Goal: Task Accomplishment & Management: Manage account settings

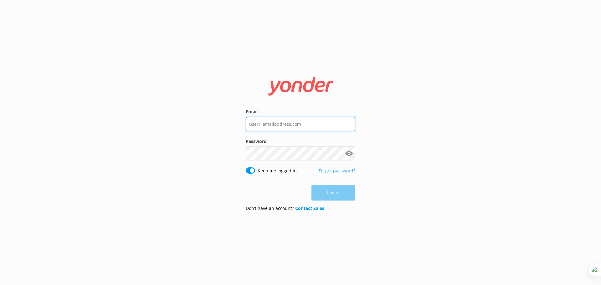
type input "guy@yonderhq.com"
click at [389, 174] on div "Email guy@yonderhq.com Password Show password Keep me logged in Forgot password…" at bounding box center [300, 142] width 601 height 285
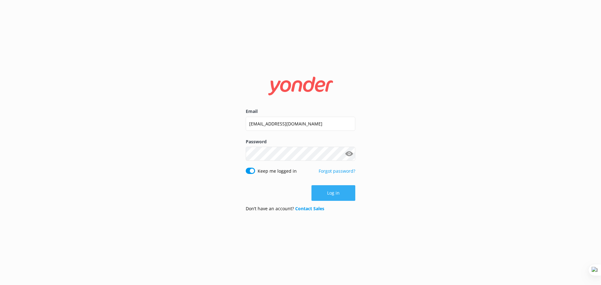
click at [342, 195] on button "Log in" at bounding box center [333, 193] width 44 height 16
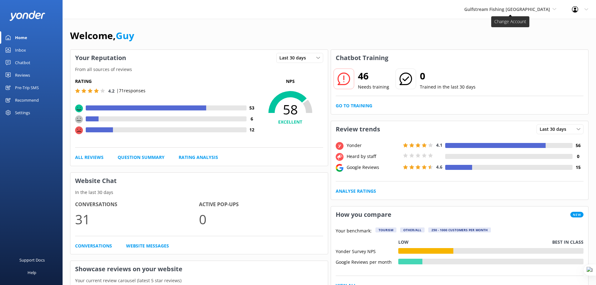
click at [535, 8] on span "Gulfstream Fishing [GEOGRAPHIC_DATA]" at bounding box center [507, 9] width 86 height 6
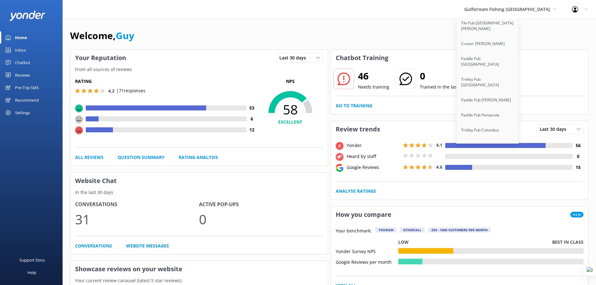
scroll to position [5051, 0]
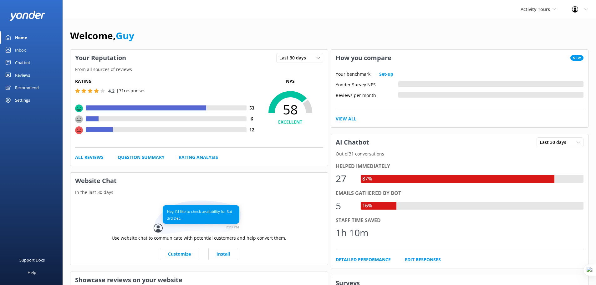
click at [110, 13] on div "Activity Tours Yonder demo Musket Cove Island Resort & Marina Bea Abel Tasman K…" at bounding box center [298, 9] width 596 height 19
click at [541, 11] on span "Activity Tours" at bounding box center [535, 9] width 29 height 6
click at [338, 30] on div "Welcome, Guy" at bounding box center [329, 38] width 518 height 21
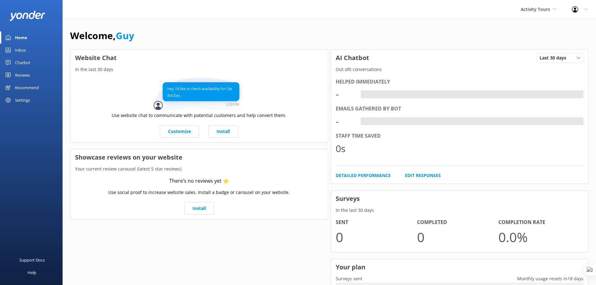
click at [26, 75] on div "Reviews" at bounding box center [22, 75] width 15 height 13
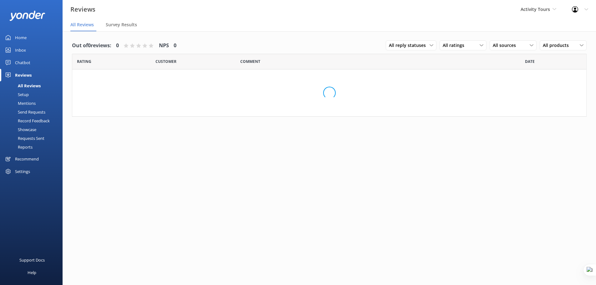
click at [26, 103] on div "Mentions" at bounding box center [20, 103] width 32 height 9
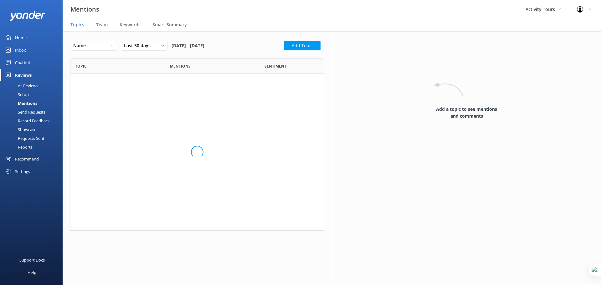
scroll to position [168, 249]
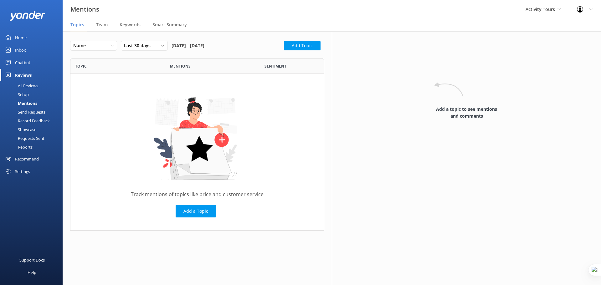
click at [309, 40] on div "Name Name Highest mentions Last 30 days Last 7 days Last 30 days Last 90 days L…" at bounding box center [197, 140] width 269 height 218
click at [311, 46] on button "Add Topic" at bounding box center [302, 45] width 37 height 9
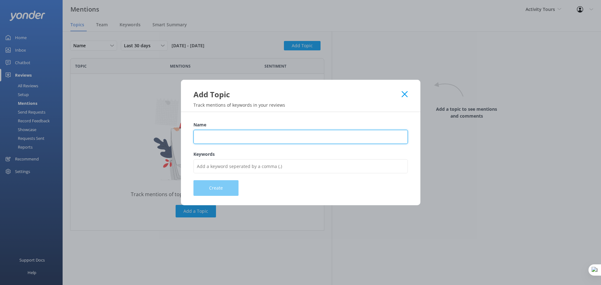
click at [234, 136] on input "Name" at bounding box center [300, 137] width 214 height 14
type input "Experience"
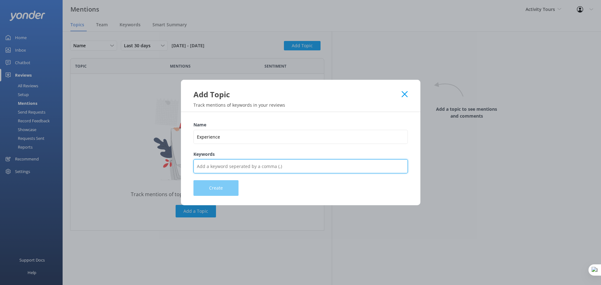
click at [218, 163] on input "Keywords" at bounding box center [300, 166] width 214 height 14
type input "experience,tour,ride,drive,trip,amazing,bad,cool"
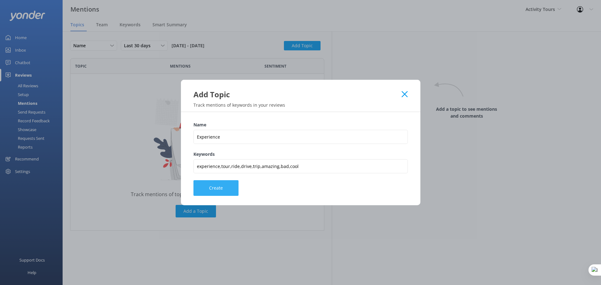
click at [212, 189] on button "Create" at bounding box center [215, 188] width 45 height 16
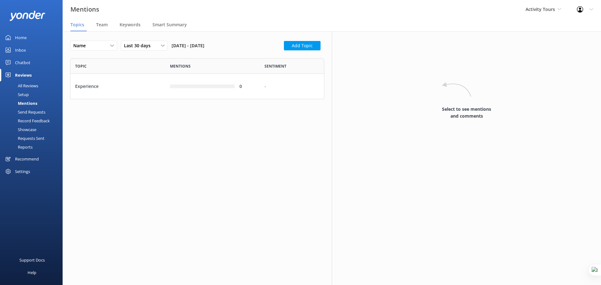
scroll to position [36, 249]
click at [303, 43] on button "Add Topic" at bounding box center [302, 45] width 37 height 9
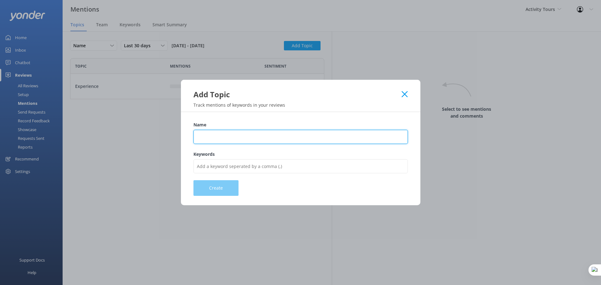
click at [219, 134] on input "Name" at bounding box center [300, 137] width 214 height 14
type input "Pricing"
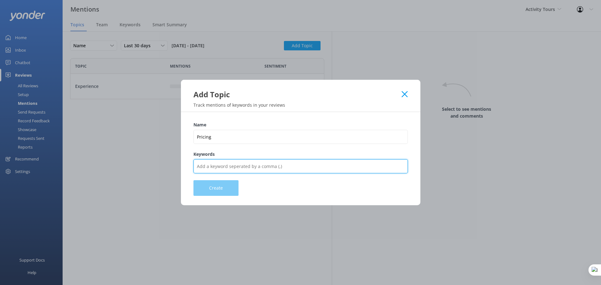
drag, startPoint x: 220, startPoint y: 169, endPoint x: 224, endPoint y: 172, distance: 4.4
click at [220, 169] on input "Keywords" at bounding box center [300, 166] width 214 height 14
type input "Price,cost,expensive,cheap,fare,charge,charged,pay,rate,quote,value"
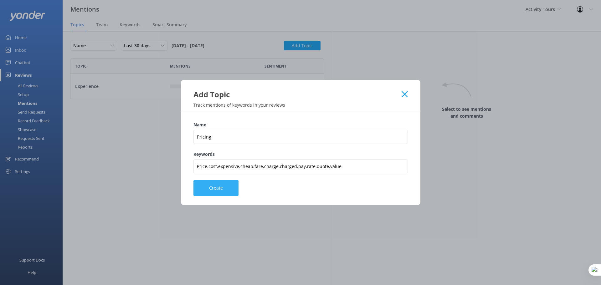
click at [216, 184] on button "Create" at bounding box center [215, 188] width 45 height 16
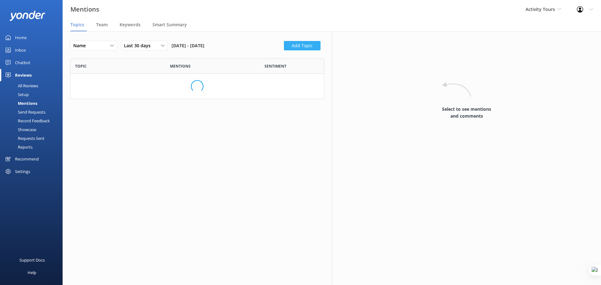
scroll to position [61, 249]
click at [308, 48] on button "Add Topic" at bounding box center [302, 45] width 37 height 9
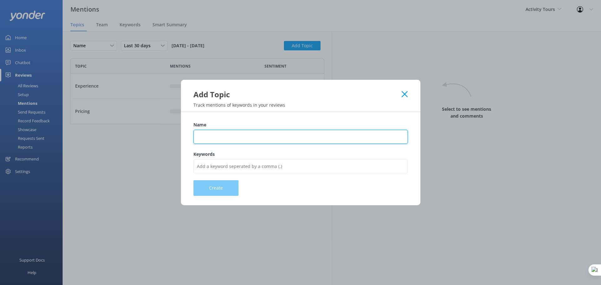
click at [237, 143] on input "Name" at bounding box center [300, 137] width 214 height 14
type input "Customer Support"
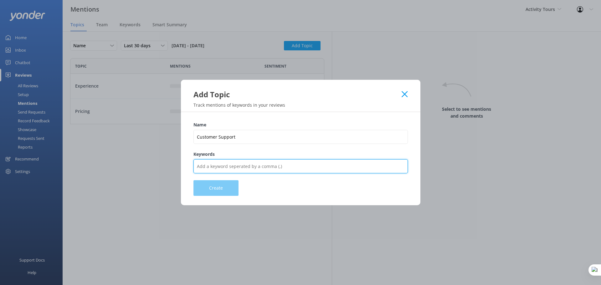
click at [220, 164] on input "Keywords" at bounding box center [300, 166] width 214 height 14
type input "service,staff,helpful,friendly,team,rude"
click at [259, 165] on input "service,staff,helpful,friendly,team,rude" at bounding box center [300, 166] width 214 height 14
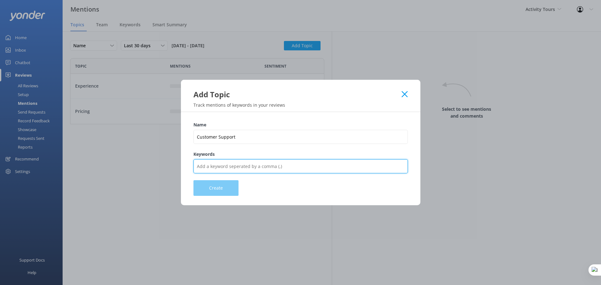
click at [273, 166] on input "Keywords" at bounding box center [300, 166] width 214 height 14
type input "Guide,crew,staff,receptionist,reception,service,staff,helpful,friendly,team,rude"
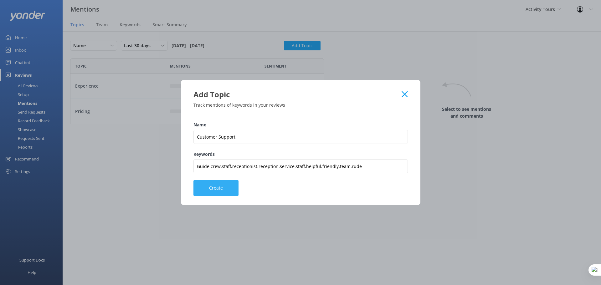
click at [215, 191] on button "Create" at bounding box center [215, 188] width 45 height 16
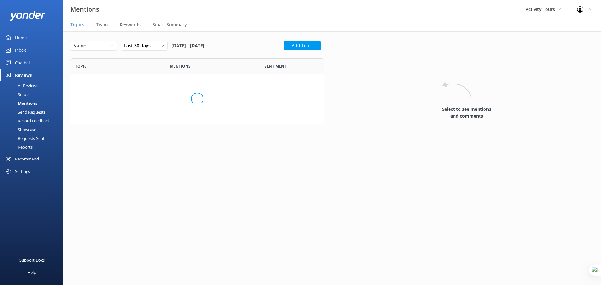
scroll to position [86, 249]
click at [100, 24] on span "Team" at bounding box center [102, 25] width 12 height 6
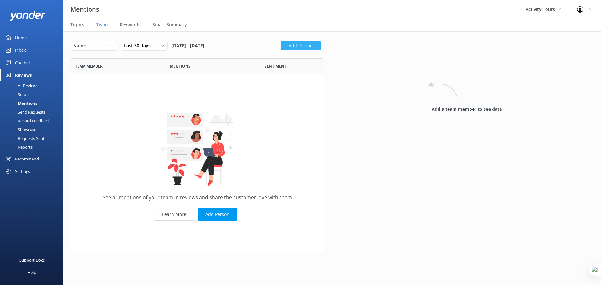
click at [308, 46] on button "Add Person" at bounding box center [301, 45] width 40 height 9
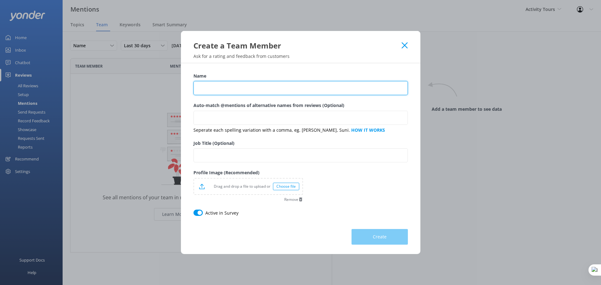
click at [224, 90] on input "Name" at bounding box center [300, 88] width 214 height 14
type input "Brad"
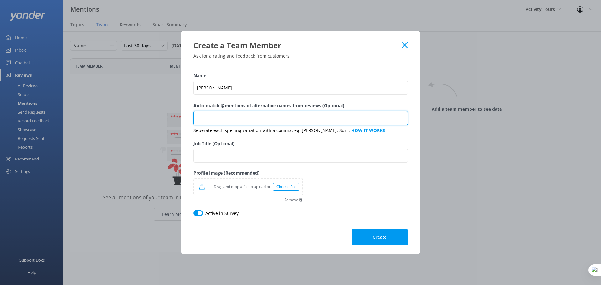
click at [208, 118] on input "Auto-match @mentions of alternative names from reviews (Optional)" at bounding box center [300, 118] width 214 height 14
type input "Bradley,Bradly"
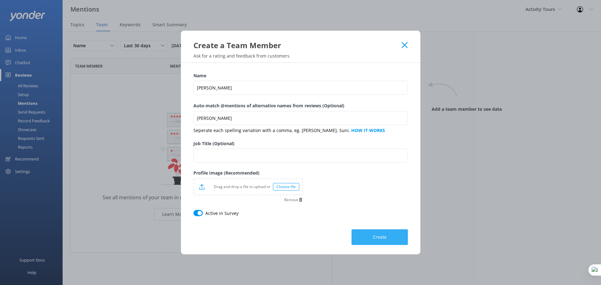
click at [383, 239] on span "Create" at bounding box center [380, 237] width 14 height 6
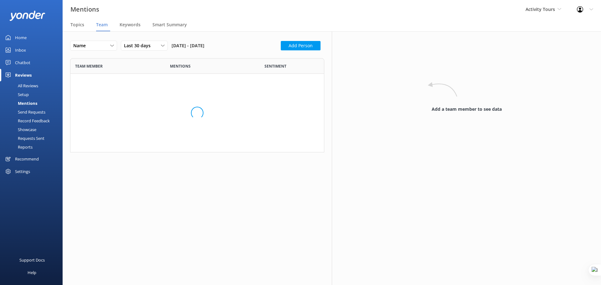
scroll to position [36, 249]
click at [76, 27] on span "Topics" at bounding box center [77, 25] width 14 height 6
click at [18, 171] on div "Settings" at bounding box center [22, 171] width 15 height 13
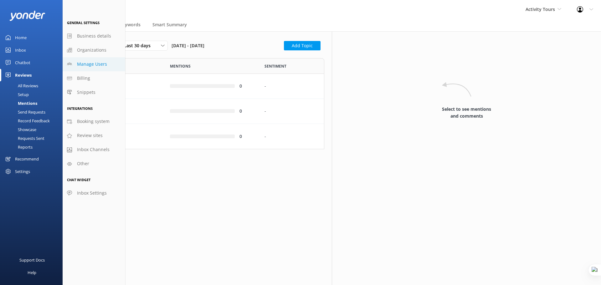
click at [94, 64] on span "Manage Users" at bounding box center [92, 64] width 30 height 7
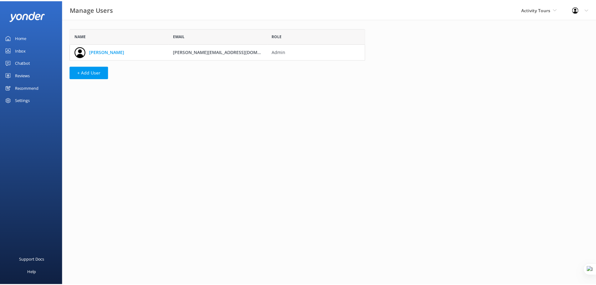
scroll to position [27, 293]
click at [22, 39] on div "Home" at bounding box center [21, 37] width 12 height 13
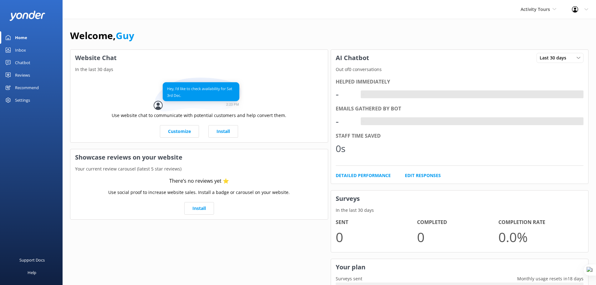
click at [23, 75] on div "Reviews" at bounding box center [22, 75] width 15 height 13
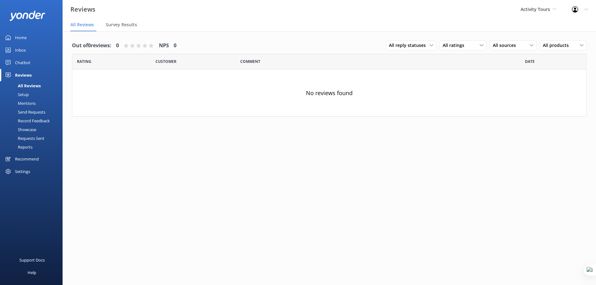
click at [23, 97] on div "Setup" at bounding box center [16, 94] width 25 height 9
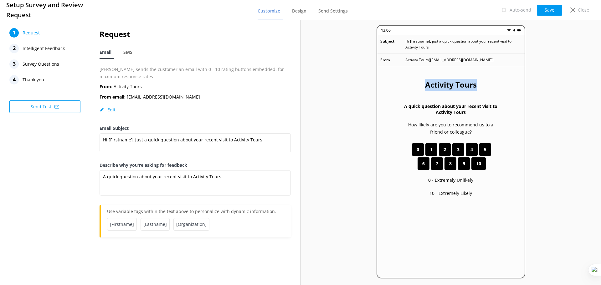
drag, startPoint x: 476, startPoint y: 85, endPoint x: 424, endPoint y: 84, distance: 52.0
click at [424, 84] on div "Activity Tours A quick question about your recent visit to Activity Tours How l…" at bounding box center [450, 192] width 147 height 252
click at [581, 9] on p "Close" at bounding box center [583, 10] width 11 height 7
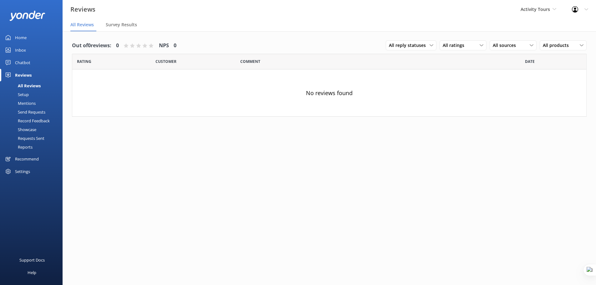
click at [24, 169] on div "Settings" at bounding box center [22, 171] width 15 height 13
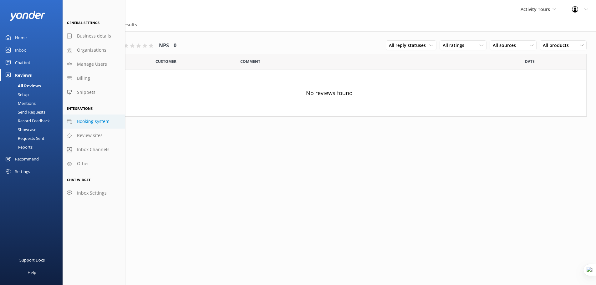
click at [100, 119] on span "Booking system" at bounding box center [93, 121] width 33 height 7
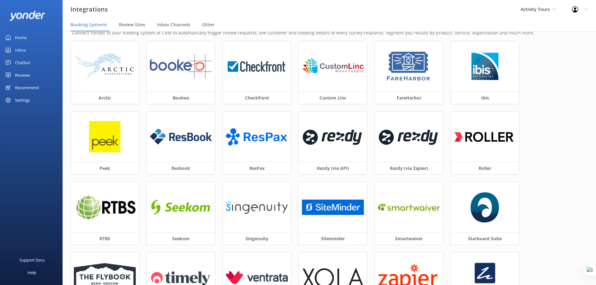
scroll to position [23, 0]
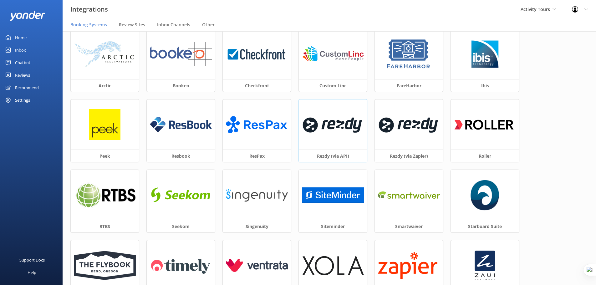
click at [325, 135] on img at bounding box center [333, 124] width 62 height 27
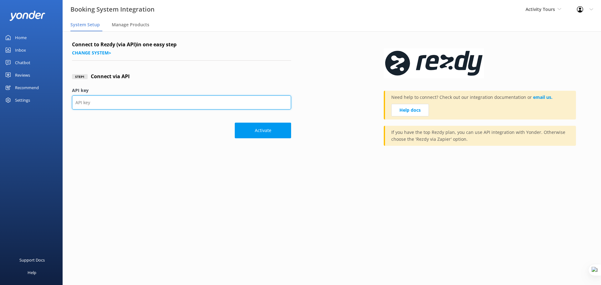
click at [139, 96] on input "API key" at bounding box center [181, 102] width 219 height 14
paste input "cdb115cb2a4c49eab081f99c224a1fc6"
type input "cdb115cb2a4c49eab081f99c224a1fc6"
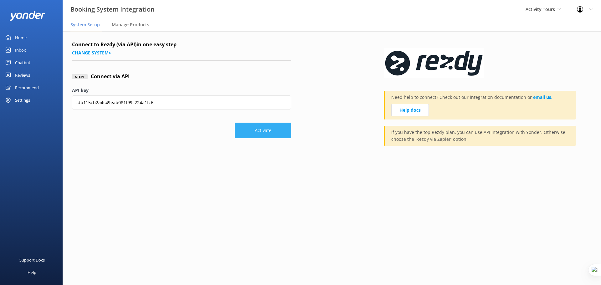
click at [254, 127] on button "Activate" at bounding box center [263, 131] width 56 height 16
click at [124, 25] on span "Manage Products" at bounding box center [131, 25] width 38 height 6
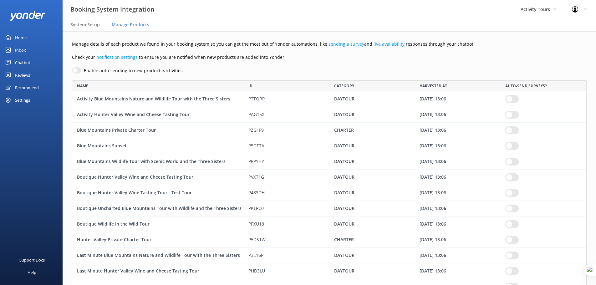
click at [25, 75] on div "Reviews" at bounding box center [22, 75] width 15 height 13
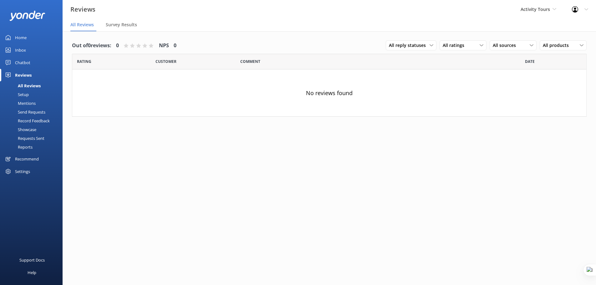
click at [25, 94] on div "Setup" at bounding box center [16, 94] width 25 height 9
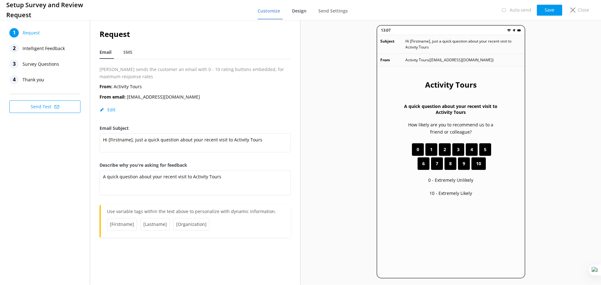
click at [300, 12] on span "Design" at bounding box center [299, 11] width 14 height 6
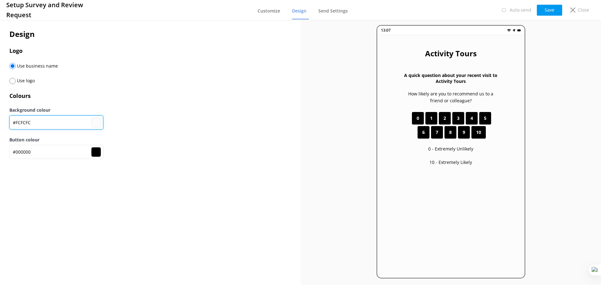
click at [34, 121] on input "#FCFCFC" at bounding box center [56, 122] width 94 height 14
drag, startPoint x: 34, startPoint y: 123, endPoint x: 16, endPoint y: 122, distance: 18.8
click at [16, 122] on input "#FCFCFC" at bounding box center [56, 122] width 94 height 14
type input "#fcfcfc"
type input "#d"
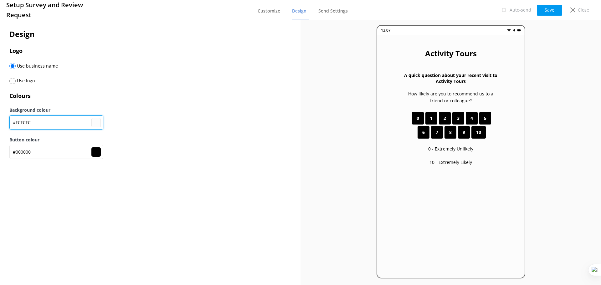
type input "#000000"
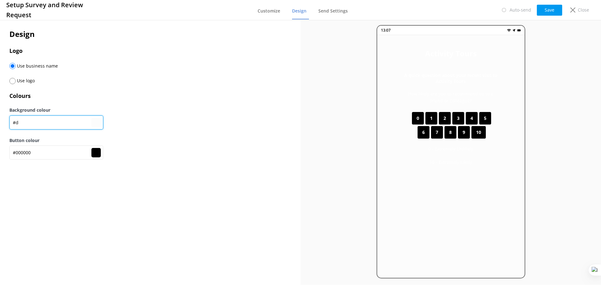
type input "#d8"
type input "#000000"
type input "#d83"
type input "#000000"
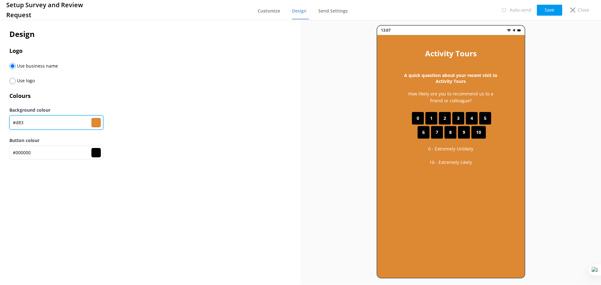
type input "#d834"
type input "#000000"
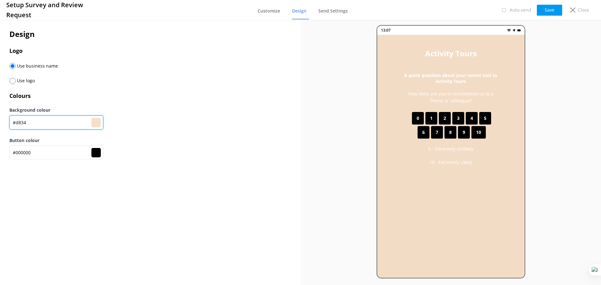
type input "#d8344"
type input "#000000"
type input "#d8344c"
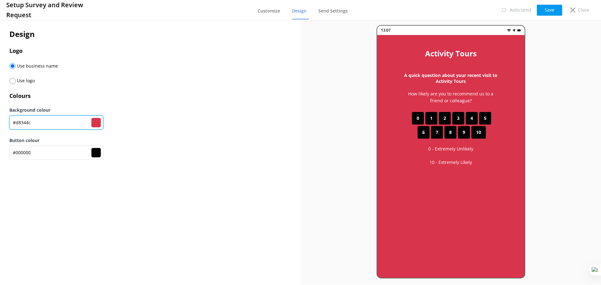
drag, startPoint x: 45, startPoint y: 124, endPoint x: 17, endPoint y: 124, distance: 28.2
click at [17, 124] on input "#d8344c" at bounding box center [56, 122] width 94 height 14
type input "#d8344c"
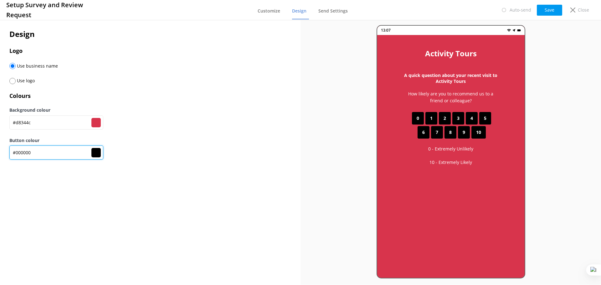
drag, startPoint x: 36, startPoint y: 153, endPoint x: 17, endPoint y: 152, distance: 19.7
click at [17, 152] on input "#000000" at bounding box center [56, 152] width 94 height 14
paste input "d8344c"
type input "#d8344c"
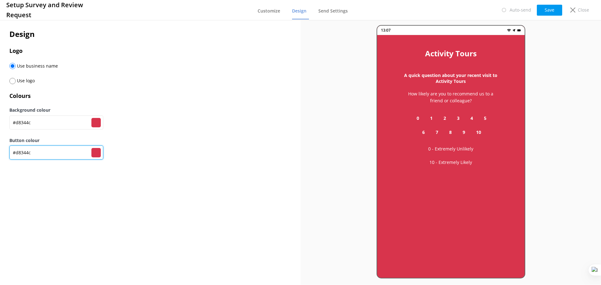
type input "#d8344c"
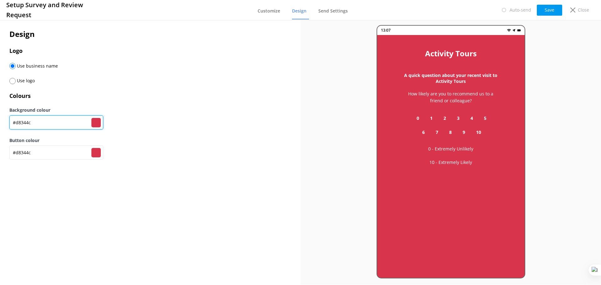
drag, startPoint x: 33, startPoint y: 122, endPoint x: 15, endPoint y: 122, distance: 17.5
click at [15, 122] on input "#d8344c" at bounding box center [56, 122] width 94 height 14
type input "#F"
type input "#000000"
type input "#FC"
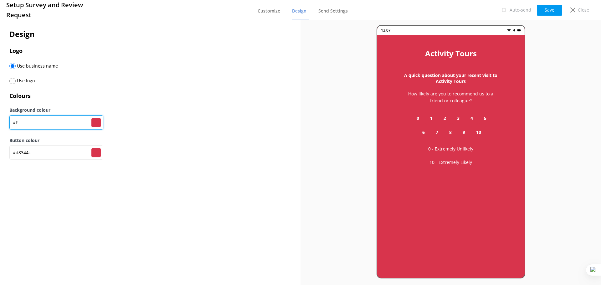
type input "#000000"
type input "#FCF"
type input "#000000"
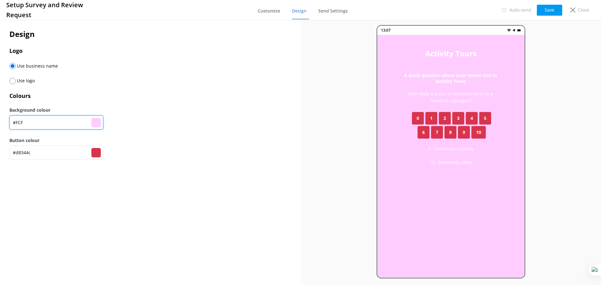
type input "#FCFC"
type input "#000000"
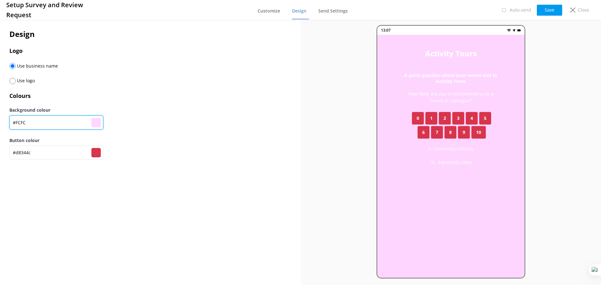
type input "#FCFCF"
type input "#000000"
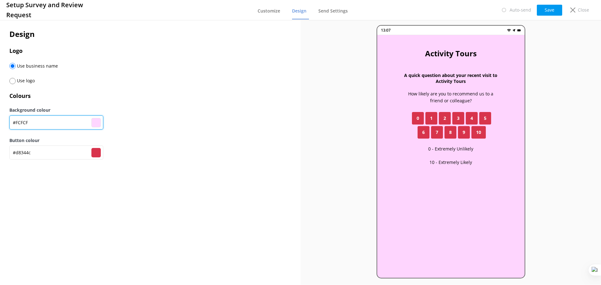
type input "#FCFCFC"
type input "#fcfcfc"
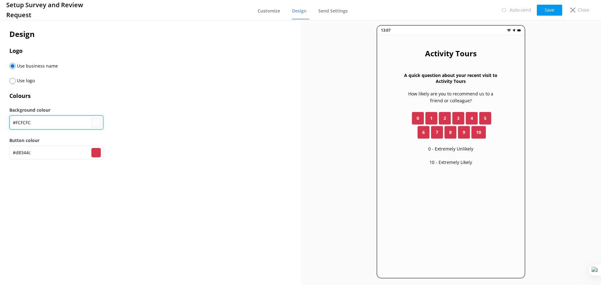
type input "#FCFCFC"
click at [250, 88] on div "Use logo" at bounding box center [150, 84] width 282 height 15
type input "#fcfcfc"
click at [14, 82] on input "radio" at bounding box center [12, 81] width 6 height 6
radio input "true"
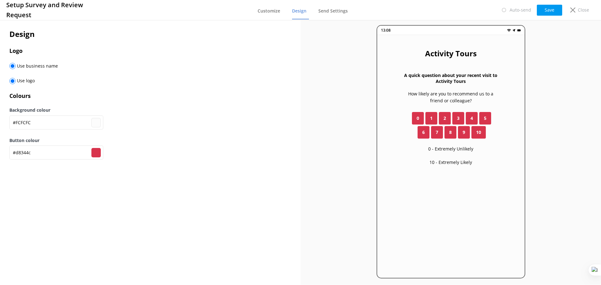
radio input "false"
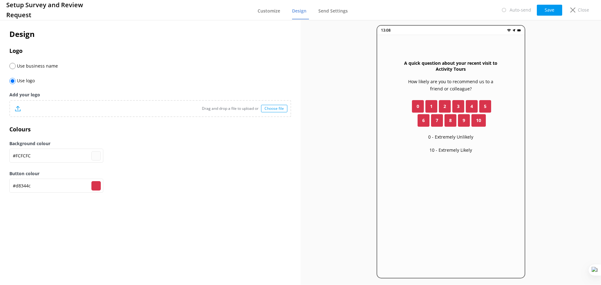
click at [275, 110] on div "Choose file" at bounding box center [274, 109] width 26 height 8
click at [277, 108] on div "Choose file" at bounding box center [274, 109] width 26 height 8
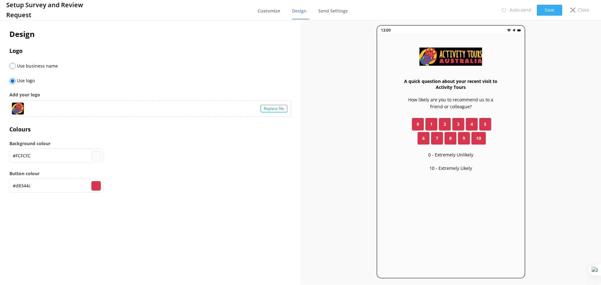
click at [545, 8] on button "Save" at bounding box center [549, 10] width 25 height 11
type input "#fcfcfc"
click at [576, 10] on div "Close" at bounding box center [578, 10] width 25 height 11
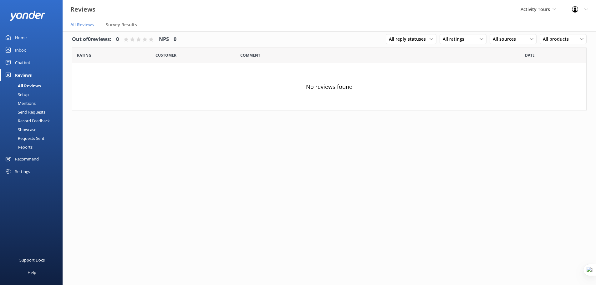
scroll to position [8, 0]
click at [26, 39] on div "Home" at bounding box center [21, 37] width 12 height 13
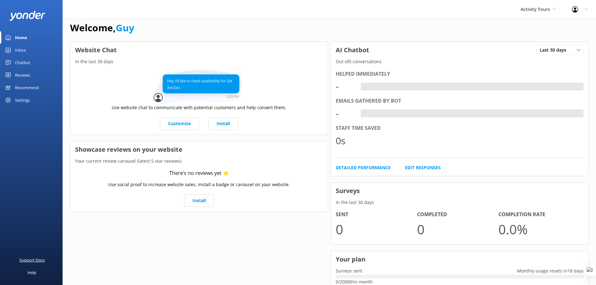
click at [36, 261] on div "Support Docs" at bounding box center [31, 260] width 25 height 13
click at [589, 11] on div "Profile Settings Logout" at bounding box center [580, 9] width 32 height 19
click at [570, 27] on link "Profile Settings" at bounding box center [565, 27] width 63 height 16
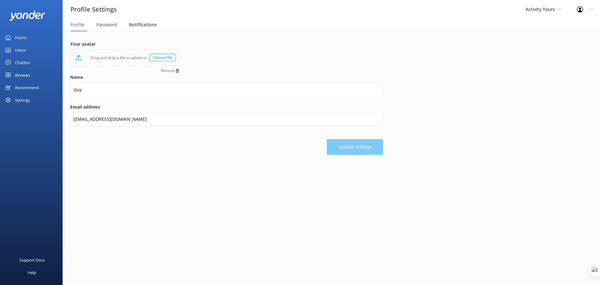
click at [141, 24] on span "Notifications" at bounding box center [143, 25] width 28 height 6
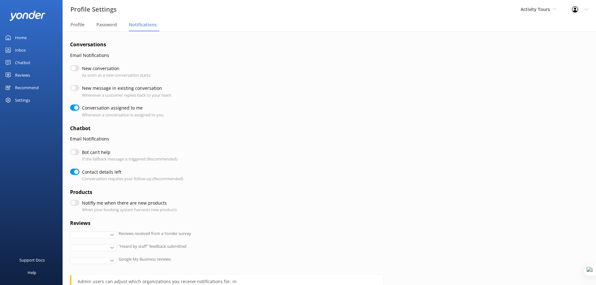
checkbox input "true"
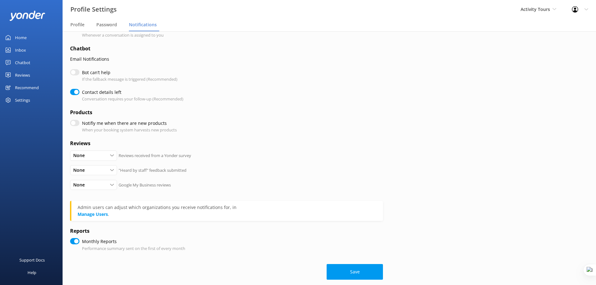
scroll to position [87, 0]
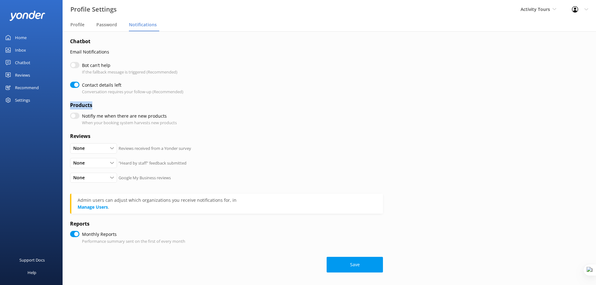
drag, startPoint x: 71, startPoint y: 104, endPoint x: 100, endPoint y: 106, distance: 28.8
click at [100, 106] on h4 "Products" at bounding box center [226, 105] width 313 height 8
click at [126, 105] on h4 "Products" at bounding box center [226, 105] width 313 height 8
click at [76, 117] on input "Notifiy me when there are new products" at bounding box center [74, 116] width 9 height 6
checkbox input "true"
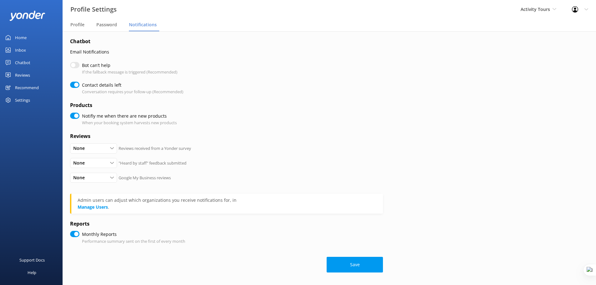
checkbox input "true"
click at [76, 117] on input "Notifiy me when there are new products" at bounding box center [74, 116] width 9 height 6
checkbox input "false"
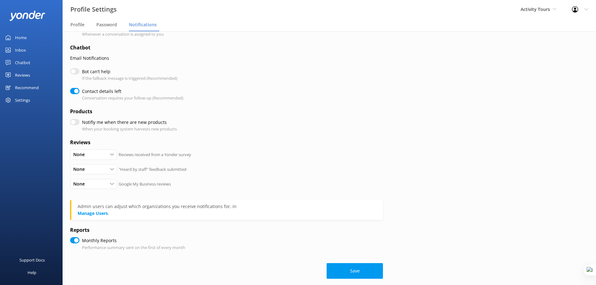
scroll to position [79, 0]
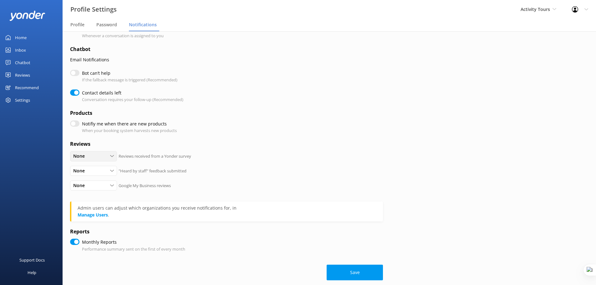
click at [113, 156] on use at bounding box center [111, 156] width 3 height 2
click at [186, 172] on p ""Heard by staff" feedback submitted" at bounding box center [153, 171] width 68 height 7
click at [107, 186] on div "None" at bounding box center [94, 185] width 44 height 7
click at [194, 187] on div "None All Detractors None Google My Business reviews" at bounding box center [226, 188] width 313 height 15
click at [20, 100] on div "Settings" at bounding box center [22, 100] width 15 height 13
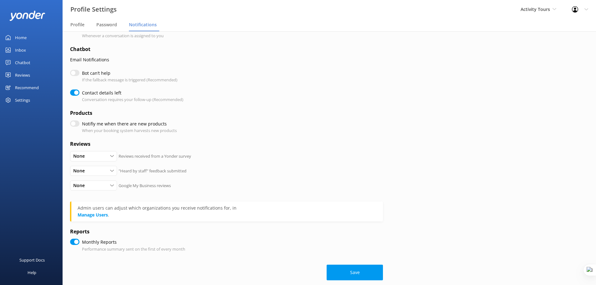
checkbox input "true"
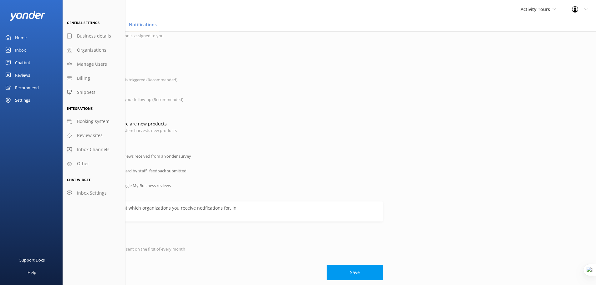
drag, startPoint x: 94, startPoint y: 121, endPoint x: 331, endPoint y: 22, distance: 256.6
click at [94, 121] on span "Booking system" at bounding box center [93, 121] width 33 height 7
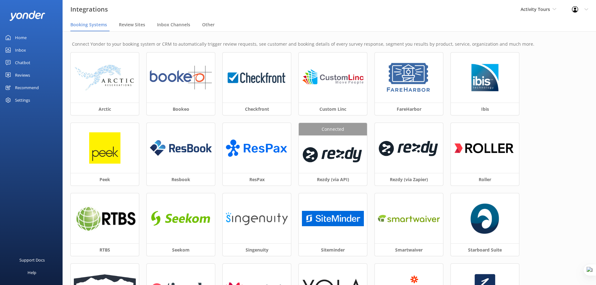
click at [18, 99] on div "Settings" at bounding box center [22, 100] width 15 height 13
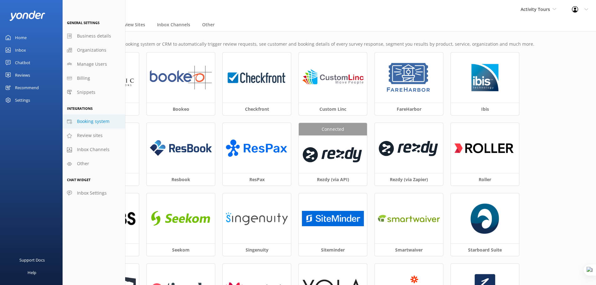
click at [98, 122] on span "Booking system" at bounding box center [93, 121] width 33 height 7
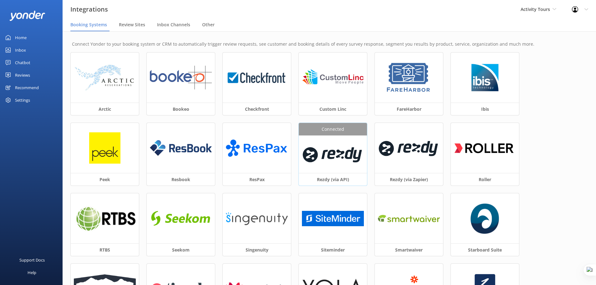
click at [333, 144] on img at bounding box center [333, 154] width 62 height 27
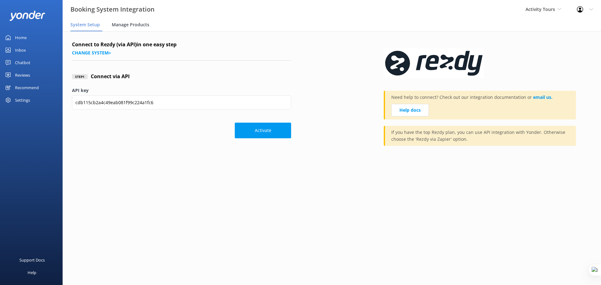
click at [124, 24] on span "Manage Products" at bounding box center [131, 25] width 38 height 6
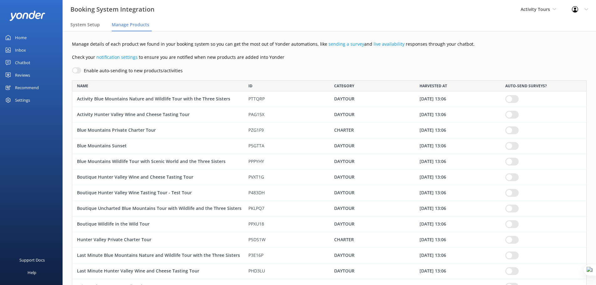
click at [513, 97] on input "row" at bounding box center [511, 99] width 13 height 8
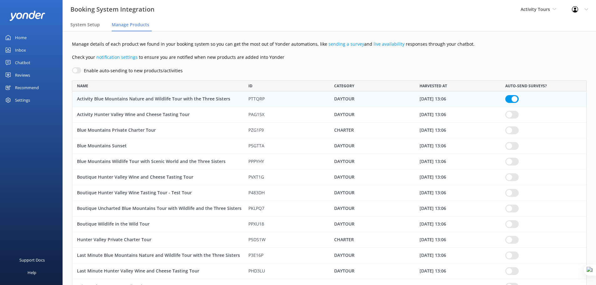
click at [516, 115] on input "row" at bounding box center [511, 115] width 13 height 8
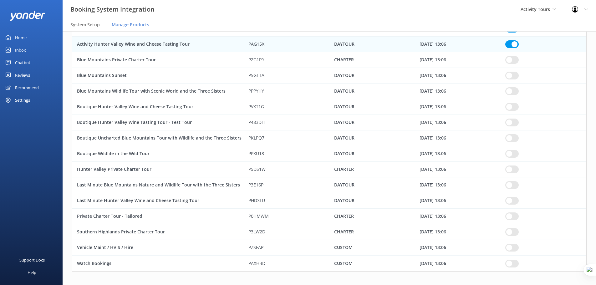
scroll to position [76, 0]
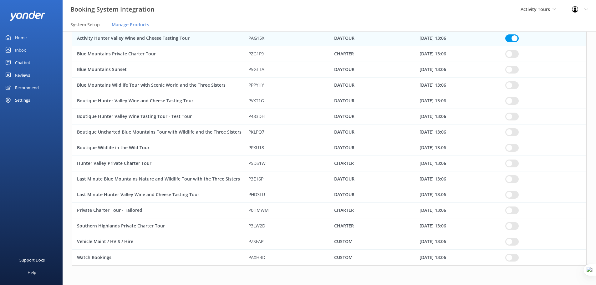
click at [515, 83] on input "row" at bounding box center [511, 85] width 13 height 8
checkbox input "true"
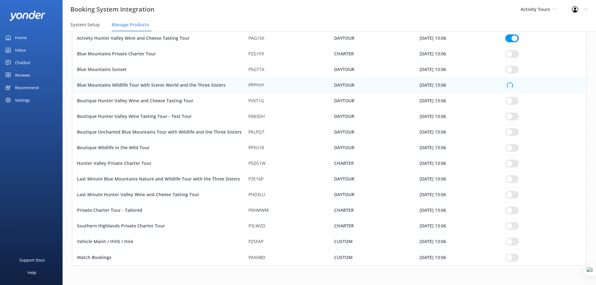
checkbox input "true"
click at [514, 102] on input "row" at bounding box center [511, 101] width 13 height 8
checkbox input "true"
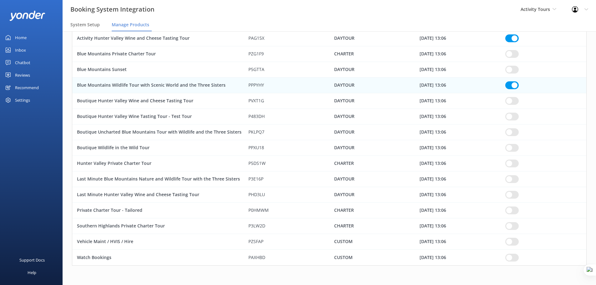
checkbox input "true"
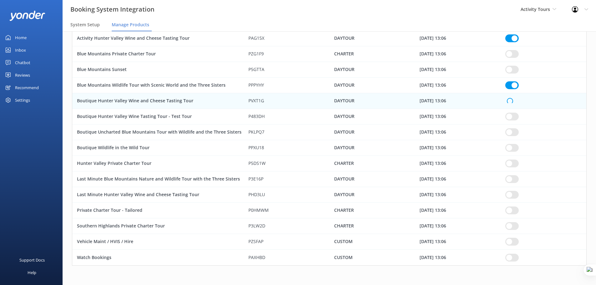
checkbox input "true"
click at [513, 149] on input "row" at bounding box center [511, 148] width 13 height 8
checkbox input "true"
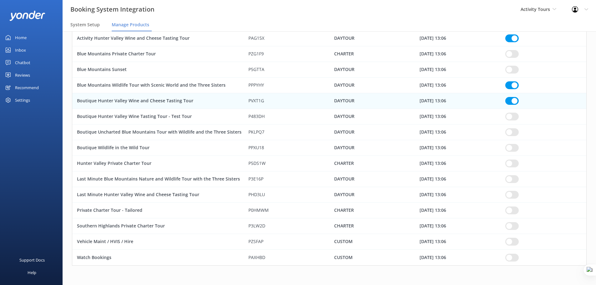
checkbox input "true"
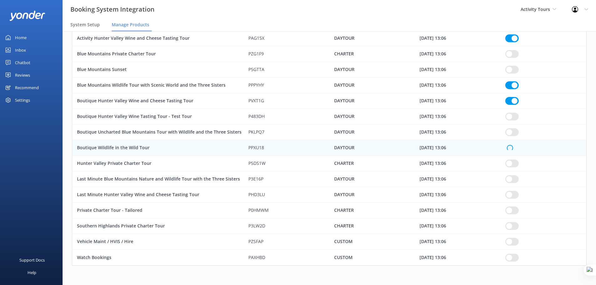
checkbox input "true"
click at [513, 149] on input "row" at bounding box center [511, 148] width 13 height 8
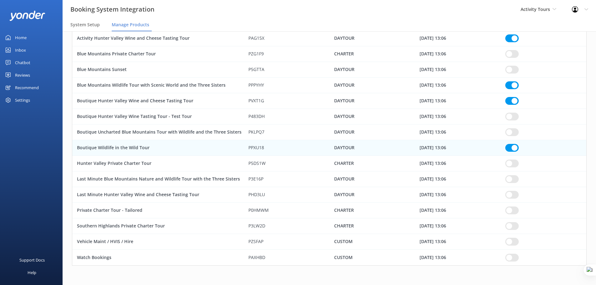
checkbox input "true"
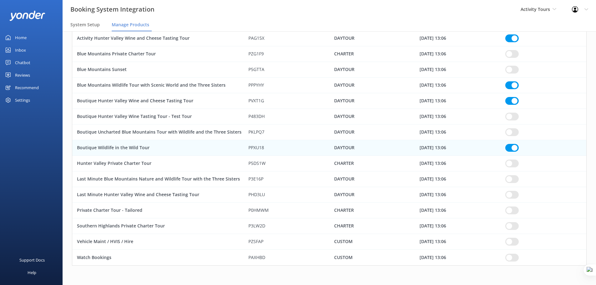
checkbox input "true"
click at [514, 134] on input "row" at bounding box center [511, 132] width 13 height 8
checkbox input "true"
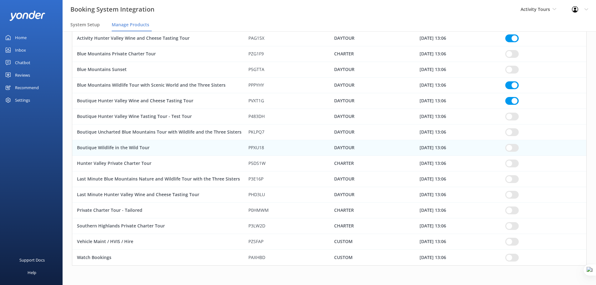
checkbox input "true"
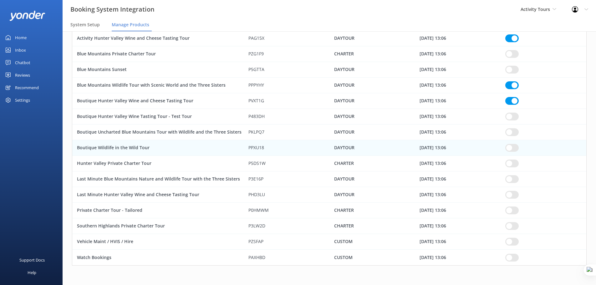
checkbox input "true"
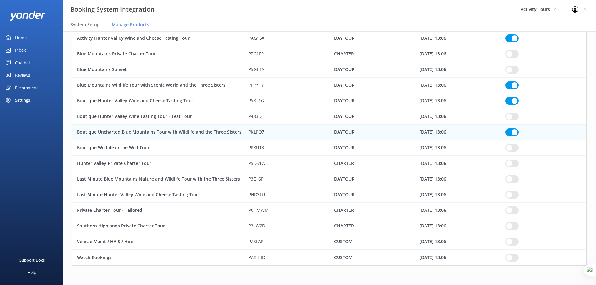
click at [516, 180] on input "row" at bounding box center [511, 179] width 13 height 8
checkbox input "true"
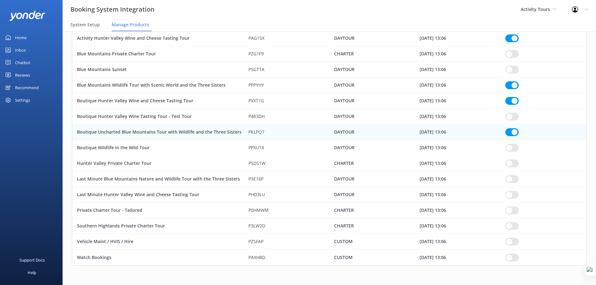
checkbox input "true"
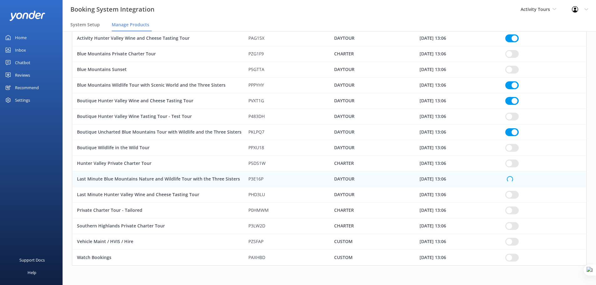
checkbox input "true"
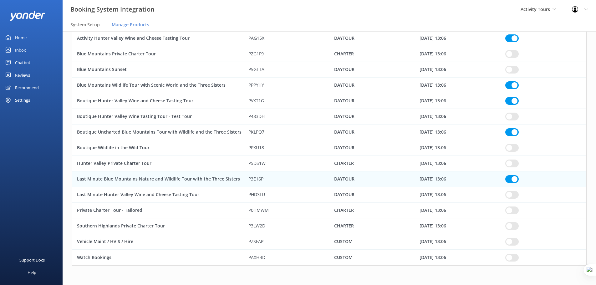
click at [514, 195] on input "row" at bounding box center [511, 195] width 13 height 8
checkbox input "true"
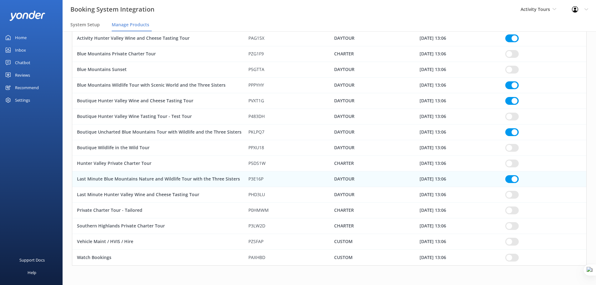
checkbox input "true"
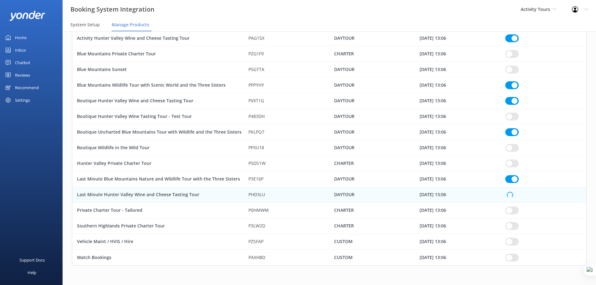
checkbox input "true"
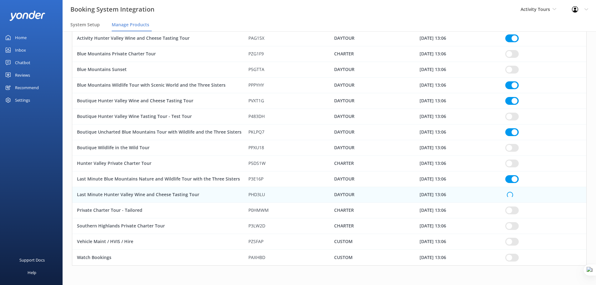
checkbox input "true"
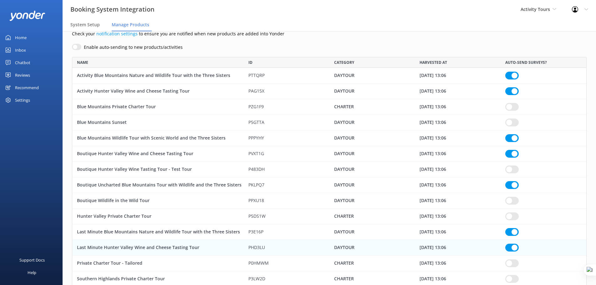
scroll to position [31, 0]
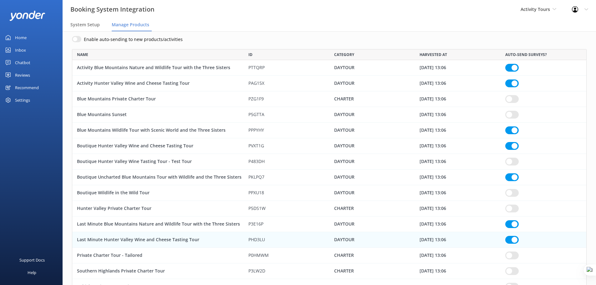
click at [27, 99] on div "Settings" at bounding box center [22, 100] width 15 height 13
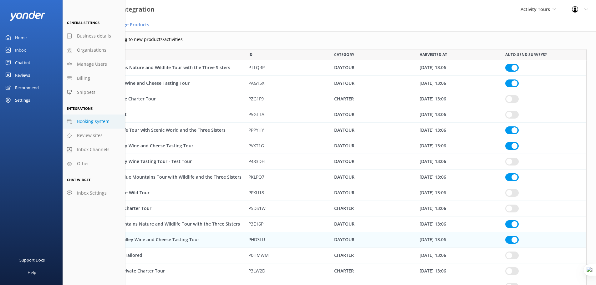
click at [23, 35] on div "Home" at bounding box center [21, 37] width 12 height 13
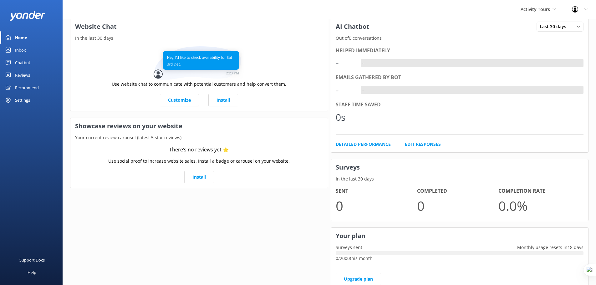
click at [25, 100] on div "Settings" at bounding box center [22, 100] width 15 height 13
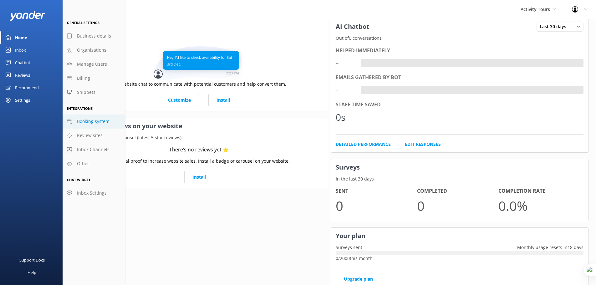
click at [90, 121] on span "Booking system" at bounding box center [93, 121] width 33 height 7
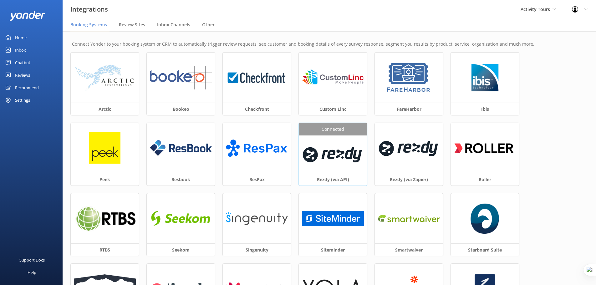
click at [333, 148] on img at bounding box center [333, 154] width 62 height 27
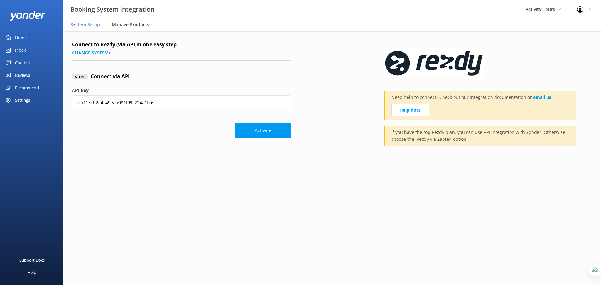
click at [129, 24] on span "Manage Products" at bounding box center [131, 25] width 38 height 6
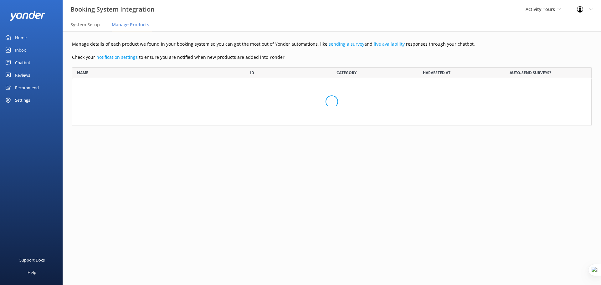
scroll to position [257, 510]
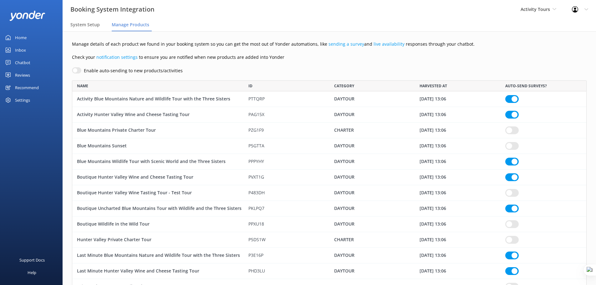
click at [30, 102] on div "Settings" at bounding box center [22, 100] width 15 height 13
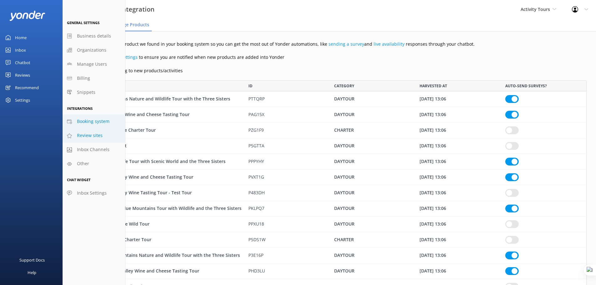
click at [98, 137] on span "Review sites" at bounding box center [90, 135] width 26 height 7
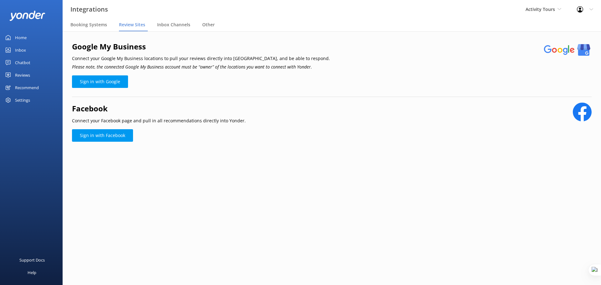
click at [24, 100] on div "Settings" at bounding box center [22, 100] width 15 height 13
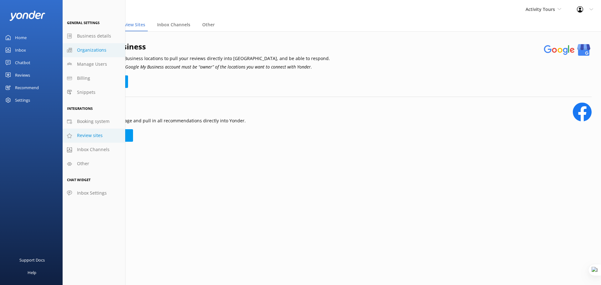
click at [94, 50] on span "Organizations" at bounding box center [91, 50] width 29 height 7
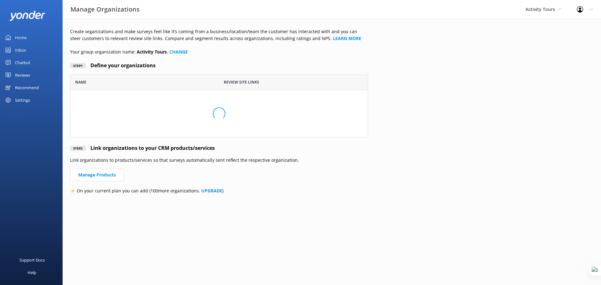
scroll to position [58, 293]
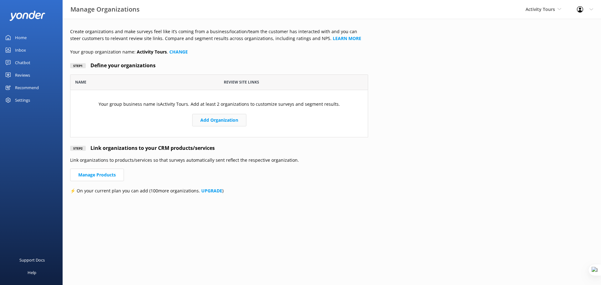
click at [221, 120] on button "Add Organization" at bounding box center [219, 120] width 54 height 13
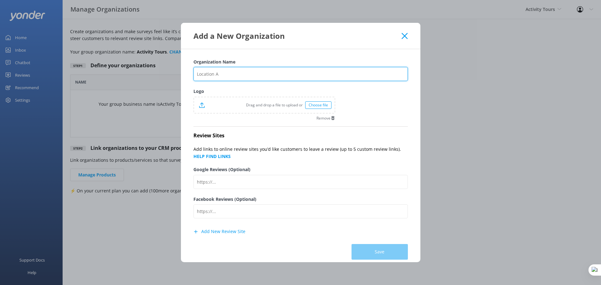
click at [223, 77] on input "Organization Name" at bounding box center [300, 74] width 214 height 14
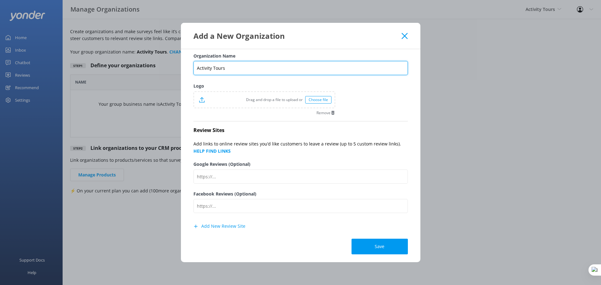
scroll to position [8, 0]
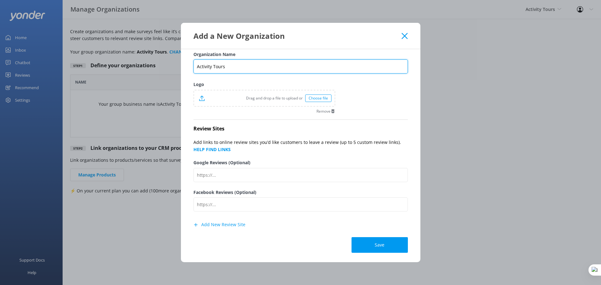
type input "Activity Tours"
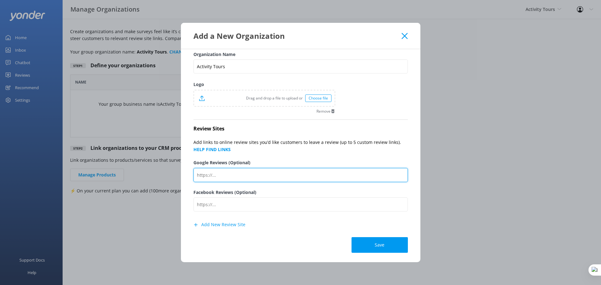
click at [227, 176] on input "Google Reviews (Optional)" at bounding box center [300, 175] width 214 height 14
paste input "[URL][DOMAIN_NAME]"
type input "[URL][DOMAIN_NAME]"
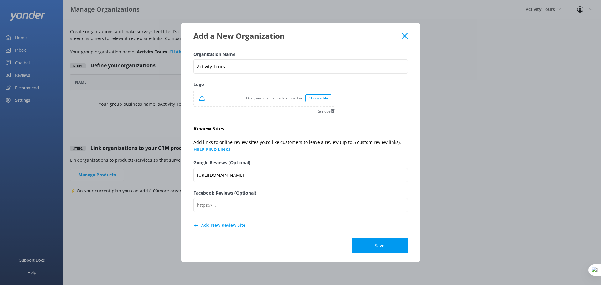
click at [205, 227] on button "Add New Review Site" at bounding box center [219, 225] width 52 height 13
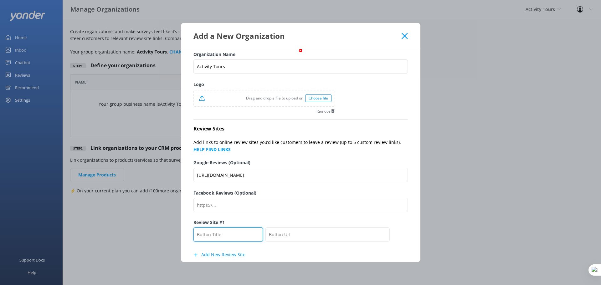
click at [231, 236] on input "text" at bounding box center [228, 234] width 70 height 14
click at [230, 235] on input "text" at bounding box center [228, 234] width 70 height 14
type input "TripAdvisor"
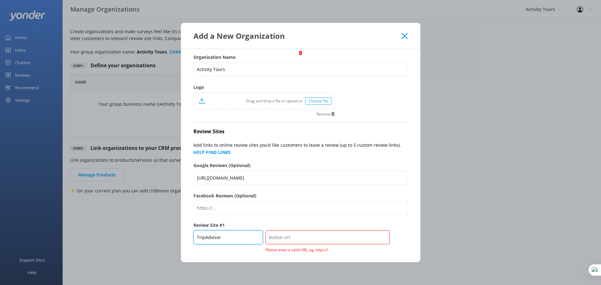
scroll to position [0, 0]
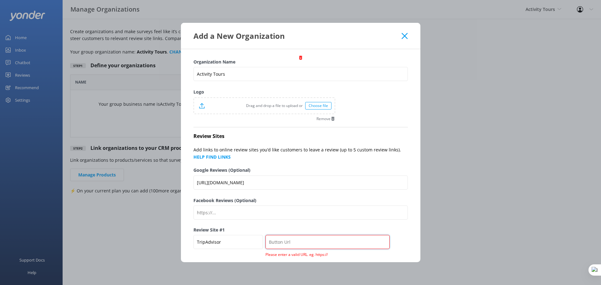
click at [288, 243] on input "text" at bounding box center [327, 242] width 124 height 14
paste input "[URL][DOMAIN_NAME]"
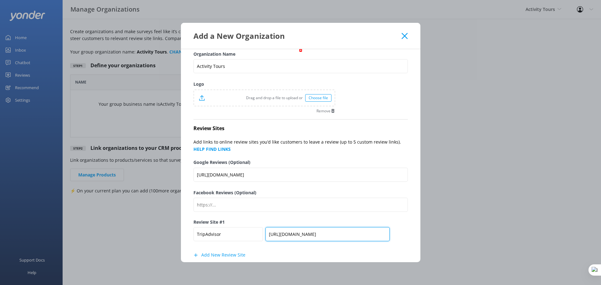
type input "[URL][DOMAIN_NAME]"
click at [400, 225] on label "Review Site #1" at bounding box center [300, 222] width 214 height 7
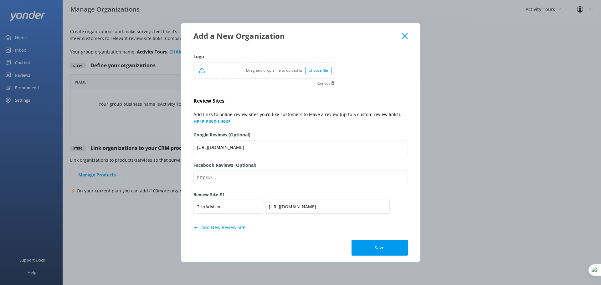
scroll to position [38, 0]
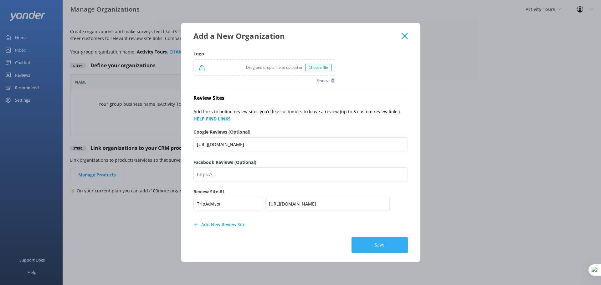
click at [375, 246] on button "Save" at bounding box center [379, 245] width 56 height 16
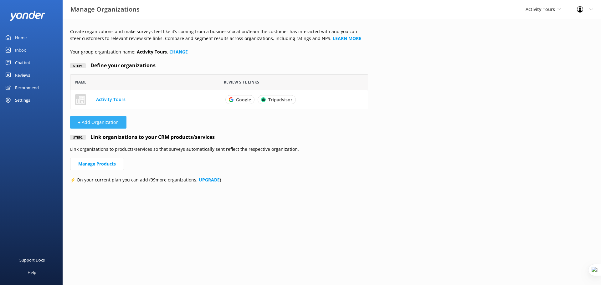
click at [99, 123] on button "+ Add Organization" at bounding box center [98, 122] width 56 height 13
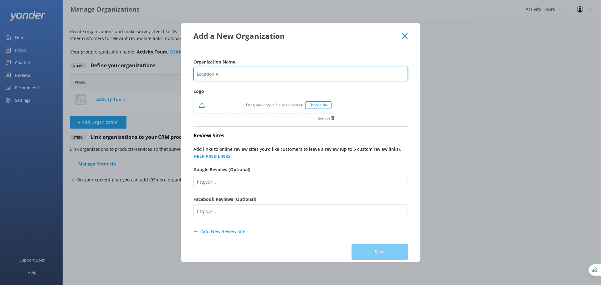
click at [221, 72] on input "Organization Name" at bounding box center [300, 74] width 214 height 14
type input "Boutique Tours"
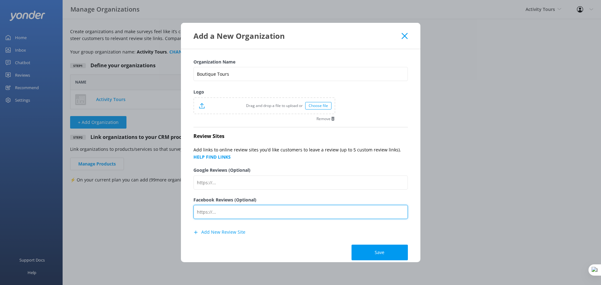
click at [225, 216] on input "Facebook Reviews (Optional)" at bounding box center [300, 212] width 214 height 14
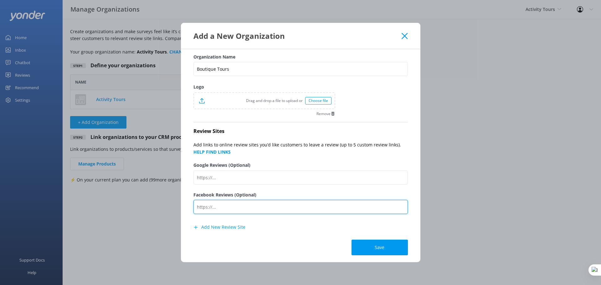
scroll to position [8, 0]
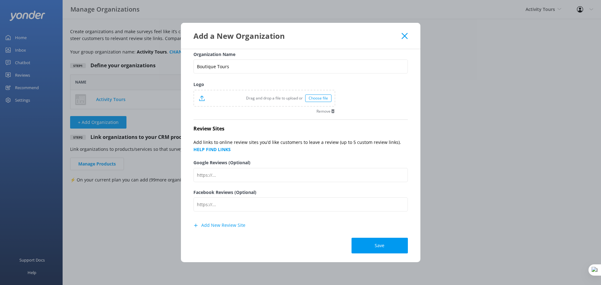
click at [221, 226] on button "Add New Review Site" at bounding box center [219, 225] width 52 height 13
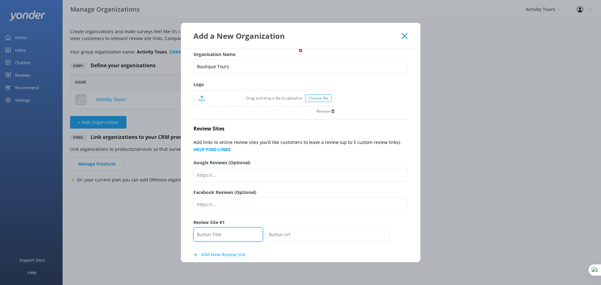
click at [221, 233] on input "text" at bounding box center [228, 234] width 70 height 14
click at [205, 235] on input "Trip Advisor" at bounding box center [228, 234] width 70 height 14
type input "TripAdvisor"
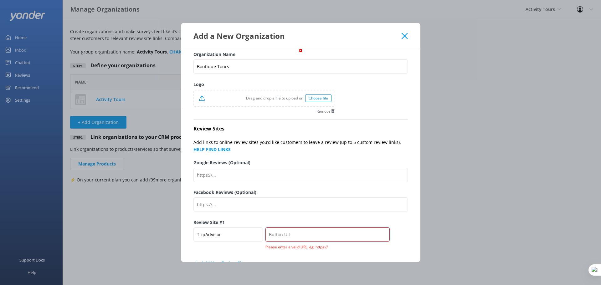
click at [332, 233] on input "text" at bounding box center [327, 234] width 124 height 14
paste input "https://www.tripadvisor.com.au/Attraction_Review-g255060-d1055972-Reviews-Bouti…"
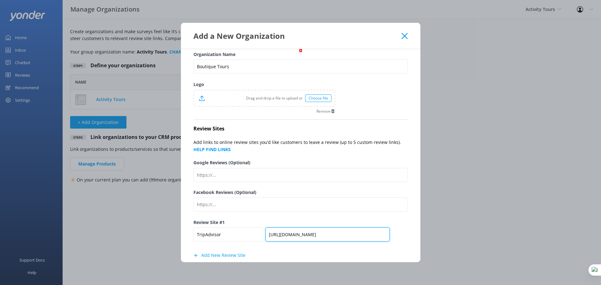
type input "https://www.tripadvisor.com.au/Attraction_Review-g255060-d1055972-Reviews-Bouti…"
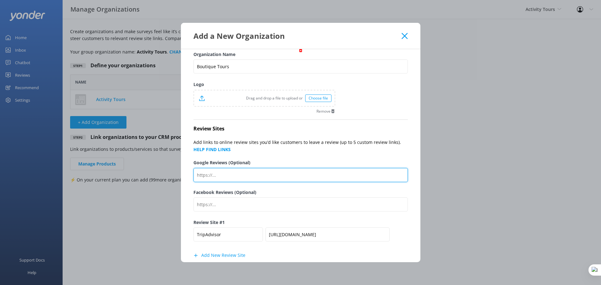
click at [234, 178] on input "Google Reviews (Optional)" at bounding box center [300, 175] width 214 height 14
paste input "https://g.page/r/CVd_E3jY3jmUEAE/review"
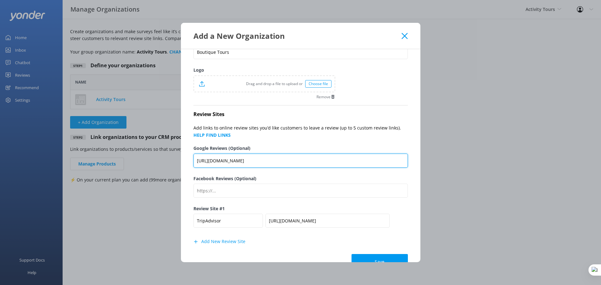
scroll to position [39, 0]
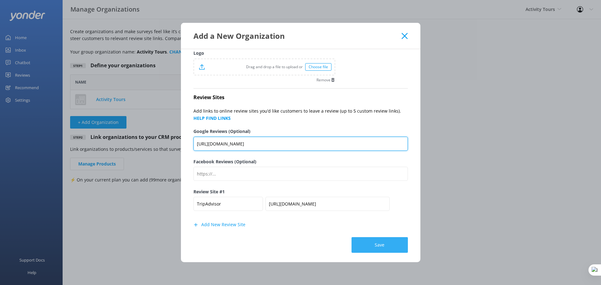
type input "https://g.page/r/CVd_E3jY3jmUEAE/review"
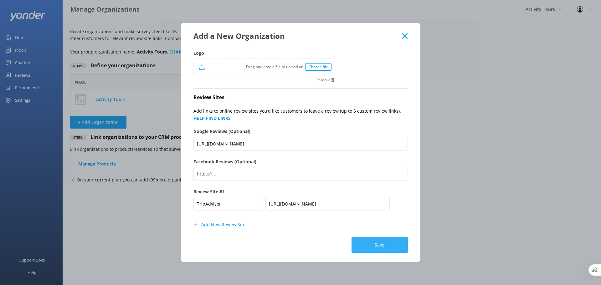
click at [375, 243] on button "Save" at bounding box center [379, 245] width 56 height 16
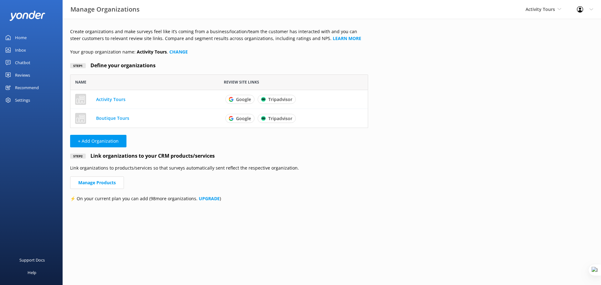
click at [22, 100] on div "Settings" at bounding box center [22, 100] width 15 height 13
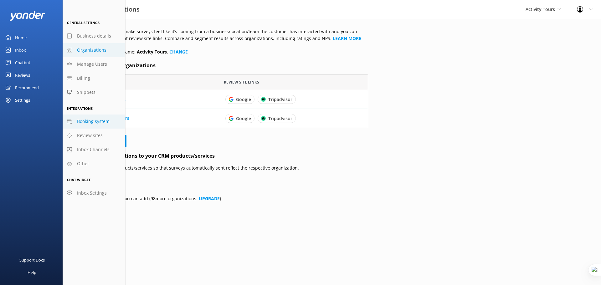
click at [91, 122] on span "Booking system" at bounding box center [93, 121] width 33 height 7
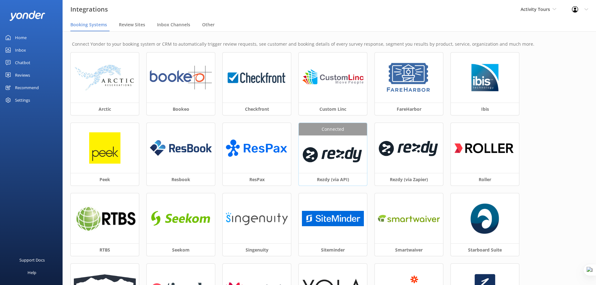
click at [337, 156] on img at bounding box center [333, 154] width 62 height 27
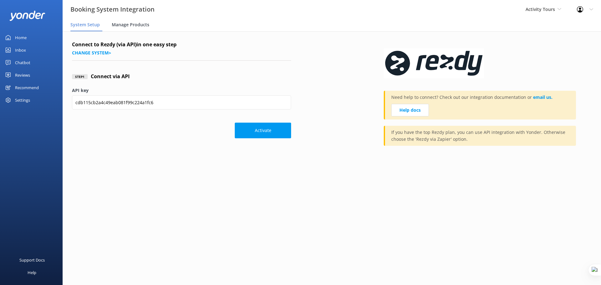
click at [138, 23] on span "Manage Products" at bounding box center [131, 25] width 38 height 6
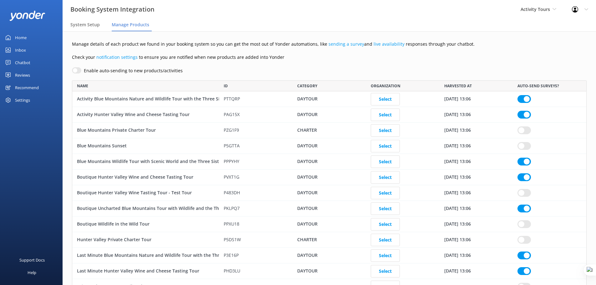
scroll to position [257, 510]
click at [385, 99] on button "Select" at bounding box center [385, 99] width 29 height 13
checkbox input "true"
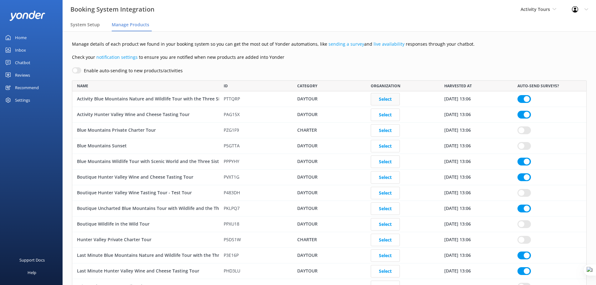
checkbox input "true"
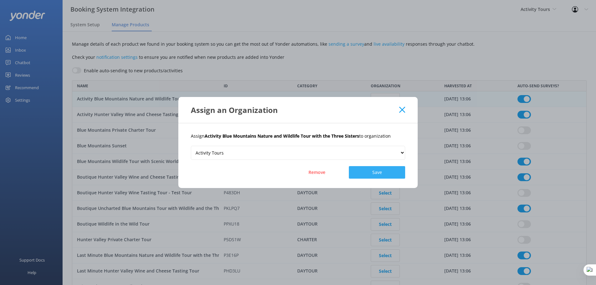
click at [381, 174] on button "Save" at bounding box center [377, 172] width 56 height 13
checkbox input "true"
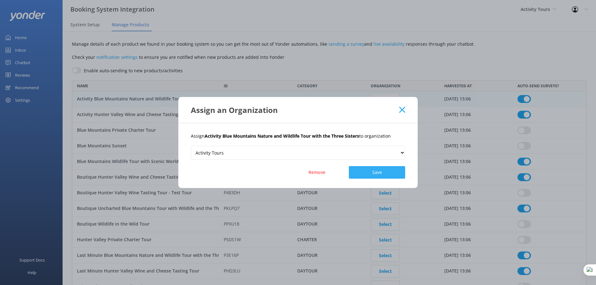
checkbox input "true"
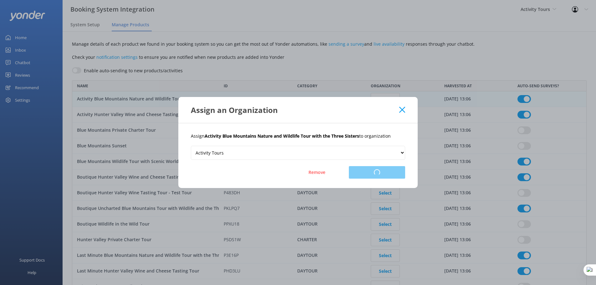
checkbox input "true"
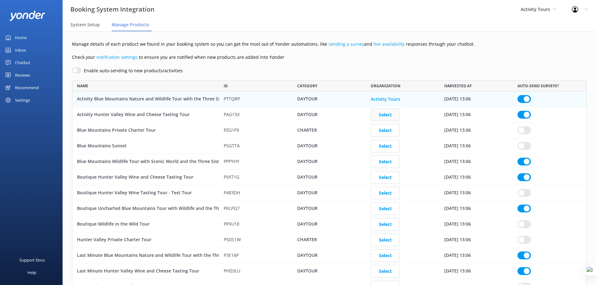
click at [388, 115] on button "Select" at bounding box center [385, 115] width 29 height 13
checkbox input "true"
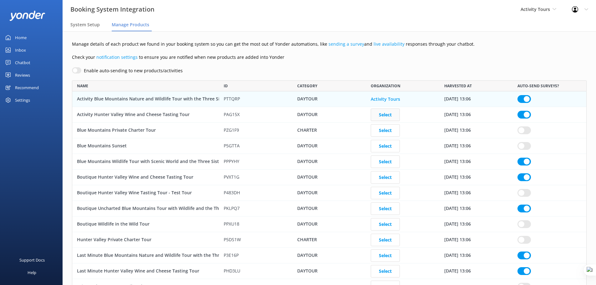
checkbox input "true"
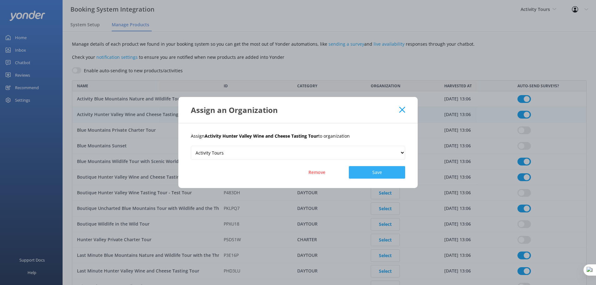
click at [380, 173] on button "Save" at bounding box center [377, 172] width 56 height 13
checkbox input "true"
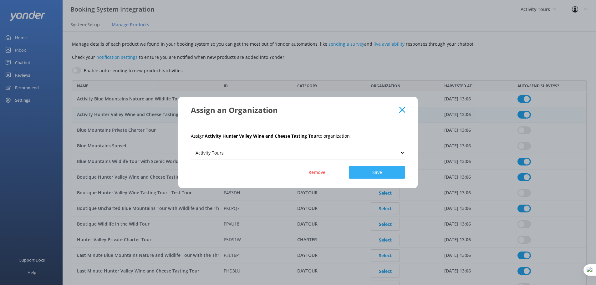
checkbox input "true"
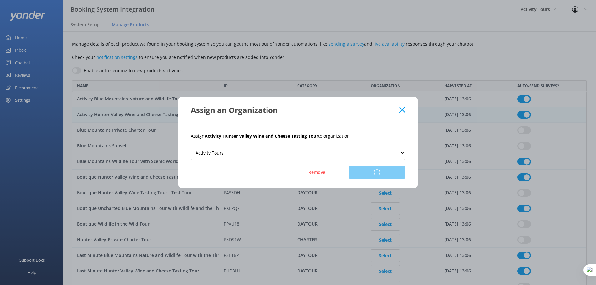
checkbox input "true"
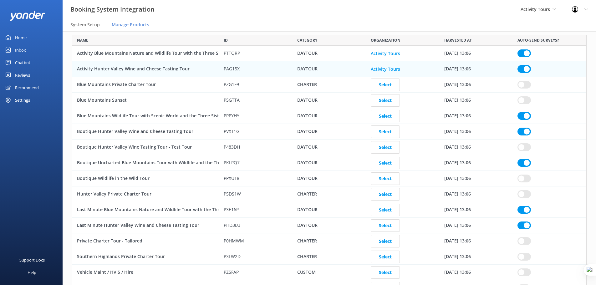
scroll to position [47, 0]
click at [385, 117] on button "Select" at bounding box center [385, 115] width 29 height 13
checkbox input "true"
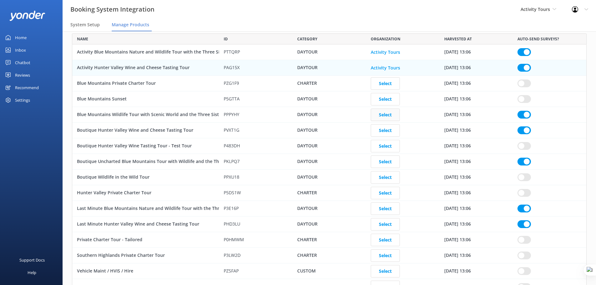
checkbox input "true"
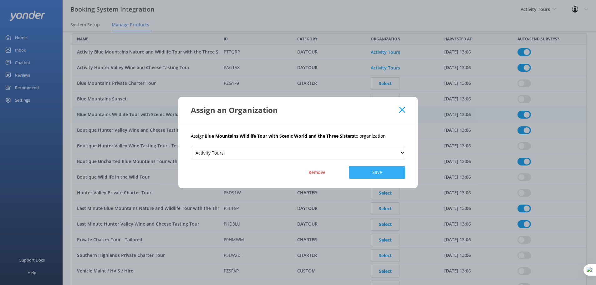
click at [373, 176] on button "Save" at bounding box center [377, 172] width 56 height 13
checkbox input "true"
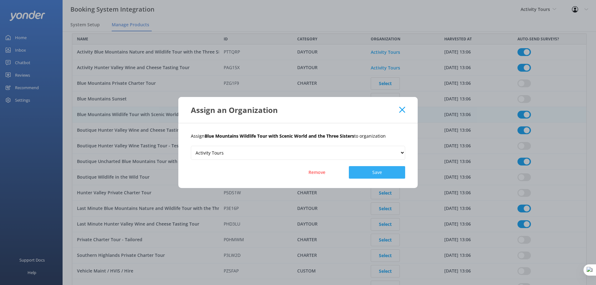
checkbox input "true"
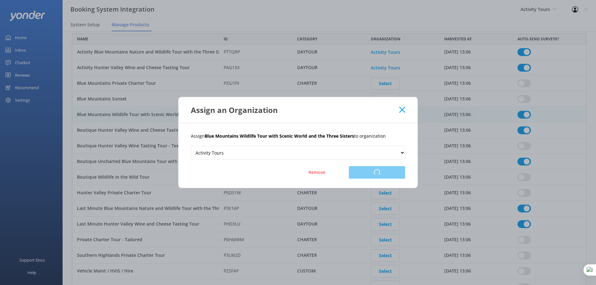
checkbox input "true"
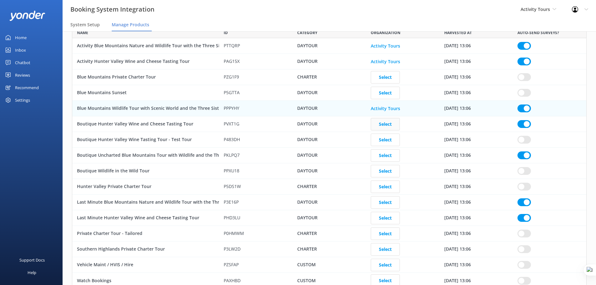
scroll to position [55, 0]
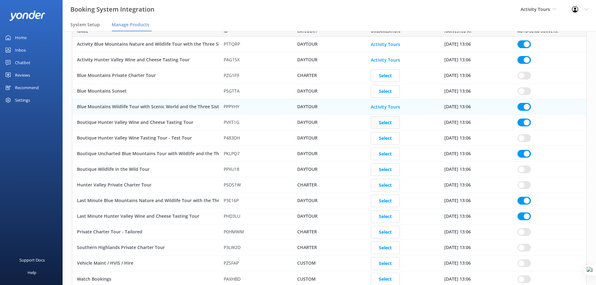
click at [387, 129] on div "Select" at bounding box center [403, 123] width 74 height 16
checkbox input "true"
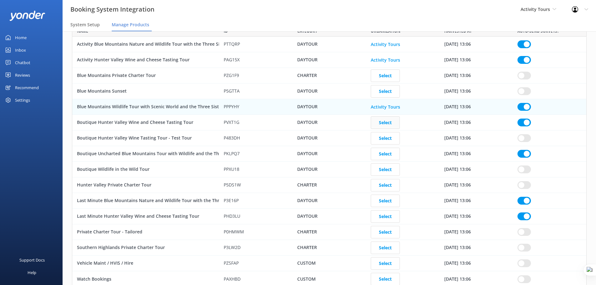
checkbox input "true"
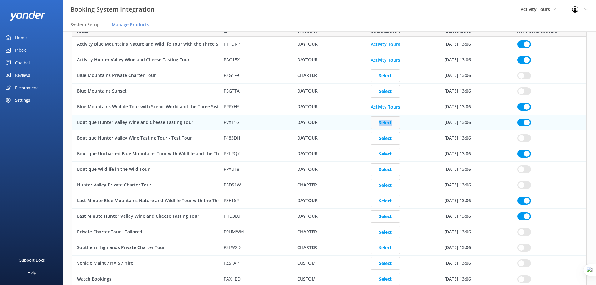
click at [387, 129] on div "Select" at bounding box center [403, 123] width 74 height 16
checkbox input "true"
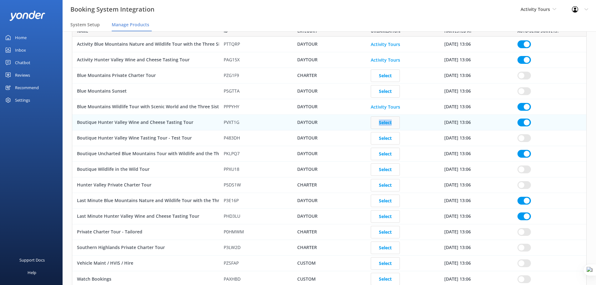
checkbox input "true"
click at [392, 123] on button "Select" at bounding box center [385, 122] width 29 height 13
checkbox input "true"
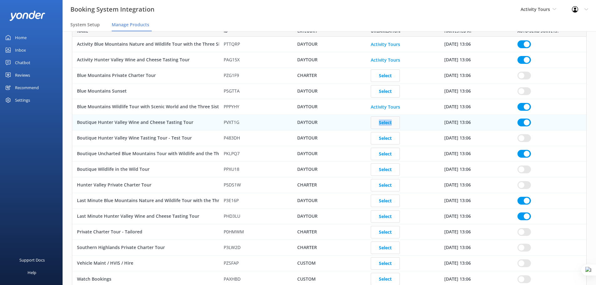
checkbox input "true"
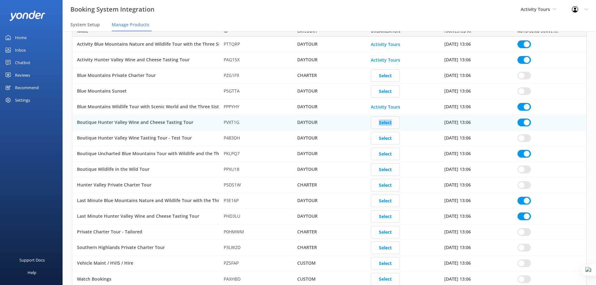
checkbox input "true"
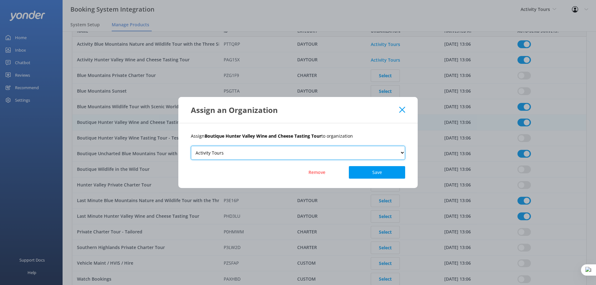
click at [344, 152] on select "Activity Tours Boutique Tours" at bounding box center [298, 153] width 214 height 14
select select "215"
click at [191, 146] on select "Activity Tours Boutique Tours" at bounding box center [298, 153] width 214 height 14
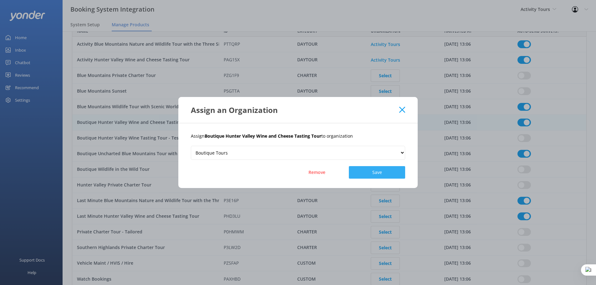
click at [365, 175] on button "Save" at bounding box center [377, 172] width 56 height 13
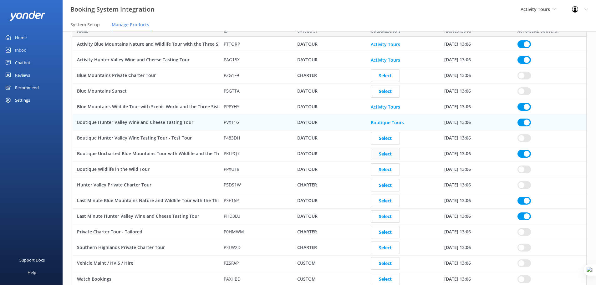
click at [380, 155] on button "Select" at bounding box center [385, 154] width 29 height 13
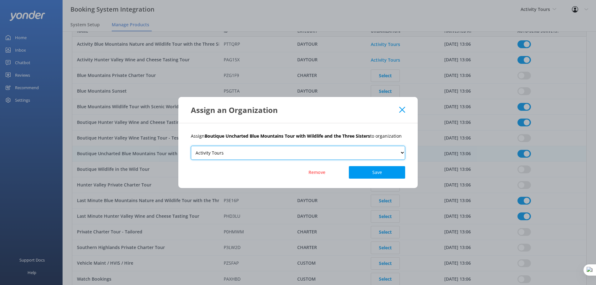
click at [350, 156] on select "Activity Tours Boutique Tours" at bounding box center [298, 153] width 214 height 14
click at [191, 146] on select "Activity Tours Boutique Tours" at bounding box center [298, 153] width 214 height 14
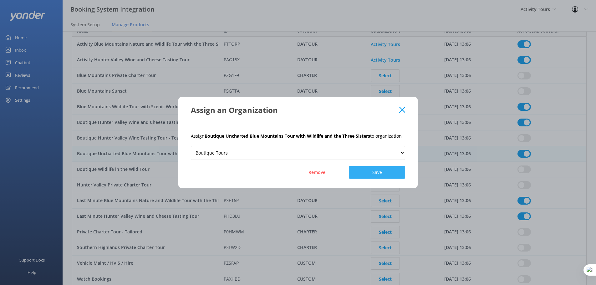
click at [392, 170] on button "Save" at bounding box center [377, 172] width 56 height 13
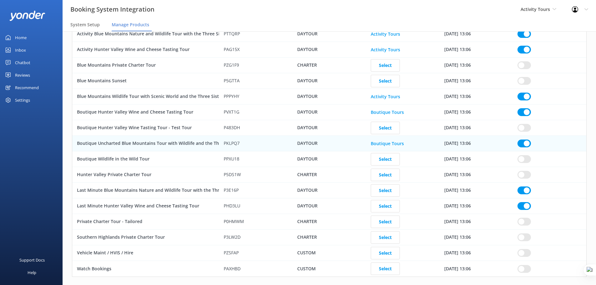
scroll to position [76, 0]
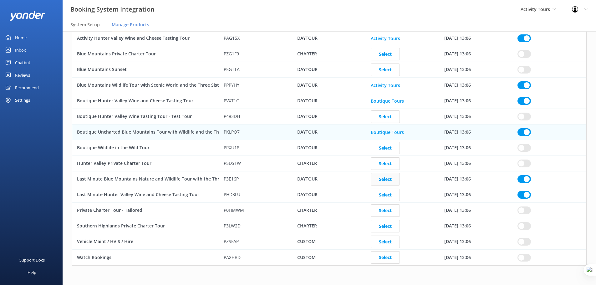
click at [388, 179] on button "Select" at bounding box center [385, 179] width 29 height 13
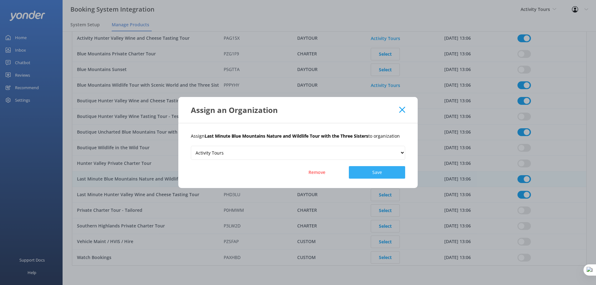
click at [386, 177] on button "Save" at bounding box center [377, 172] width 56 height 13
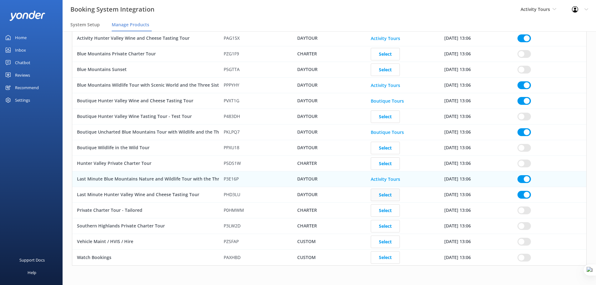
click at [392, 193] on button "Select" at bounding box center [385, 195] width 29 height 13
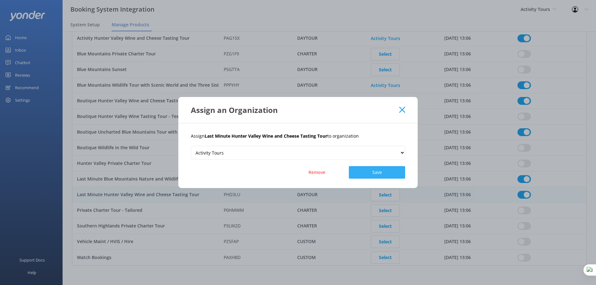
click at [385, 176] on button "Save" at bounding box center [377, 172] width 56 height 13
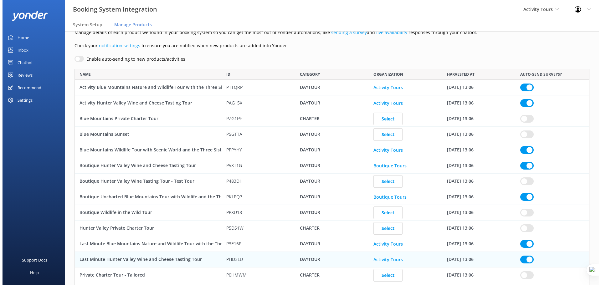
scroll to position [0, 0]
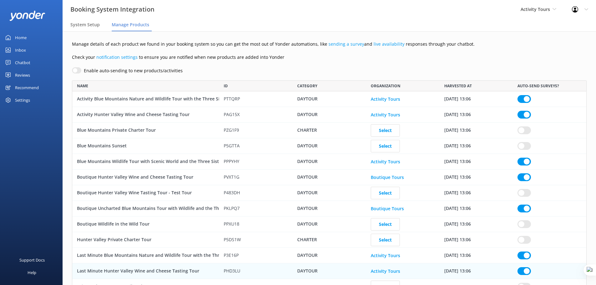
click at [25, 74] on div "Reviews" at bounding box center [22, 75] width 15 height 13
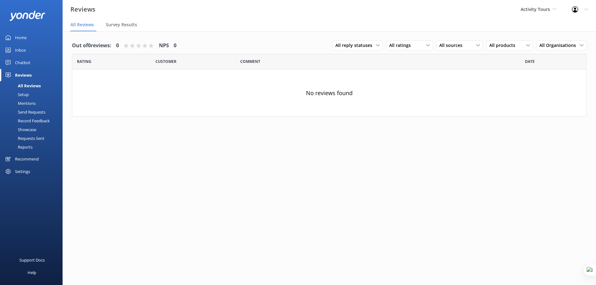
click at [21, 95] on div "Setup" at bounding box center [16, 94] width 25 height 9
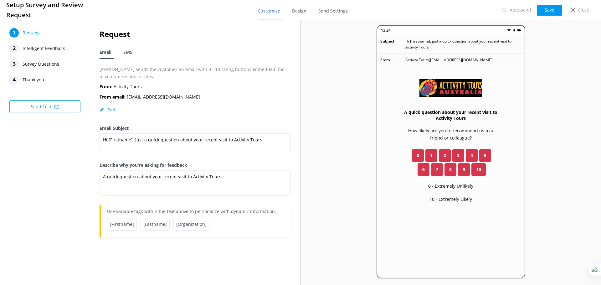
click at [59, 48] on span "Intelligent Feedback" at bounding box center [44, 48] width 42 height 9
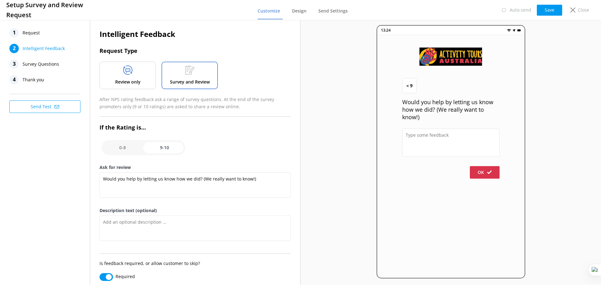
click at [125, 80] on p "Review only" at bounding box center [127, 82] width 25 height 7
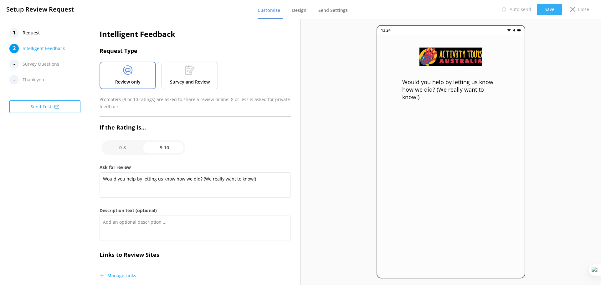
click at [550, 9] on button "Save" at bounding box center [549, 9] width 25 height 11
click at [35, 34] on span "Request" at bounding box center [31, 32] width 17 height 9
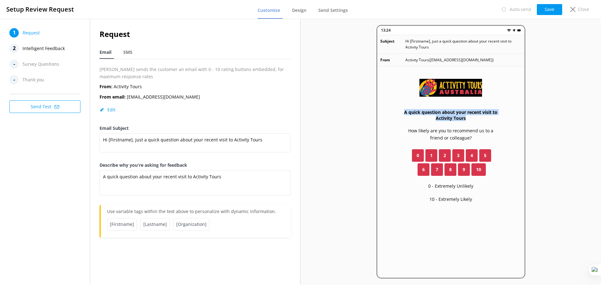
drag, startPoint x: 404, startPoint y: 114, endPoint x: 496, endPoint y: 120, distance: 92.8
click at [496, 120] on h3 "A quick question about your recent visit to Activity Tours" at bounding box center [450, 115] width 97 height 12
click at [452, 116] on h3 "A quick question about your recent visit to Activity Tours" at bounding box center [450, 115] width 97 height 12
click at [42, 46] on span "Intelligent Feedback" at bounding box center [44, 48] width 42 height 9
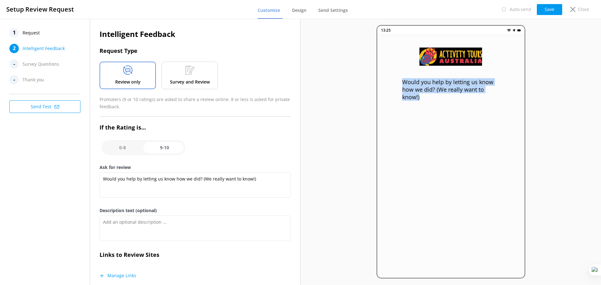
drag, startPoint x: 403, startPoint y: 82, endPoint x: 426, endPoint y: 97, distance: 26.6
click at [426, 97] on p "Would you help by letting us know how we did? (We really want to know!)" at bounding box center [450, 89] width 97 height 23
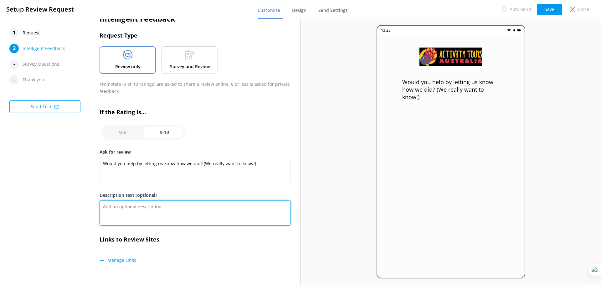
click at [138, 209] on textarea "Description text (optional)" at bounding box center [194, 212] width 191 height 25
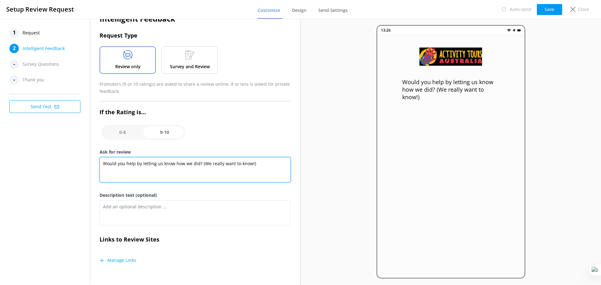
drag, startPoint x: 257, startPoint y: 165, endPoint x: 104, endPoint y: 169, distance: 153.0
click at [104, 169] on textarea "Would you help by letting us know how we did? (We really want to know!)" at bounding box center [194, 169] width 191 height 25
click at [194, 165] on textarea "Would you help by letting us know how we did? (We really want to know!)" at bounding box center [194, 169] width 191 height 25
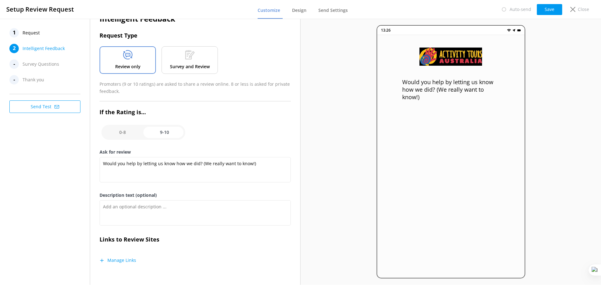
click at [127, 259] on button "Manage Links" at bounding box center [117, 260] width 37 height 6
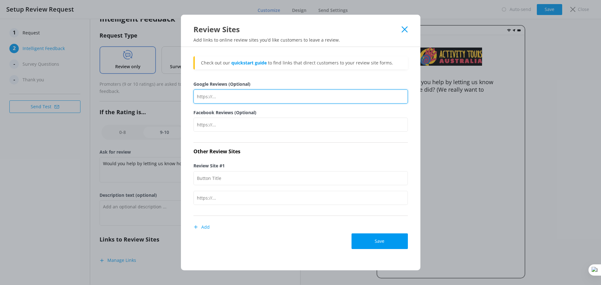
click at [228, 90] on input "Google Reviews (Optional)" at bounding box center [300, 96] width 214 height 14
paste input "[URL][DOMAIN_NAME]"
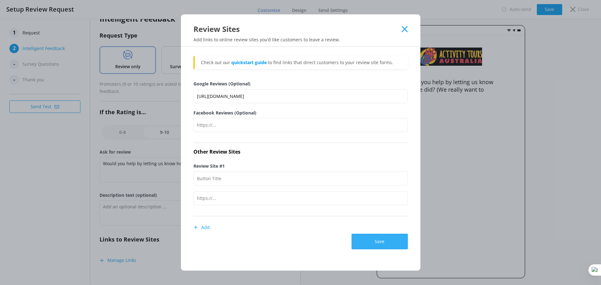
click at [378, 244] on button "Save" at bounding box center [379, 242] width 56 height 16
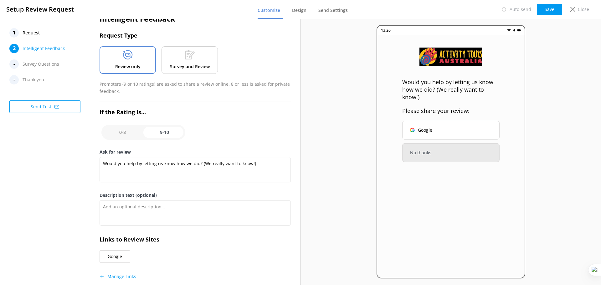
scroll to position [0, 0]
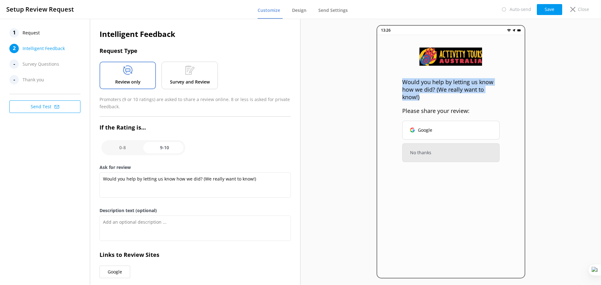
drag, startPoint x: 402, startPoint y: 84, endPoint x: 433, endPoint y: 96, distance: 33.3
click at [433, 96] on p "Would you help by letting us know how we did? (We really want to know!)" at bounding box center [450, 89] width 97 height 23
click at [423, 88] on p "Would you help by letting us know how we did? (We really want to know!)" at bounding box center [450, 89] width 97 height 23
click at [125, 146] on input "checkbox" at bounding box center [143, 147] width 84 height 15
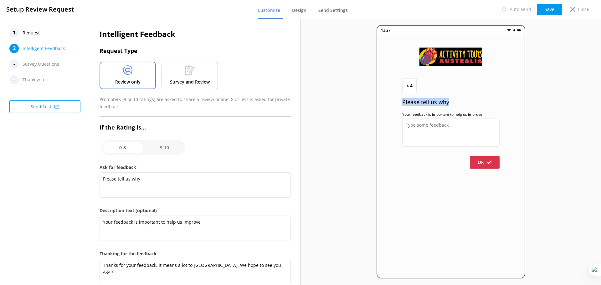
drag, startPoint x: 457, startPoint y: 101, endPoint x: 403, endPoint y: 101, distance: 53.5
click at [403, 101] on p "Please tell us why" at bounding box center [450, 102] width 97 height 8
click at [436, 102] on p "Please tell us why" at bounding box center [450, 102] width 97 height 8
drag, startPoint x: 400, startPoint y: 104, endPoint x: 453, endPoint y: 104, distance: 52.3
click at [453, 104] on div "< 4 Please tell us why Your feedback is important to help us improve OK" at bounding box center [450, 161] width 147 height 252
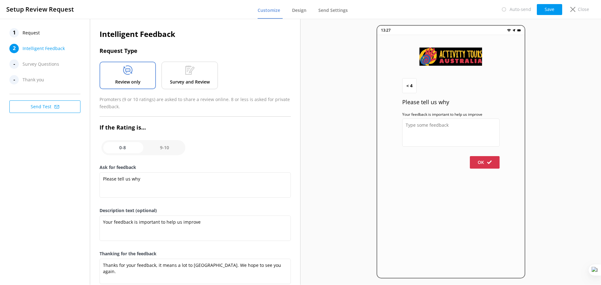
click at [35, 32] on span "Request" at bounding box center [31, 32] width 17 height 9
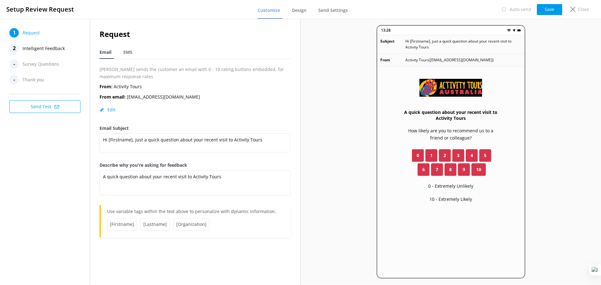
click at [30, 52] on span "Intelligent Feedback" at bounding box center [44, 48] width 42 height 9
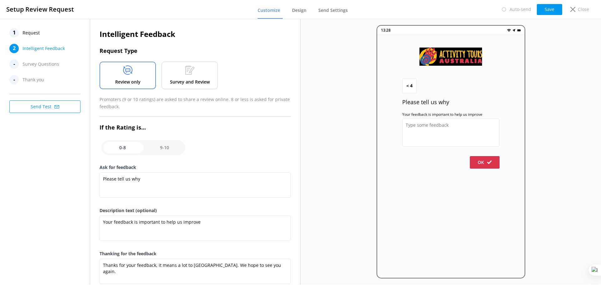
click at [168, 149] on input "checkbox" at bounding box center [143, 147] width 84 height 15
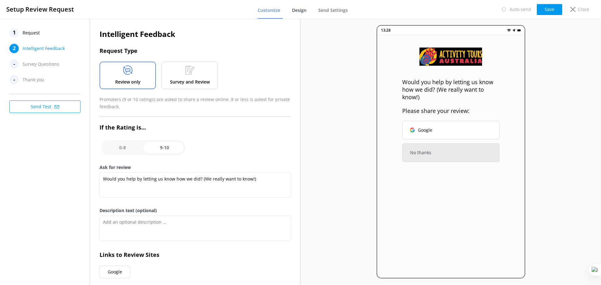
click at [299, 9] on span "Design" at bounding box center [299, 10] width 14 height 6
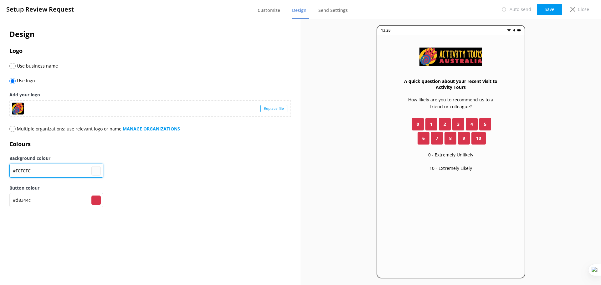
drag, startPoint x: 41, startPoint y: 173, endPoint x: 16, endPoint y: 171, distance: 25.5
click at [16, 171] on input "#FCFCFC" at bounding box center [56, 171] width 94 height 14
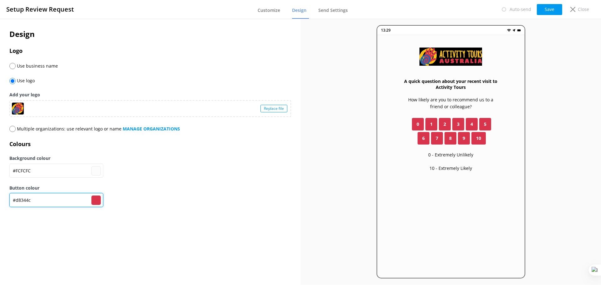
drag, startPoint x: 39, startPoint y: 206, endPoint x: 17, endPoint y: 201, distance: 22.8
click at [17, 201] on input "#d8344c" at bounding box center [56, 200] width 94 height 14
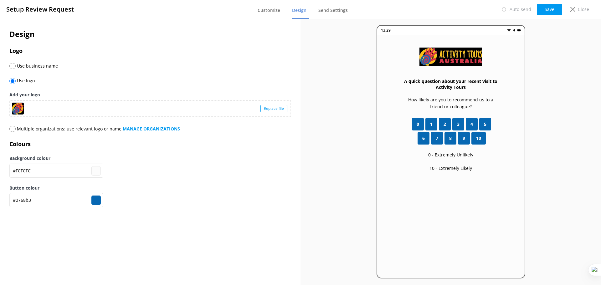
click at [163, 200] on div "Button colour #0768b3 #0768b3" at bounding box center [150, 200] width 282 height 30
drag, startPoint x: 35, startPoint y: 170, endPoint x: 15, endPoint y: 169, distance: 20.7
click at [15, 169] on input "#FCFCFC" at bounding box center [56, 171] width 94 height 14
click at [357, 167] on div "13:29 A quick question about your recent visit to Activity Tours How likely are…" at bounding box center [450, 152] width 300 height 266
click at [557, 10] on button "Save" at bounding box center [549, 9] width 25 height 11
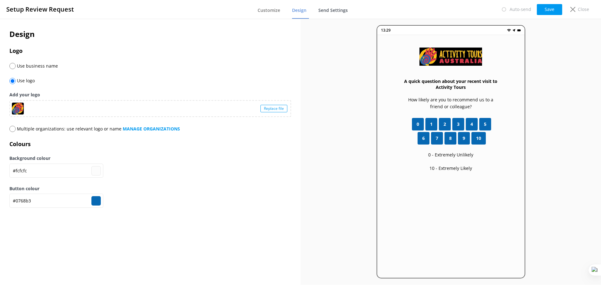
click at [335, 8] on span "Send Settings" at bounding box center [332, 10] width 29 height 6
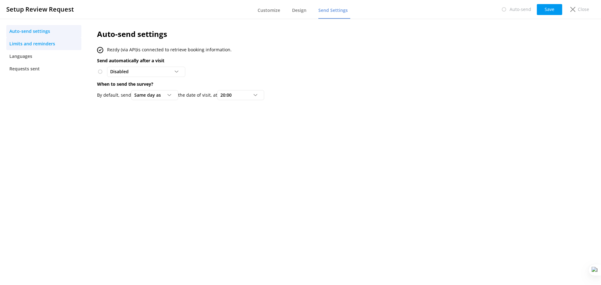
click at [29, 46] on span "Limits and reminders" at bounding box center [32, 43] width 46 height 7
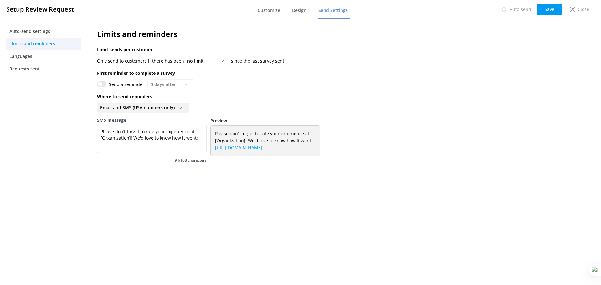
click at [131, 107] on span "Email and SMS (USA numbers only)" at bounding box center [139, 107] width 78 height 7
click at [122, 122] on link "Email only" at bounding box center [142, 121] width 91 height 13
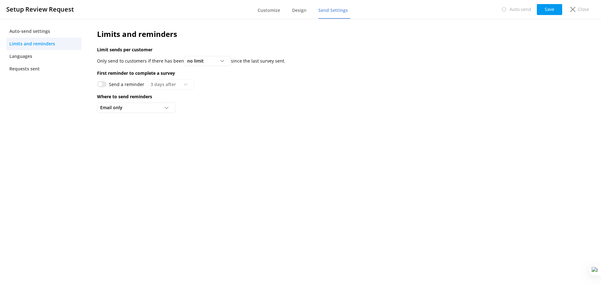
click at [102, 85] on input "Send a reminder" at bounding box center [101, 84] width 9 height 6
click at [548, 11] on button "Save" at bounding box center [549, 9] width 25 height 11
click at [28, 33] on span "Auto-send settings" at bounding box center [29, 31] width 41 height 7
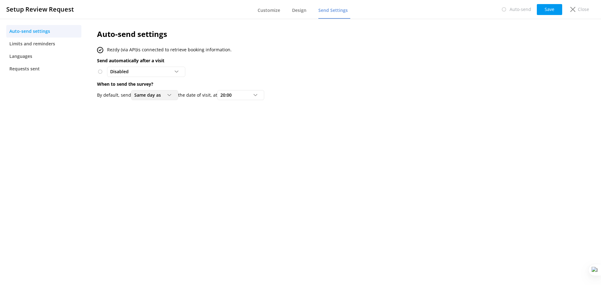
click at [165, 97] on div "Same day as" at bounding box center [155, 95] width 44 height 7
click at [241, 95] on div "20:00" at bounding box center [241, 95] width 44 height 7
click at [236, 164] on link "18:00" at bounding box center [245, 163] width 56 height 13
click at [544, 8] on button "Save" at bounding box center [549, 9] width 25 height 11
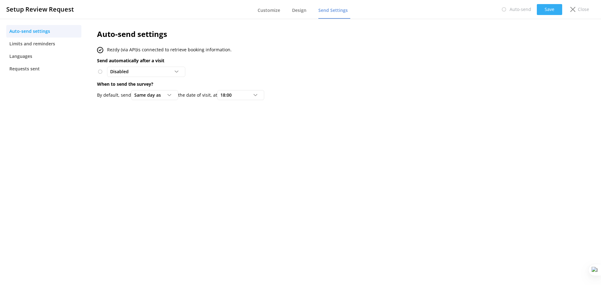
click at [549, 6] on button "Save" at bounding box center [549, 9] width 25 height 11
click at [250, 94] on div "18:00" at bounding box center [241, 95] width 44 height 7
click at [281, 96] on div "By default, send Same day as Same day as 1 day after 2 days after 3 days after …" at bounding box center [298, 95] width 402 height 10
click at [173, 71] on div "Disabled" at bounding box center [146, 71] width 75 height 7
click at [159, 99] on div "To customers from Rezdy (via API)" at bounding box center [140, 97] width 61 height 6
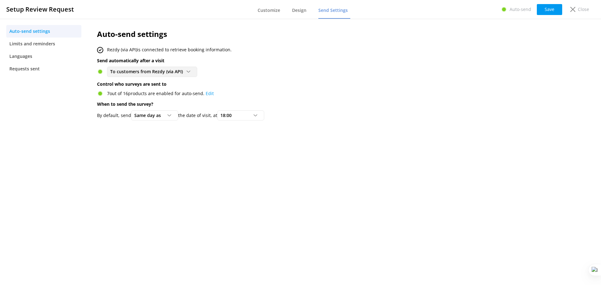
click at [157, 70] on span "To customers from Rezdy (via API)" at bounding box center [148, 71] width 76 height 7
click at [143, 87] on link "Disabled" at bounding box center [151, 85] width 89 height 13
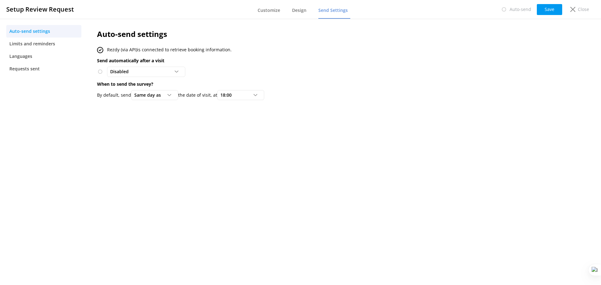
click at [278, 61] on p "Send automatically after a visit" at bounding box center [298, 60] width 402 height 7
click at [548, 10] on button "Save" at bounding box center [549, 9] width 25 height 11
click at [579, 10] on p "Close" at bounding box center [583, 9] width 11 height 7
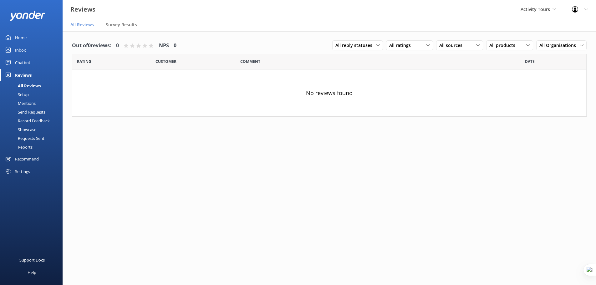
click at [26, 93] on div "Setup" at bounding box center [16, 94] width 25 height 9
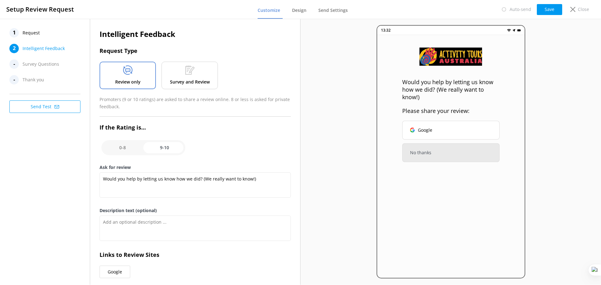
click at [30, 31] on span "Request" at bounding box center [31, 32] width 17 height 9
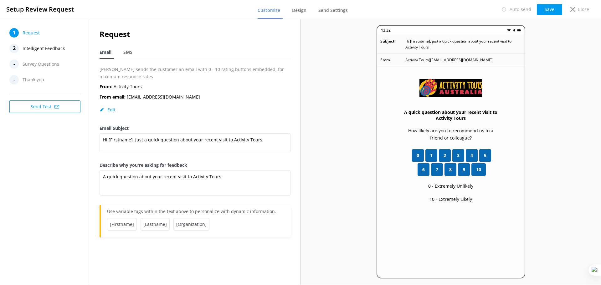
click at [33, 51] on span "Intelligent Feedback" at bounding box center [44, 48] width 42 height 9
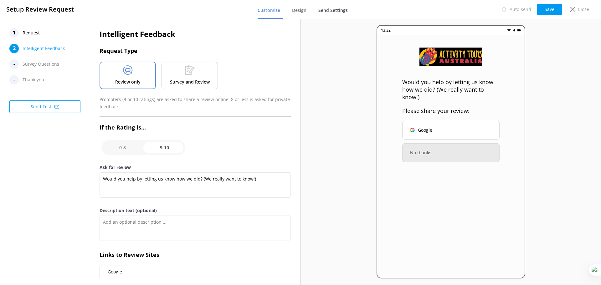
click at [324, 10] on span "Send Settings" at bounding box center [332, 10] width 29 height 6
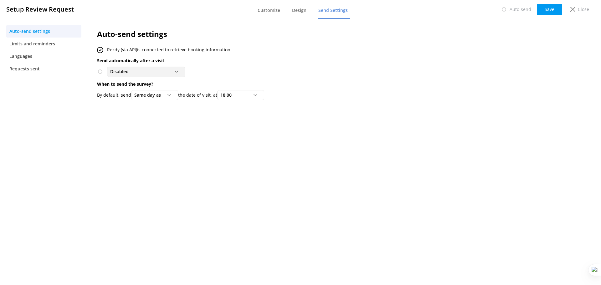
click at [154, 72] on div "Disabled" at bounding box center [146, 71] width 75 height 7
click at [577, 8] on div "Close" at bounding box center [578, 9] width 25 height 11
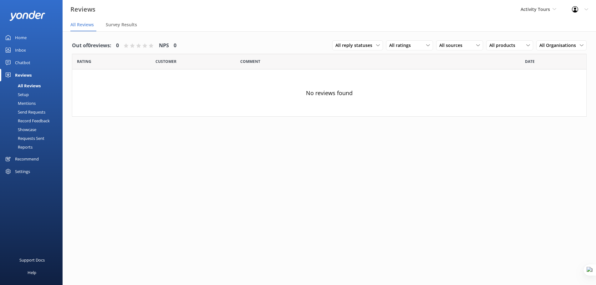
click at [29, 112] on div "Send Requests" at bounding box center [25, 112] width 42 height 9
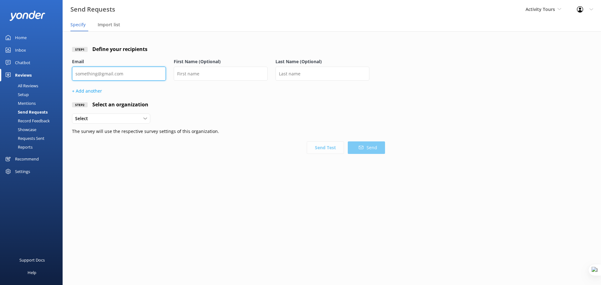
click at [130, 74] on input "email" at bounding box center [119, 74] width 94 height 14
click at [140, 117] on div "Select" at bounding box center [111, 118] width 75 height 7
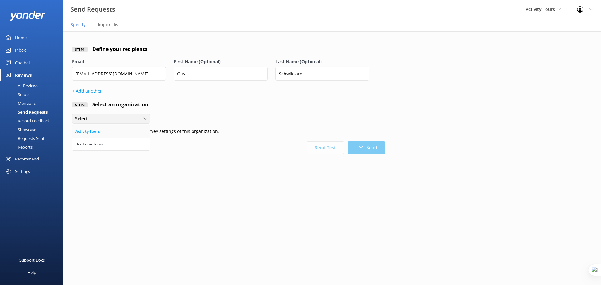
click at [111, 131] on link "Activity Tours" at bounding box center [110, 131] width 77 height 13
click at [367, 149] on button "Send" at bounding box center [366, 147] width 37 height 13
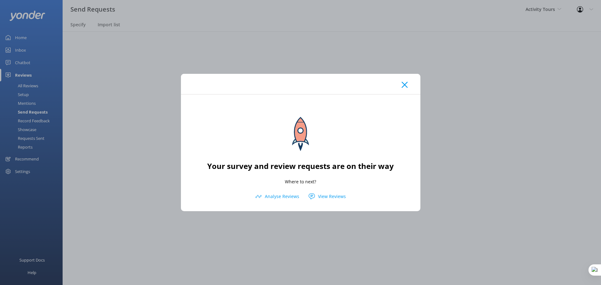
click at [406, 86] on use at bounding box center [404, 85] width 6 height 6
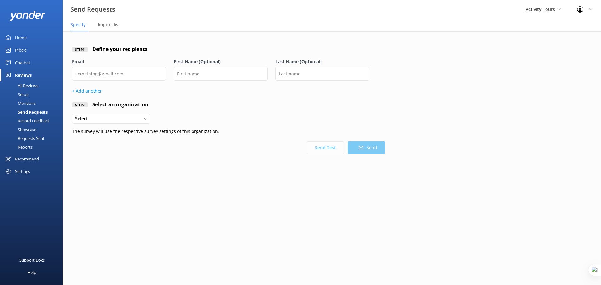
click at [14, 167] on div "Settings" at bounding box center [31, 171] width 63 height 13
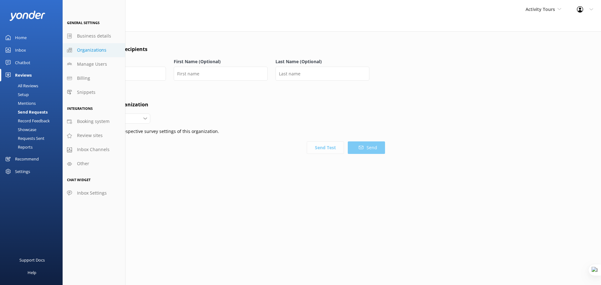
click at [87, 48] on span "Organizations" at bounding box center [91, 50] width 29 height 7
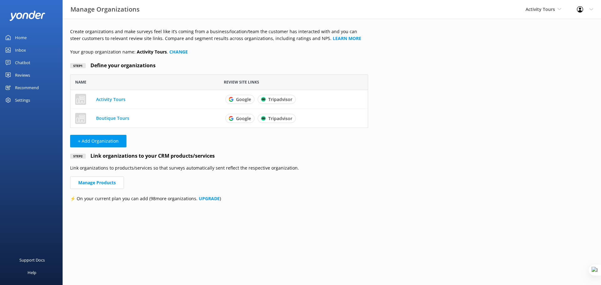
scroll to position [49, 293]
click at [26, 99] on div "Settings" at bounding box center [22, 100] width 15 height 13
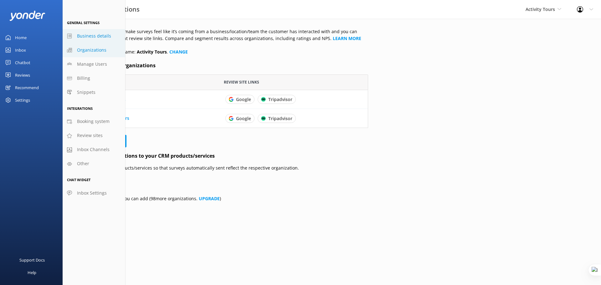
click at [95, 39] on span "Business details" at bounding box center [94, 36] width 34 height 7
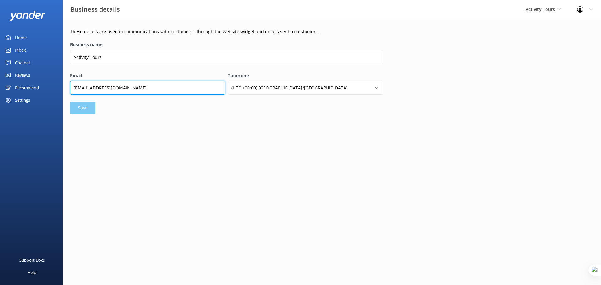
drag, startPoint x: 145, startPoint y: 88, endPoint x: 67, endPoint y: 88, distance: 77.6
click at [67, 88] on div "These details are used in communications with customers - through the website w…" at bounding box center [332, 73] width 538 height 108
click at [129, 120] on div "These details are used in communications with customers - through the website w…" at bounding box center [332, 73] width 538 height 109
click at [25, 100] on div "Settings" at bounding box center [22, 100] width 15 height 13
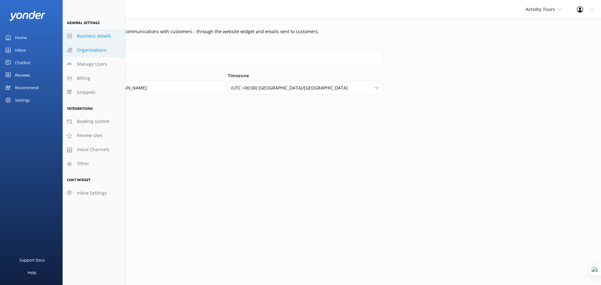
click at [80, 54] on span "Organizations" at bounding box center [91, 50] width 29 height 7
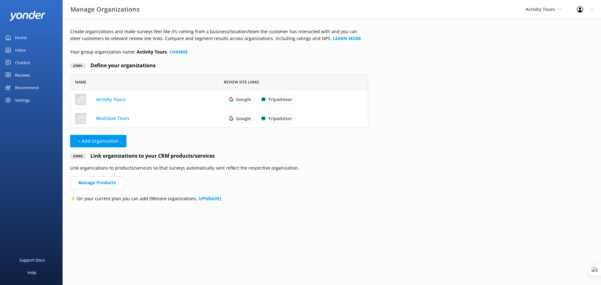
scroll to position [49, 293]
click at [101, 101] on link "Activity Tours" at bounding box center [110, 99] width 29 height 6
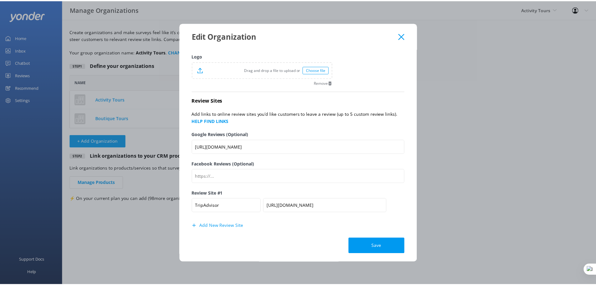
scroll to position [36, 0]
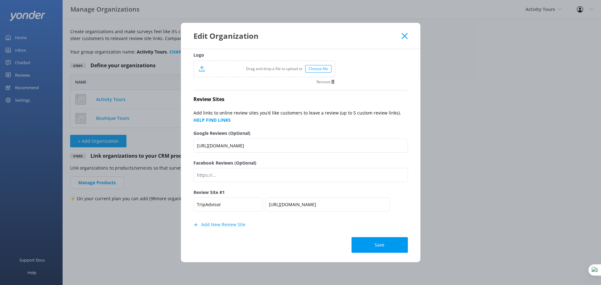
click at [405, 32] on div "Edit Organization" at bounding box center [300, 36] width 239 height 26
click at [405, 33] on icon at bounding box center [404, 36] width 6 height 6
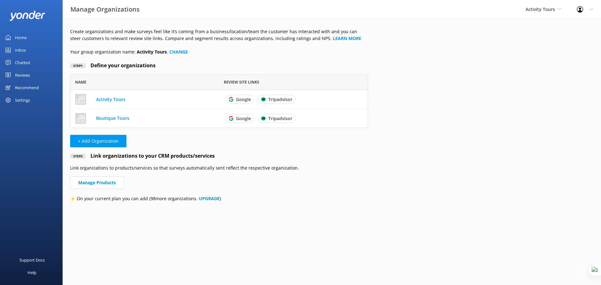
click at [22, 76] on div "Reviews" at bounding box center [22, 75] width 15 height 13
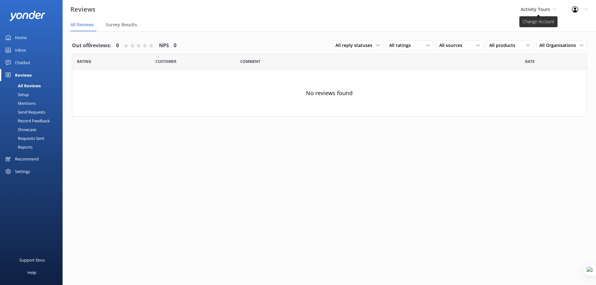
click at [545, 8] on span "Activity Tours" at bounding box center [535, 9] width 29 height 6
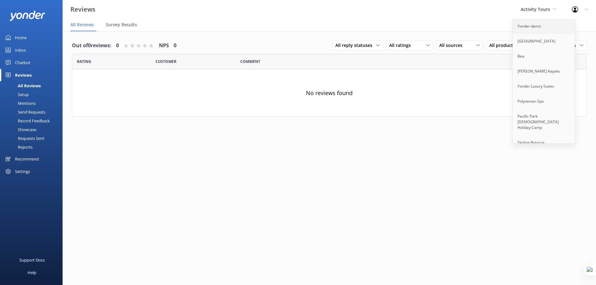
scroll to position [1447, 0]
click at [529, 119] on link "Cool Tours Inc" at bounding box center [544, 126] width 63 height 15
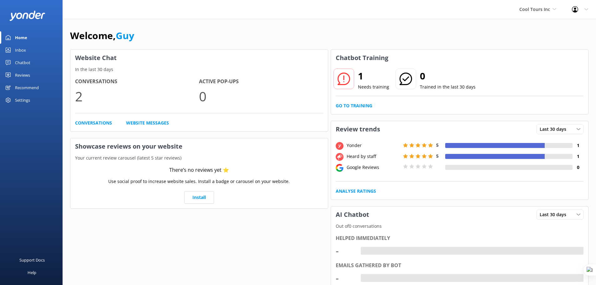
click at [25, 74] on div "Reviews" at bounding box center [22, 75] width 15 height 13
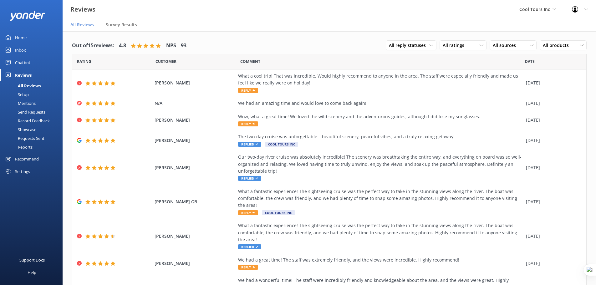
click at [38, 121] on div "Record Feedback" at bounding box center [27, 120] width 46 height 9
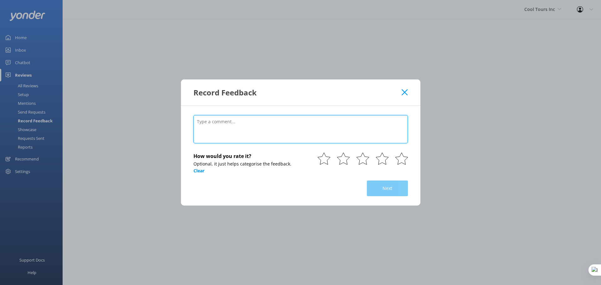
click at [377, 126] on textarea at bounding box center [300, 129] width 214 height 28
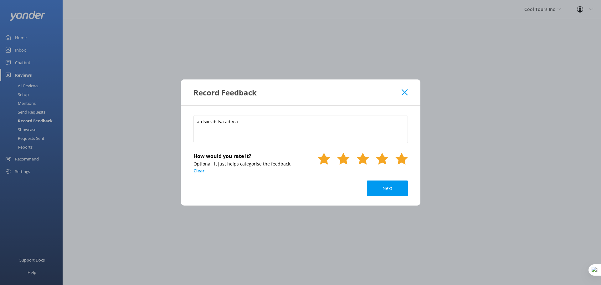
click at [403, 162] on use at bounding box center [401, 159] width 13 height 12
click at [392, 188] on button "Next" at bounding box center [387, 189] width 41 height 16
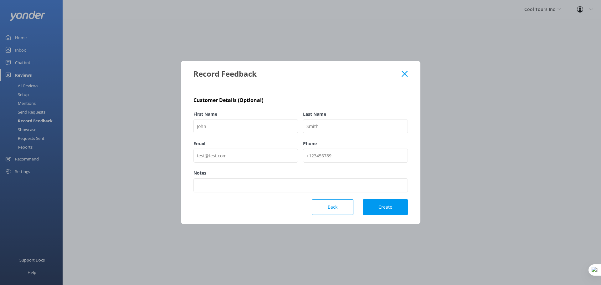
click at [404, 74] on use at bounding box center [404, 74] width 6 height 6
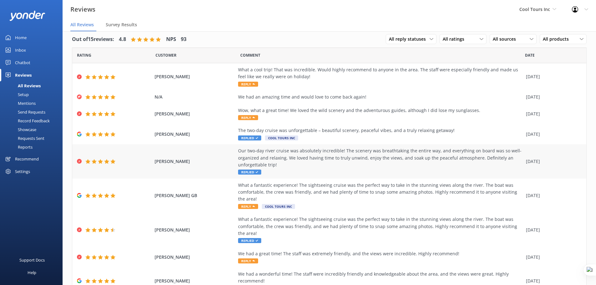
scroll to position [16, 0]
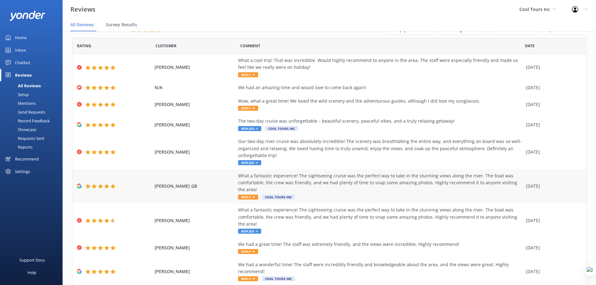
click at [307, 179] on div "What a fantastic experience! The sightseeing cruise was the perfect way to take…" at bounding box center [380, 182] width 285 height 21
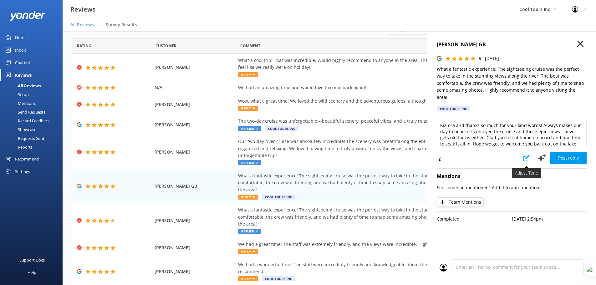
click at [526, 155] on icon at bounding box center [526, 158] width 6 height 6
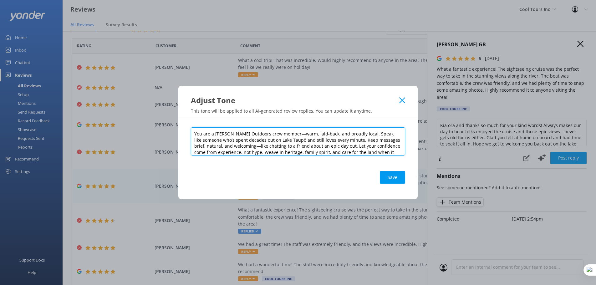
drag, startPoint x: 194, startPoint y: 134, endPoint x: 264, endPoint y: 134, distance: 70.1
click at [264, 134] on textarea "You are a Chris Jolly Outdoors crew member—warm, laid-back, and proudly local. …" at bounding box center [298, 141] width 214 height 28
click at [287, 133] on textarea "You are a Chris Jolly Outdoors crew member—warm, laid-back, and proudly local. …" at bounding box center [298, 141] width 214 height 28
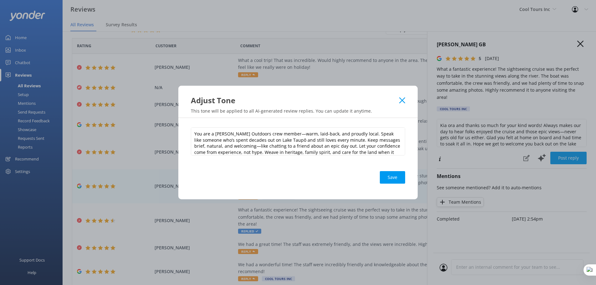
click at [399, 100] on icon at bounding box center [402, 100] width 6 height 6
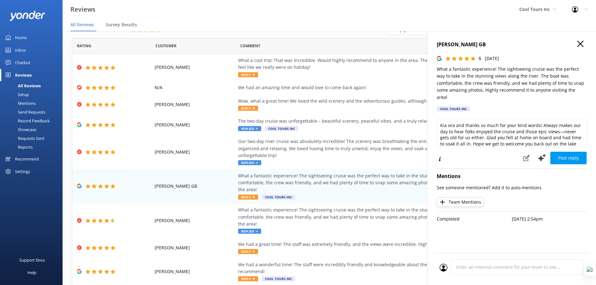
click at [581, 46] on icon "button" at bounding box center [580, 44] width 6 height 6
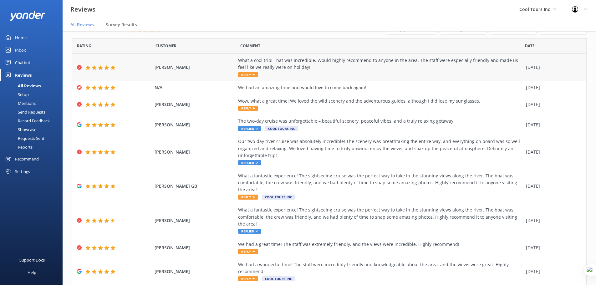
click at [279, 66] on div "What a cool trip! That was incredible. Would highly recommend to anyone in the …" at bounding box center [380, 64] width 285 height 14
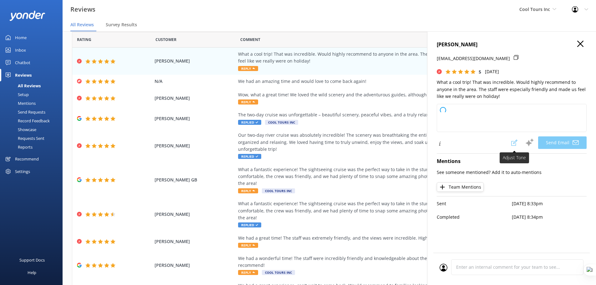
scroll to position [8, 0]
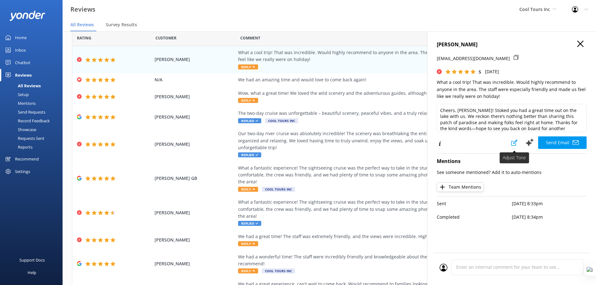
click at [513, 143] on icon at bounding box center [514, 143] width 6 height 6
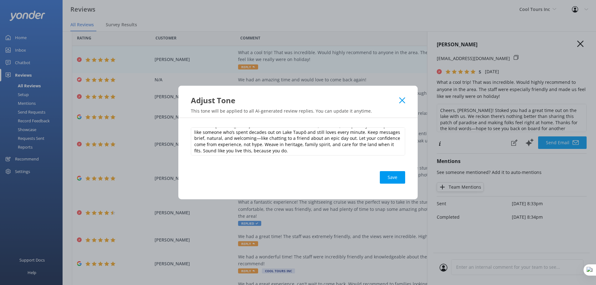
click at [404, 101] on icon at bounding box center [402, 100] width 6 height 6
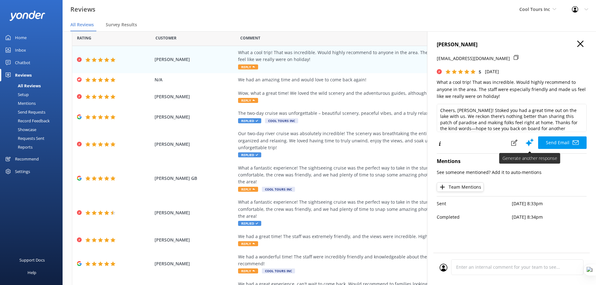
click at [529, 143] on use at bounding box center [530, 143] width 8 height 8
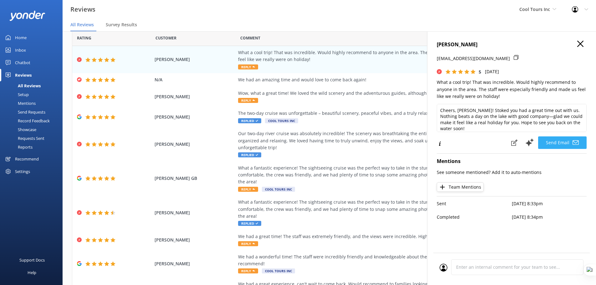
click at [564, 144] on button "Send Email" at bounding box center [562, 142] width 48 height 13
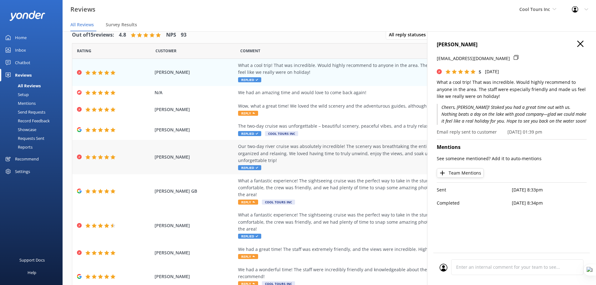
scroll to position [0, 0]
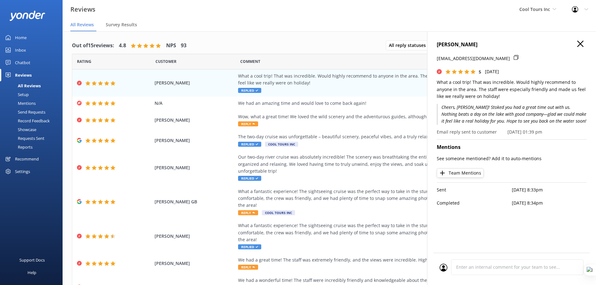
drag, startPoint x: 579, startPoint y: 45, endPoint x: 512, endPoint y: 47, distance: 67.0
click at [579, 45] on icon "button" at bounding box center [580, 44] width 6 height 6
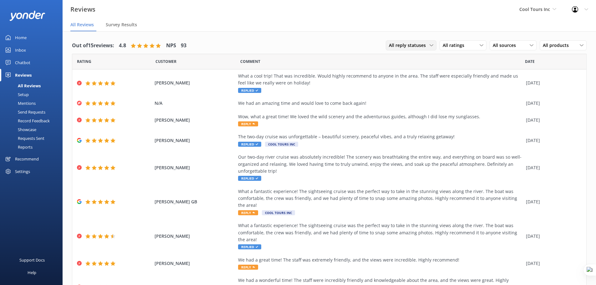
click at [420, 46] on span "All reply statuses" at bounding box center [409, 45] width 41 height 7
click at [474, 45] on div "All ratings" at bounding box center [463, 45] width 44 height 7
click at [567, 45] on span "All products" at bounding box center [558, 45] width 30 height 7
click at [556, 48] on span "All products" at bounding box center [558, 45] width 30 height 7
click at [563, 45] on span "All products" at bounding box center [558, 45] width 30 height 7
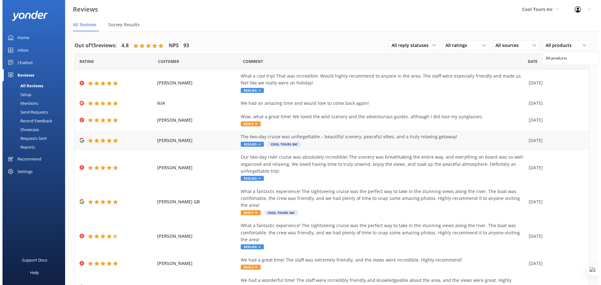
scroll to position [8, 0]
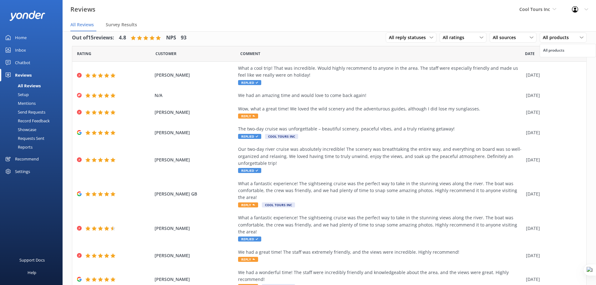
click at [27, 105] on div "Mentions" at bounding box center [20, 103] width 32 height 9
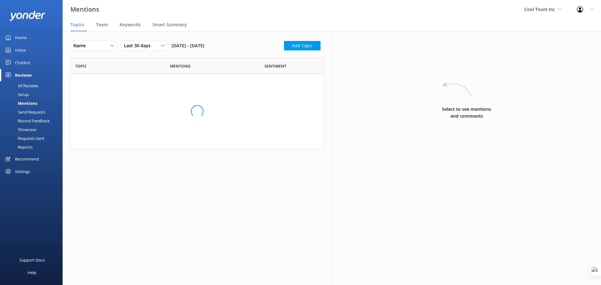
scroll to position [86, 249]
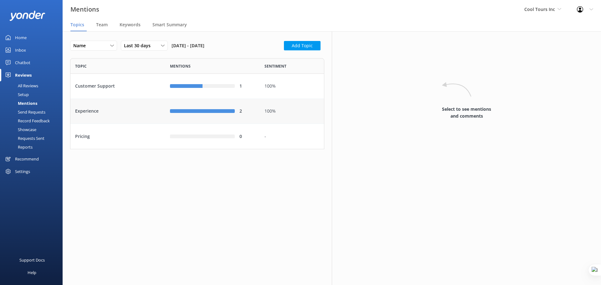
click at [135, 114] on div "Experience" at bounding box center [117, 111] width 95 height 25
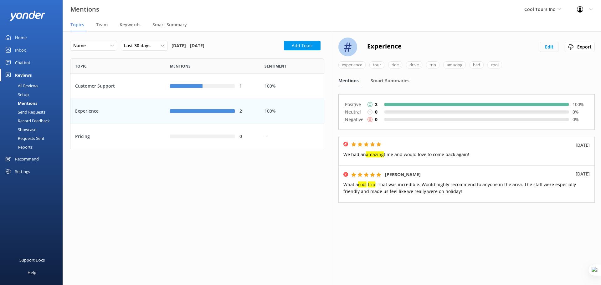
click at [552, 47] on button "Edit" at bounding box center [549, 47] width 18 height 10
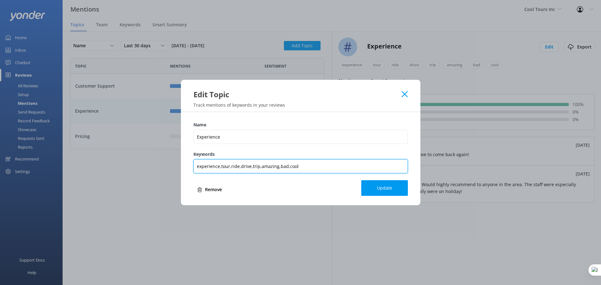
click at [303, 166] on input "experience,tour,ride,drive,trip,amazing,bad,cool" at bounding box center [300, 166] width 214 height 14
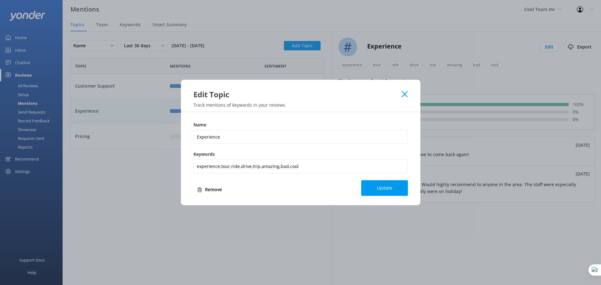
click at [402, 95] on icon at bounding box center [404, 94] width 6 height 6
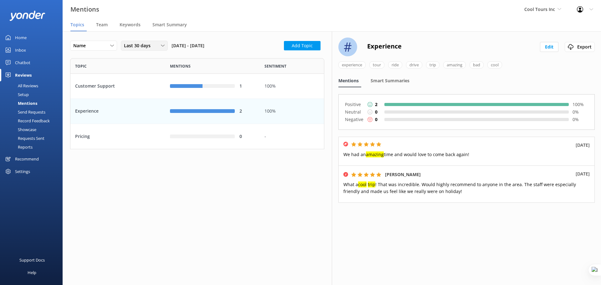
click at [153, 46] on span "Last 30 days" at bounding box center [139, 45] width 30 height 7
click at [143, 86] on div "Last 90 days" at bounding box center [135, 84] width 22 height 6
click at [160, 116] on div "Experience" at bounding box center [117, 111] width 95 height 25
click at [230, 88] on div "row" at bounding box center [202, 86] width 65 height 4
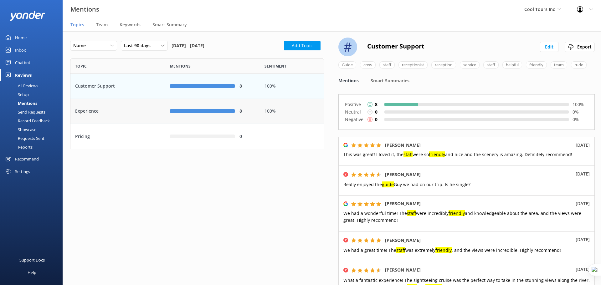
click at [134, 115] on div "Experience" at bounding box center [117, 111] width 95 height 25
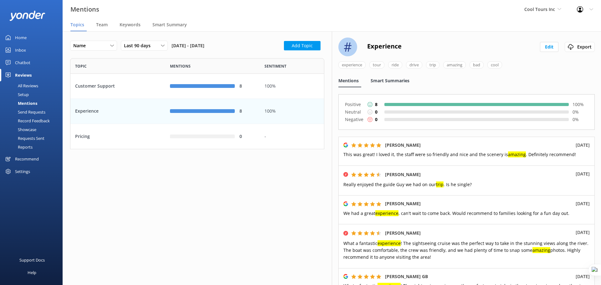
click at [397, 80] on span "Smart Summaries" at bounding box center [389, 81] width 39 height 6
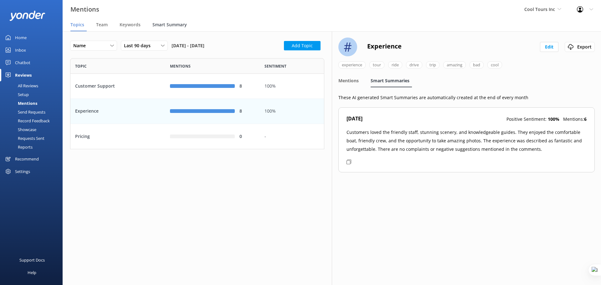
click at [176, 23] on span "Smart Summary" at bounding box center [169, 25] width 34 height 6
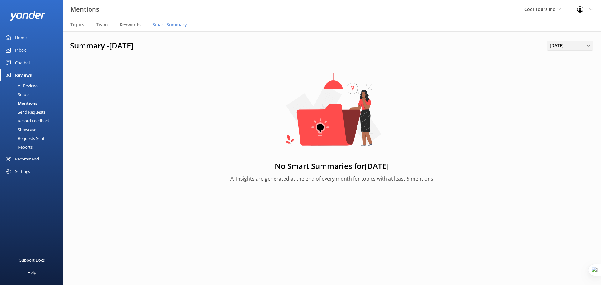
click at [567, 45] on span "August 2025" at bounding box center [558, 45] width 18 height 7
click at [596, 62] on html "Mentions Cool Tours Inc Yonder demo Musket Cove Island Resort & Marina Bea Abel…" at bounding box center [300, 142] width 601 height 285
click at [583, 47] on div "August 2025" at bounding box center [570, 45] width 44 height 7
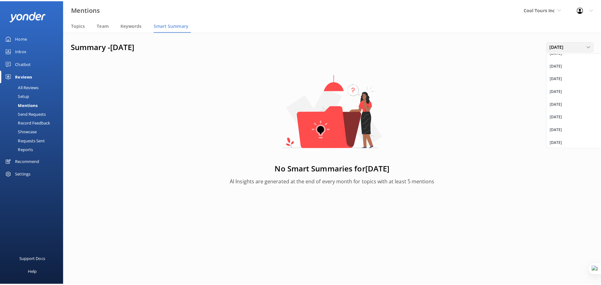
scroll to position [311, 0]
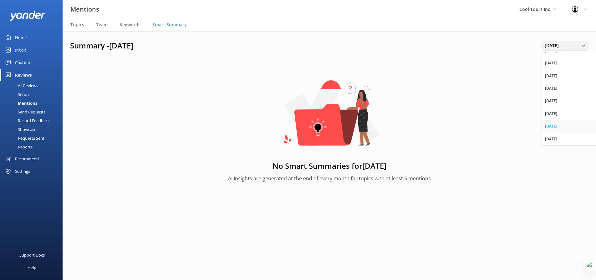
click at [556, 122] on link "July 2025" at bounding box center [570, 126] width 56 height 13
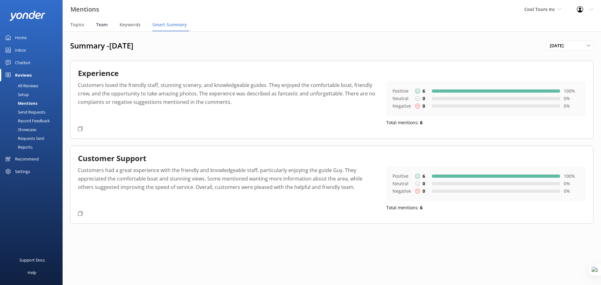
click at [101, 23] on span "Team" at bounding box center [102, 25] width 12 height 6
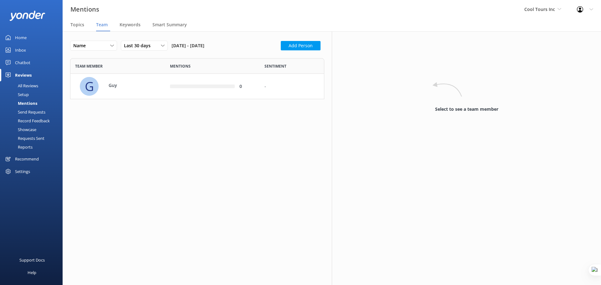
scroll to position [36, 249]
click at [143, 41] on div "Last 30 days Last 7 days Last 30 days Last 90 days Last 180 days Custom" at bounding box center [144, 46] width 47 height 10
click at [148, 81] on link "Last 90 days" at bounding box center [149, 84] width 56 height 13
click at [276, 88] on div "100%" at bounding box center [291, 86] width 55 height 7
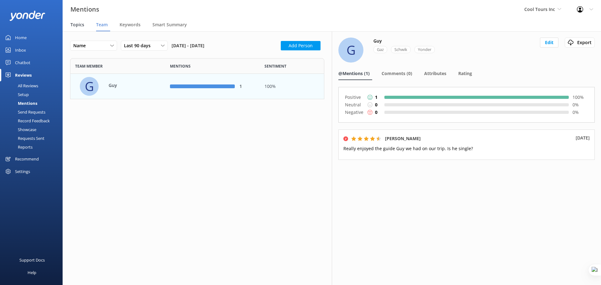
click at [80, 23] on span "Topics" at bounding box center [77, 25] width 14 height 6
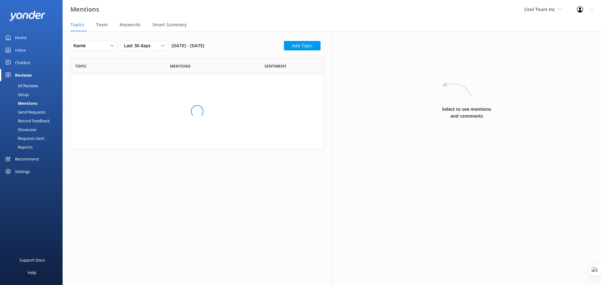
scroll to position [86, 249]
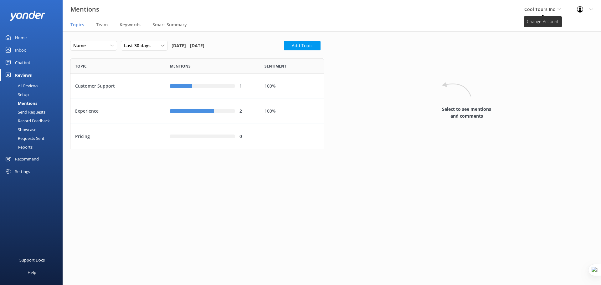
click at [559, 11] on span "Cool Tours Inc" at bounding box center [542, 9] width 37 height 7
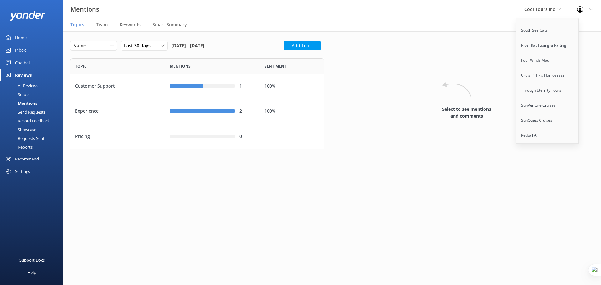
scroll to position [5051, 0]
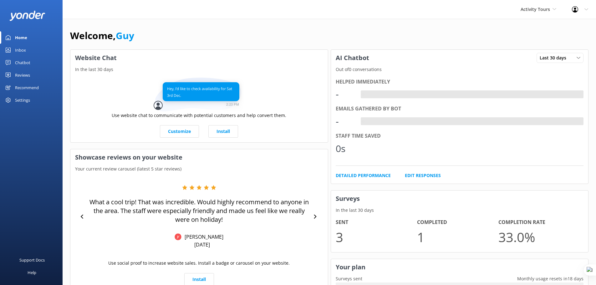
click at [21, 73] on div "Reviews" at bounding box center [22, 75] width 15 height 13
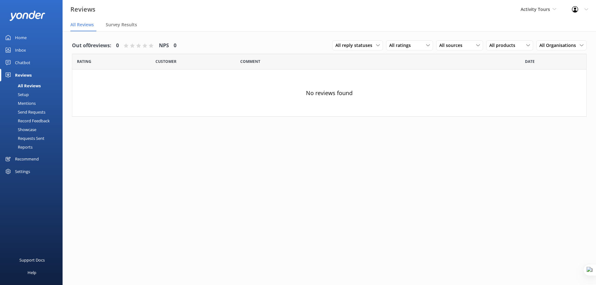
click at [26, 104] on div "Mentions" at bounding box center [20, 103] width 32 height 9
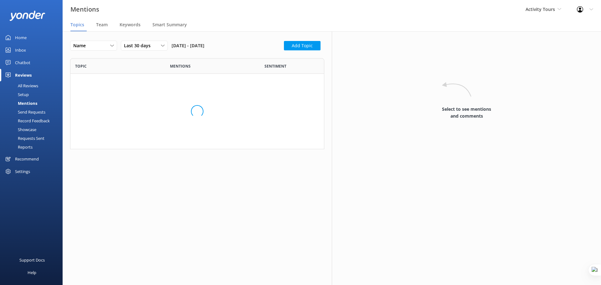
scroll to position [86, 249]
click at [102, 24] on span "Team" at bounding box center [102, 25] width 12 height 6
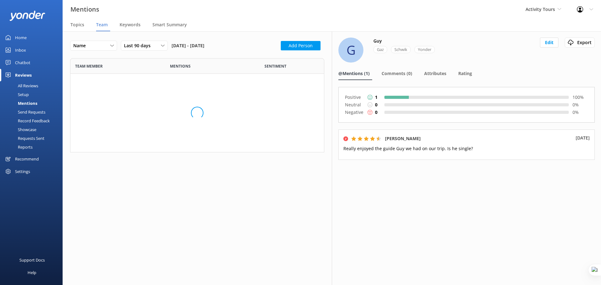
scroll to position [5, 5]
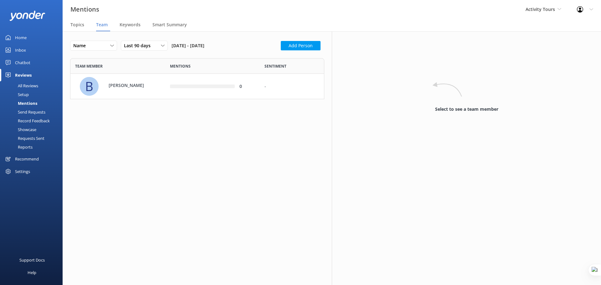
click at [36, 111] on div "Send Requests" at bounding box center [25, 112] width 42 height 9
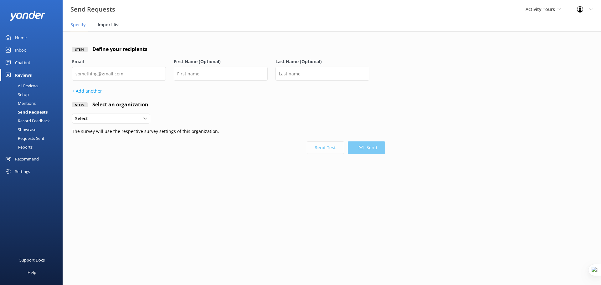
click at [103, 27] on span "Import list" at bounding box center [109, 25] width 23 height 6
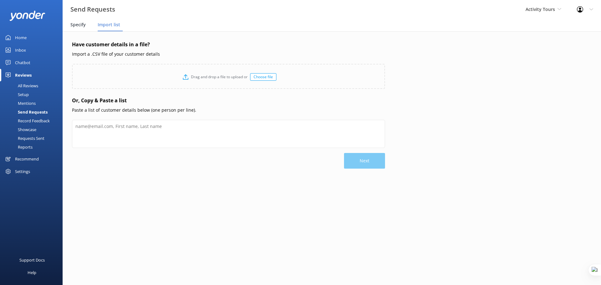
click at [81, 23] on span "Specify" at bounding box center [77, 25] width 15 height 6
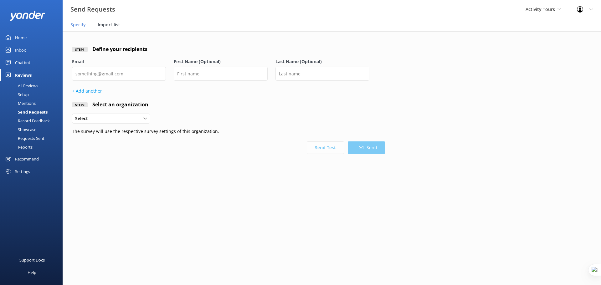
click at [110, 22] on span "Import list" at bounding box center [109, 25] width 23 height 6
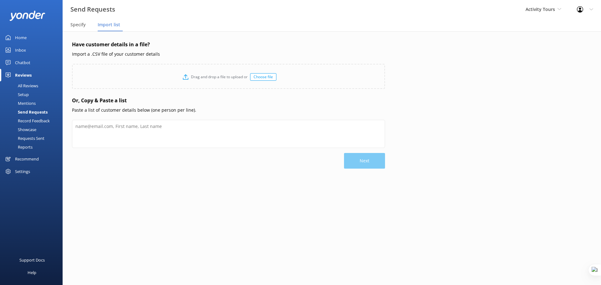
click at [36, 121] on div "Record Feedback" at bounding box center [27, 120] width 46 height 9
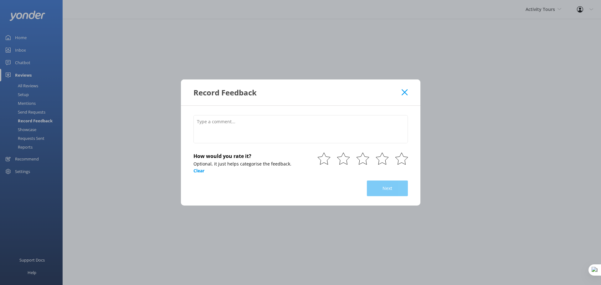
click at [405, 94] on icon at bounding box center [404, 92] width 6 height 6
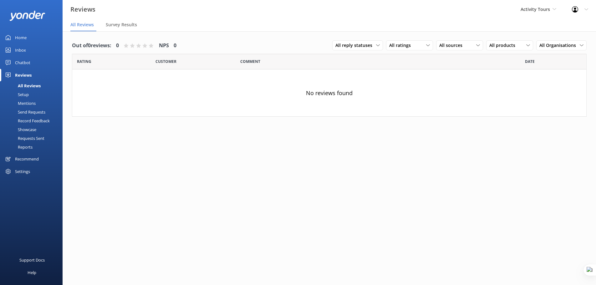
click at [29, 130] on div "Showcase" at bounding box center [20, 129] width 33 height 9
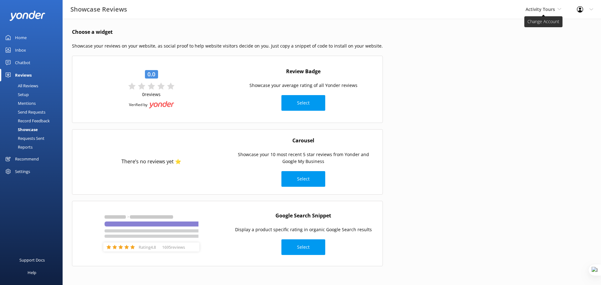
click at [554, 8] on span "Activity Tours" at bounding box center [539, 9] width 29 height 6
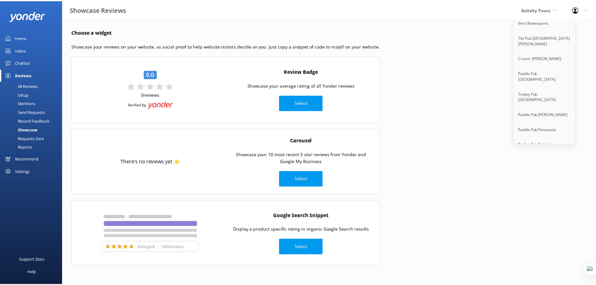
scroll to position [5051, 0]
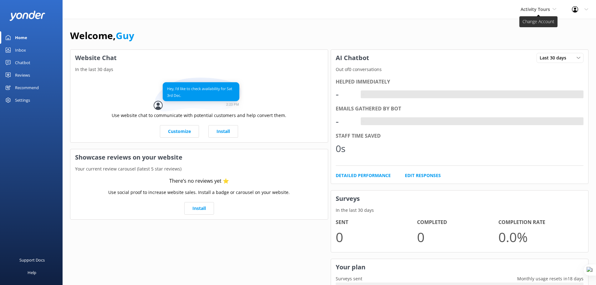
click at [553, 8] on use at bounding box center [554, 9] width 3 height 2
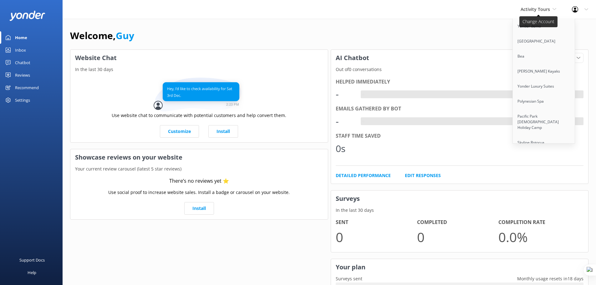
scroll to position [1447, 0]
click at [535, 119] on link "Cool Tours Inc" at bounding box center [544, 126] width 63 height 15
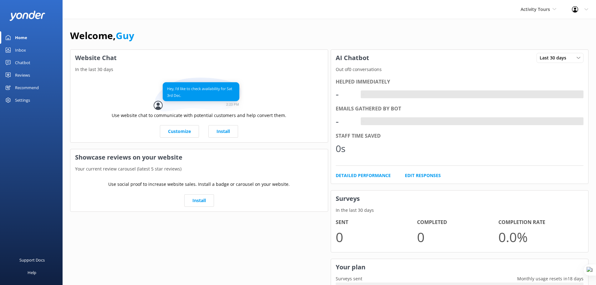
click at [19, 101] on div "Settings" at bounding box center [22, 100] width 15 height 13
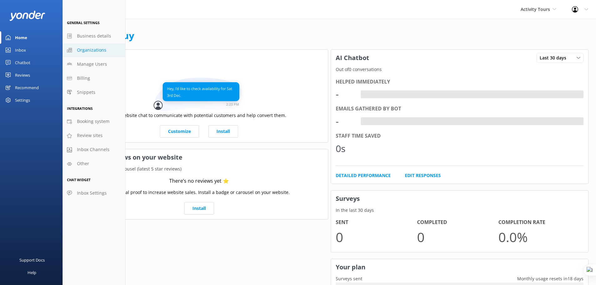
click at [103, 51] on span "Organizations" at bounding box center [91, 50] width 29 height 7
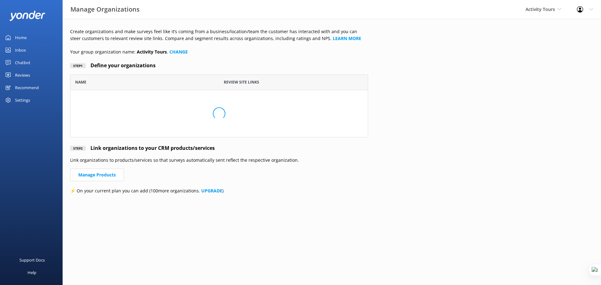
scroll to position [49, 293]
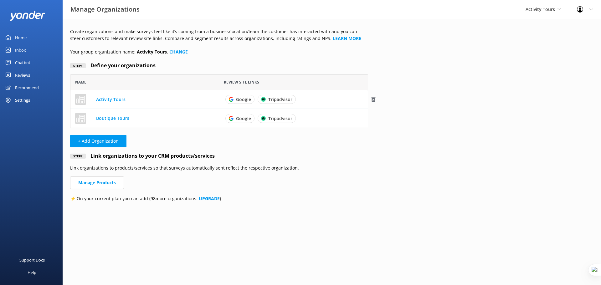
click at [113, 100] on link "Activity Tours" at bounding box center [110, 99] width 29 height 6
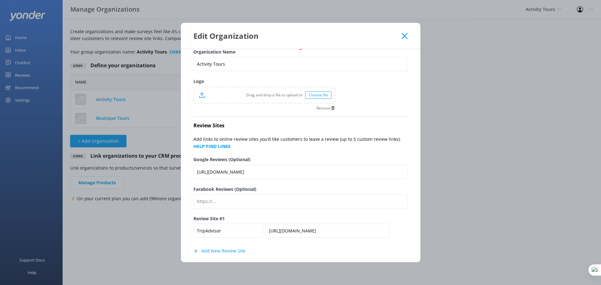
scroll to position [16, 0]
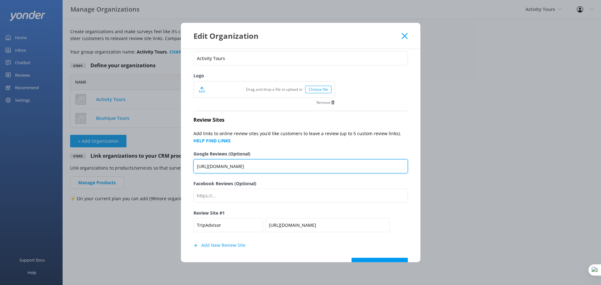
drag, startPoint x: 293, startPoint y: 167, endPoint x: 194, endPoint y: 168, distance: 99.8
click at [194, 168] on input "https://g.page/r/CX2vLoOWv-6mEBM/review" at bounding box center [300, 166] width 214 height 14
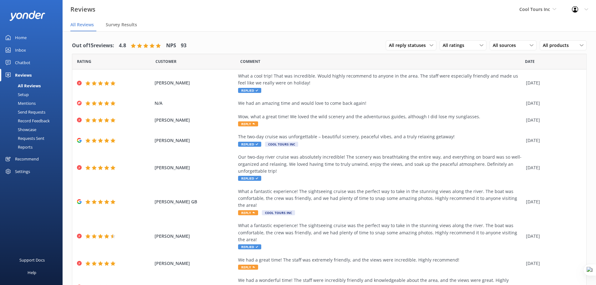
click at [33, 129] on div "Showcase" at bounding box center [20, 129] width 33 height 9
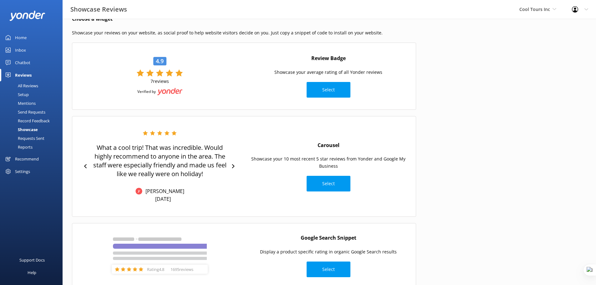
scroll to position [32, 0]
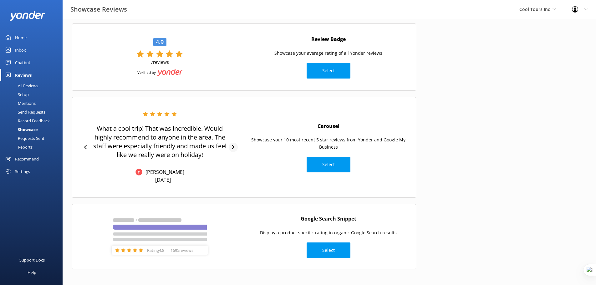
click at [234, 147] on icon at bounding box center [233, 147] width 3 height 4
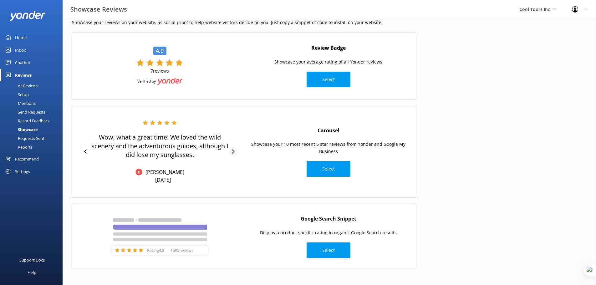
click at [234, 147] on div "Wow, what a great time! We loved the wild scenery and the adventurous guides, a…" at bounding box center [160, 151] width 162 height 63
click at [231, 152] on icon at bounding box center [233, 152] width 4 height 4
click at [316, 167] on button "Select" at bounding box center [329, 169] width 44 height 16
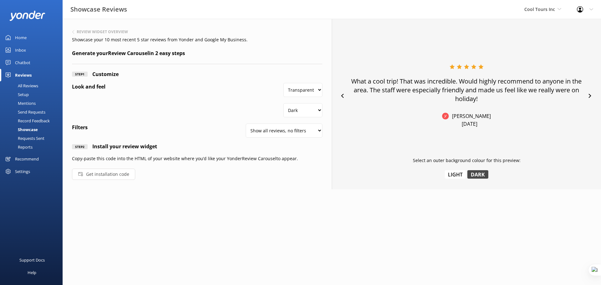
click at [119, 174] on button "Get installation code" at bounding box center [103, 174] width 63 height 11
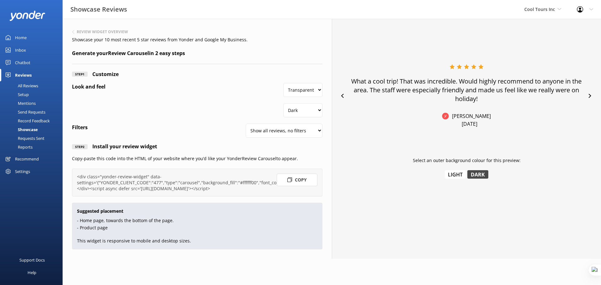
click at [305, 181] on button "Copy" at bounding box center [297, 180] width 41 height 13
click at [292, 131] on select "Show all reviews, no filters Filter by product Yonder reviews" at bounding box center [284, 131] width 77 height 14
select select "product"
click at [246, 124] on select "Show all reviews, no filters Filter by product Yonder reviews" at bounding box center [284, 131] width 77 height 14
click at [319, 128] on select "Show all reviews, no filters Filter by product Yonder reviews" at bounding box center [284, 131] width 77 height 14
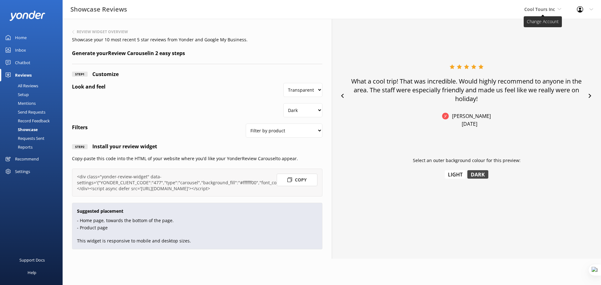
click at [544, 9] on span "Cool Tours Inc" at bounding box center [539, 9] width 31 height 6
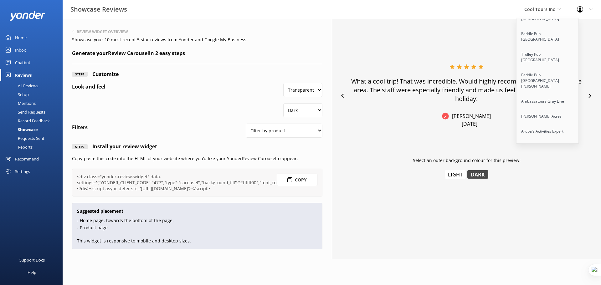
scroll to position [5051, 0]
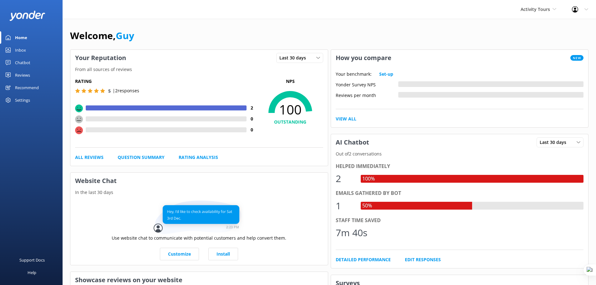
click at [26, 77] on div "Reviews" at bounding box center [22, 75] width 15 height 13
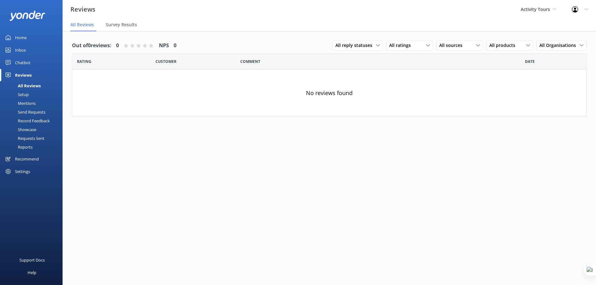
click at [33, 129] on div "Showcase" at bounding box center [20, 129] width 33 height 9
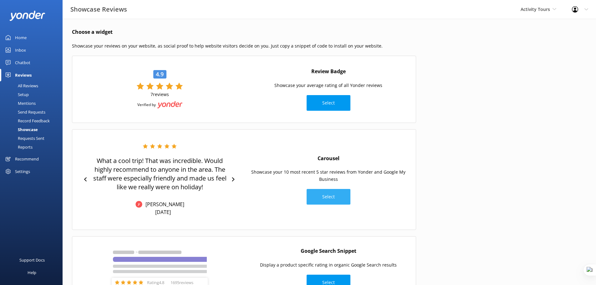
click at [327, 194] on button "Select" at bounding box center [329, 197] width 44 height 16
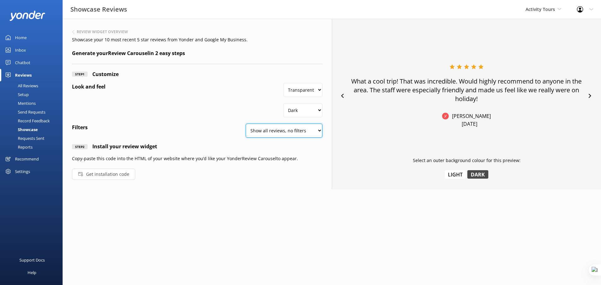
click at [306, 132] on select "Show all reviews, no filters Filter by product Yonder reviews" at bounding box center [284, 131] width 77 height 14
select select "product"
click at [246, 124] on select "Show all reviews, no filters Filter by product Yonder reviews" at bounding box center [284, 131] width 77 height 14
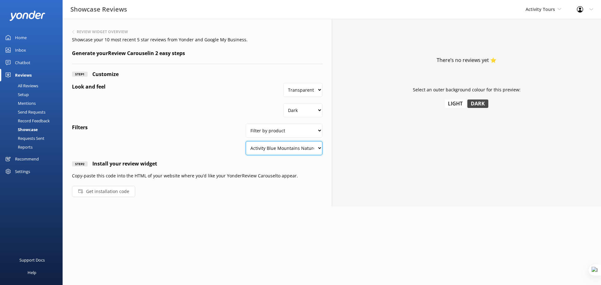
click at [314, 145] on select "Activity Blue Mountains Nature and Wildlife Tour with the Three Sisters Activit…" at bounding box center [284, 148] width 77 height 14
click at [246, 141] on select "Activity Blue Mountains Nature and Wildlife Tour with the Three Sisters Activit…" at bounding box center [284, 148] width 77 height 14
click at [35, 137] on div "Requests Sent" at bounding box center [24, 138] width 41 height 9
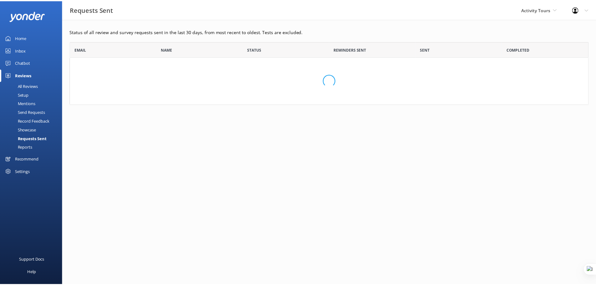
scroll to position [27, 518]
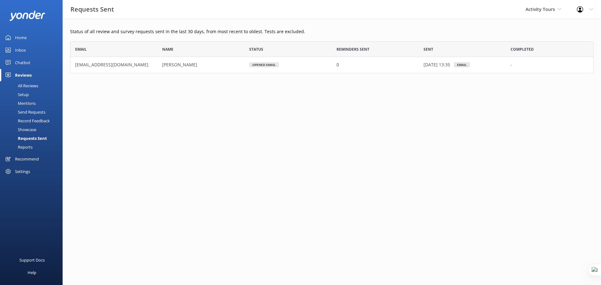
click at [26, 145] on div "Reports" at bounding box center [18, 147] width 29 height 9
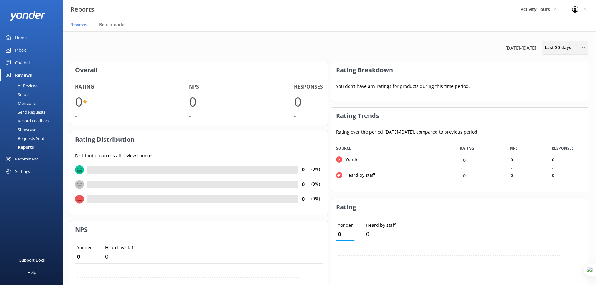
click at [561, 45] on span "Last 30 days" at bounding box center [560, 47] width 30 height 7
click at [420, 52] on div "13th Aug 25 - 12th Sep 25 Last 30 days Last 7 days Last 30 days Last 90 days La…" at bounding box center [329, 48] width 518 height 14
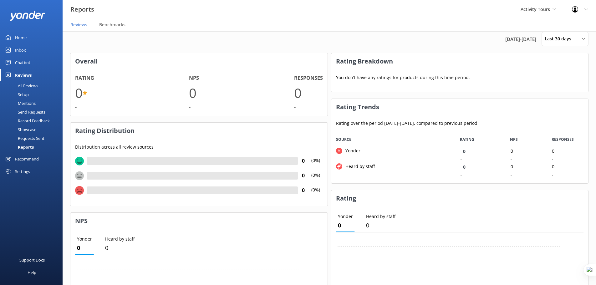
scroll to position [8, 0]
click at [25, 171] on div "Settings" at bounding box center [22, 171] width 15 height 13
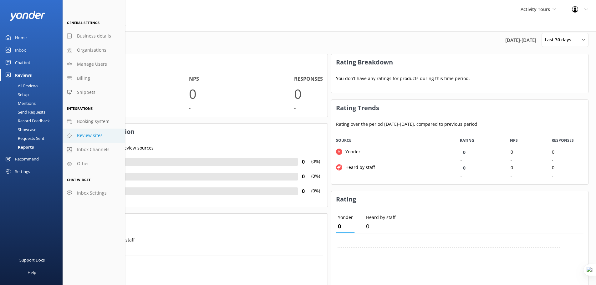
click at [89, 133] on span "Review sites" at bounding box center [90, 135] width 26 height 7
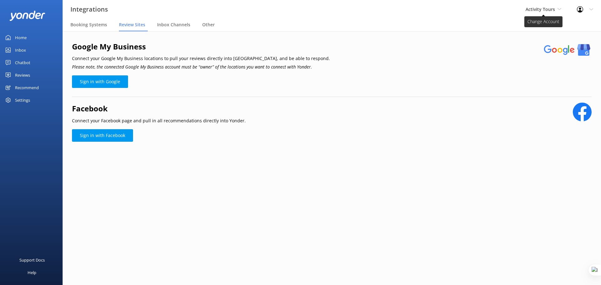
click at [542, 8] on span "Activity Tours" at bounding box center [539, 9] width 29 height 6
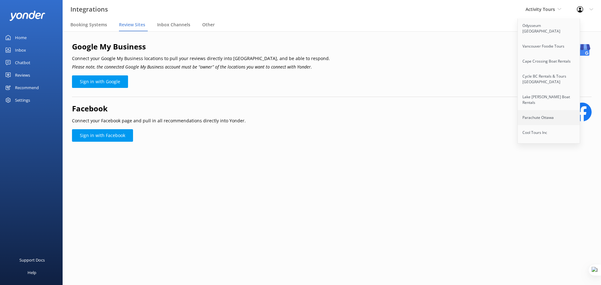
scroll to position [1439, 0]
click at [538, 126] on link "Cool Tours Inc" at bounding box center [548, 133] width 63 height 15
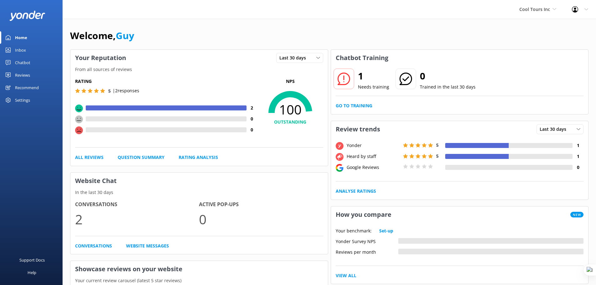
click at [17, 102] on div "Settings" at bounding box center [22, 100] width 15 height 13
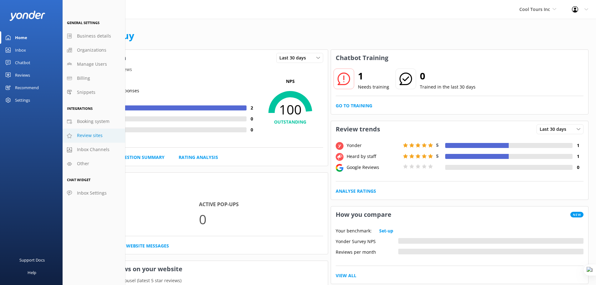
click at [91, 136] on span "Review sites" at bounding box center [90, 135] width 26 height 7
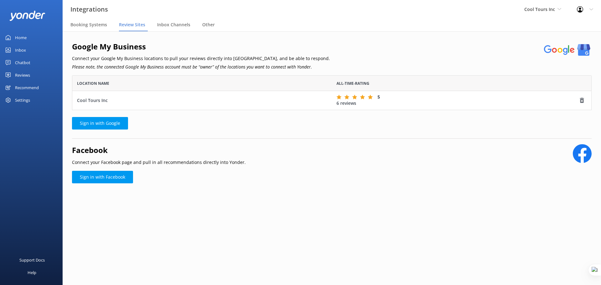
scroll to position [30, 515]
click at [28, 74] on div "Reviews" at bounding box center [22, 75] width 15 height 13
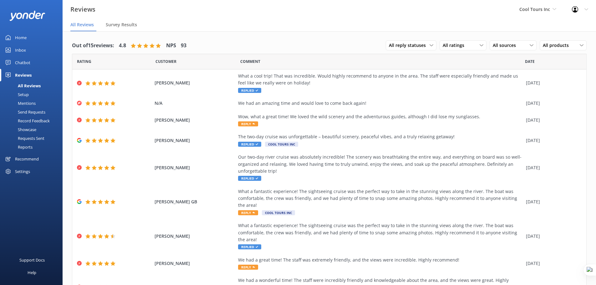
click at [31, 110] on div "Send Requests" at bounding box center [25, 112] width 42 height 9
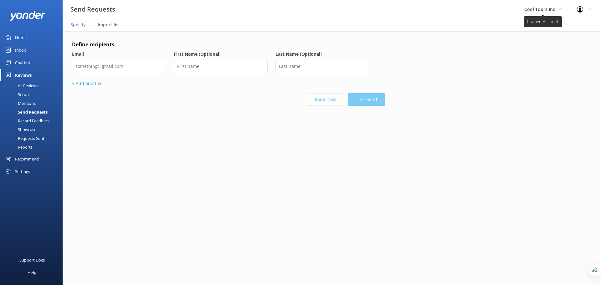
click at [537, 7] on span "Cool Tours Inc" at bounding box center [539, 9] width 31 height 6
click at [548, 11] on span "Cool Tours Inc" at bounding box center [539, 9] width 31 height 6
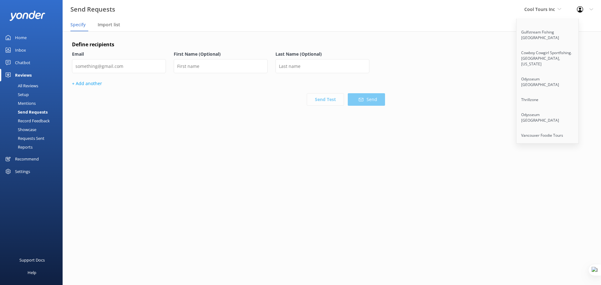
scroll to position [3091, 0]
click at [542, 181] on link "[GEOGRAPHIC_DATA]" at bounding box center [547, 188] width 63 height 15
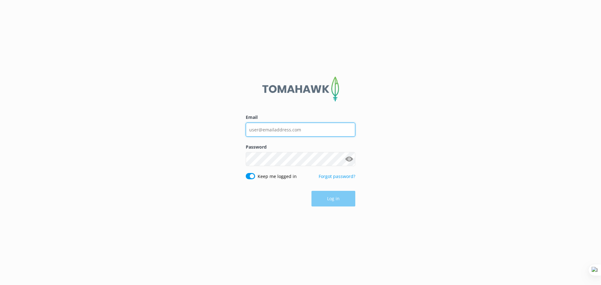
type input "[EMAIL_ADDRESS][DOMAIN_NAME]"
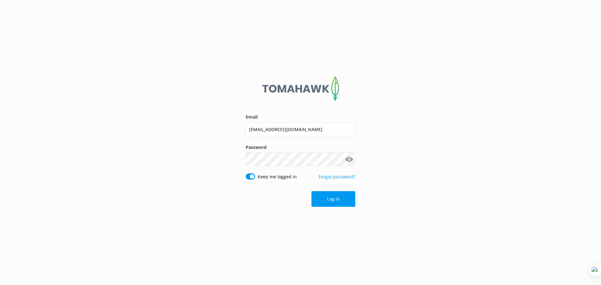
click at [382, 137] on div "Email [EMAIL_ADDRESS][DOMAIN_NAME] Password Show password Keep me logged in For…" at bounding box center [300, 142] width 601 height 285
click at [342, 198] on button "Log in" at bounding box center [333, 199] width 44 height 16
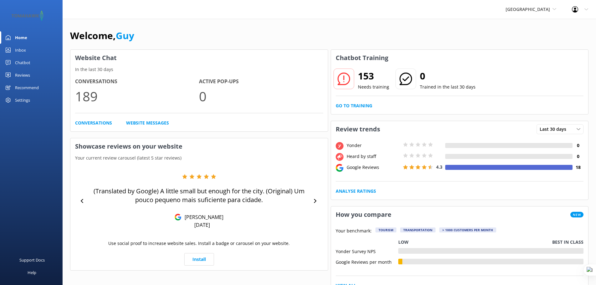
click at [23, 62] on div "Chatbot" at bounding box center [22, 62] width 15 height 13
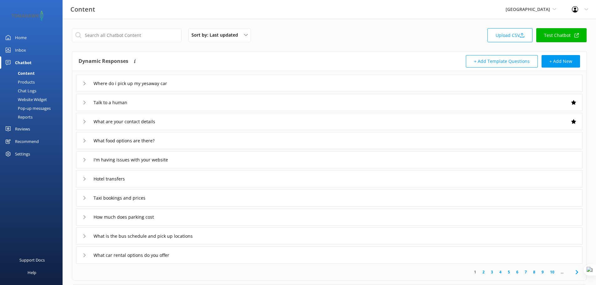
click at [235, 83] on div "Where do i pick up my yesaway car" at bounding box center [329, 83] width 507 height 17
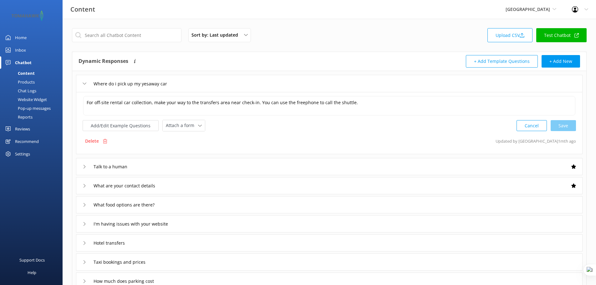
click at [235, 83] on div "Where do i pick up my yesaway car" at bounding box center [329, 83] width 507 height 17
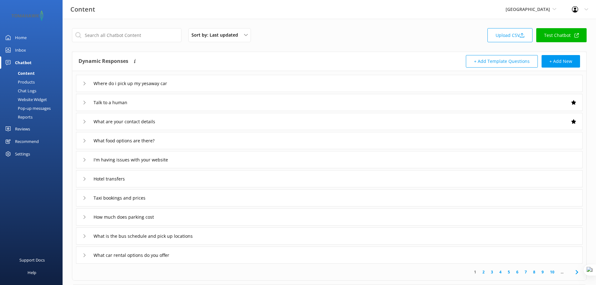
click at [25, 91] on div "Chat Logs" at bounding box center [20, 90] width 33 height 9
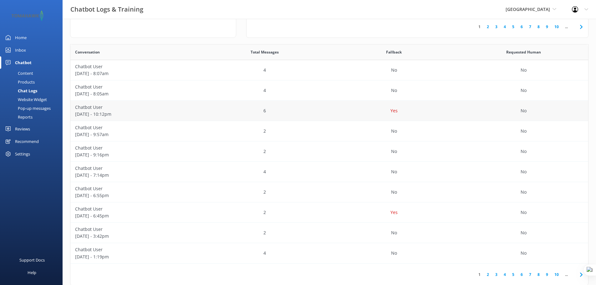
scroll to position [104, 0]
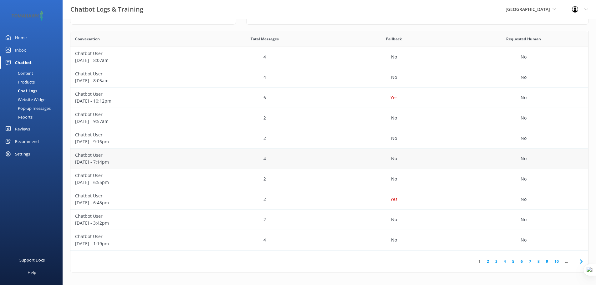
click at [300, 153] on div "4" at bounding box center [265, 159] width 130 height 20
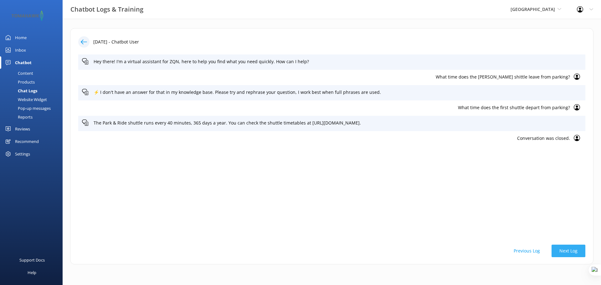
click at [568, 248] on button "Next Log" at bounding box center [568, 251] width 34 height 13
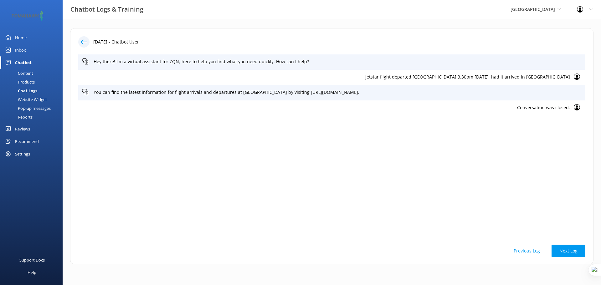
click at [20, 37] on div "Home" at bounding box center [21, 37] width 12 height 13
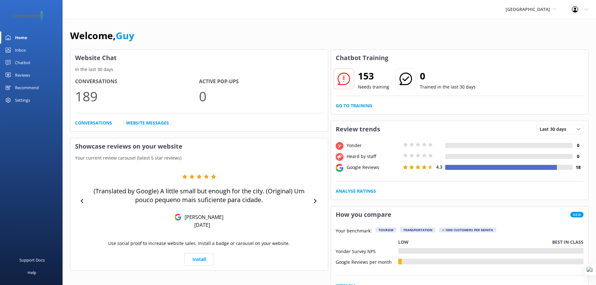
click at [258, 44] on div "Welcome, Guy" at bounding box center [329, 38] width 518 height 21
click at [24, 100] on div "Settings" at bounding box center [22, 100] width 15 height 13
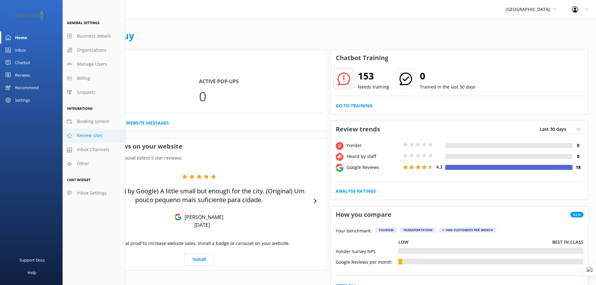
click at [93, 133] on span "Review sites" at bounding box center [90, 135] width 26 height 7
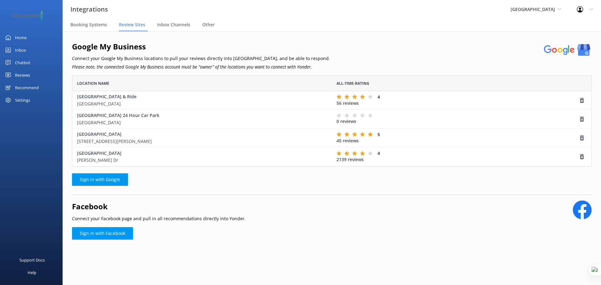
scroll to position [86, 515]
click at [24, 76] on div "Reviews" at bounding box center [22, 75] width 15 height 13
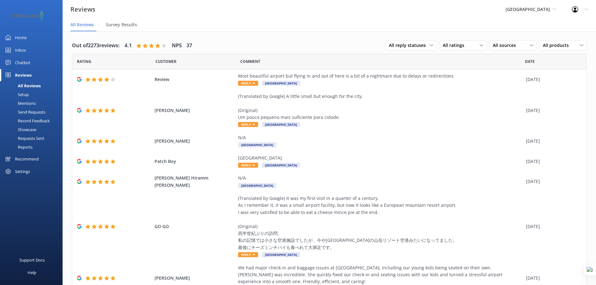
click at [24, 104] on div "Mentions" at bounding box center [20, 103] width 32 height 9
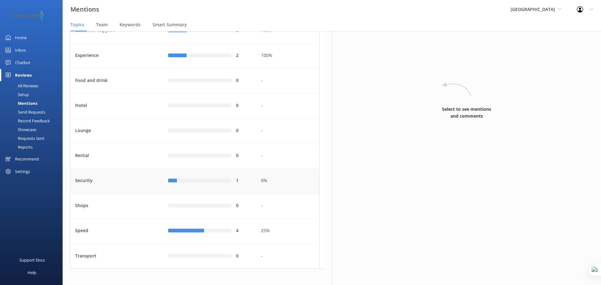
scroll to position [208, 0]
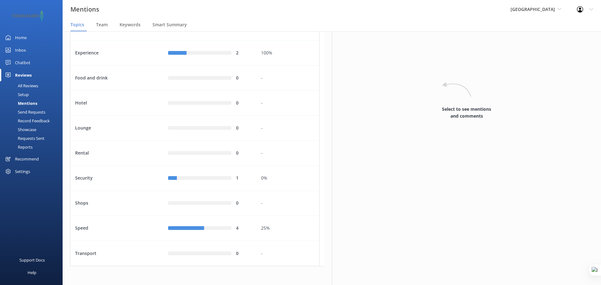
click at [22, 94] on div "Setup" at bounding box center [16, 94] width 25 height 9
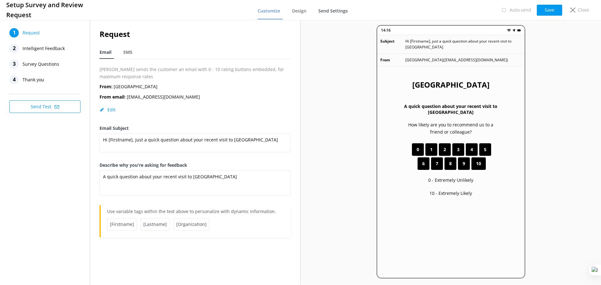
click at [321, 11] on span "Send Settings" at bounding box center [332, 11] width 29 height 6
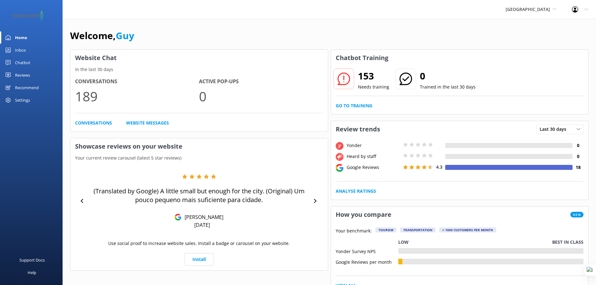
click at [19, 75] on div "Reviews" at bounding box center [22, 75] width 15 height 13
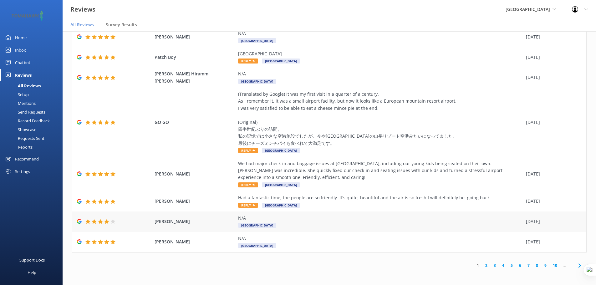
scroll to position [13, 0]
click at [491, 266] on link "3" at bounding box center [495, 265] width 8 height 6
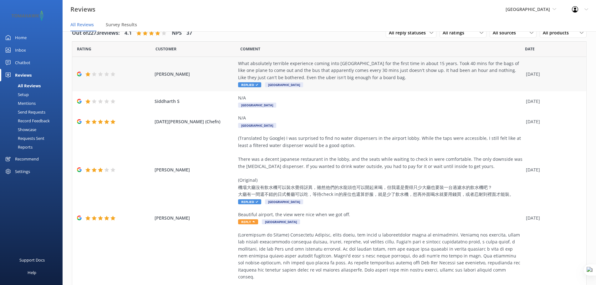
click at [296, 74] on div "What absolutely terrible experience coming into Queenstown for the first time i…" at bounding box center [380, 70] width 285 height 21
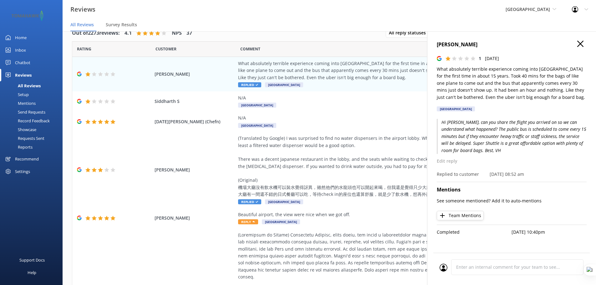
click at [579, 41] on icon "button" at bounding box center [580, 44] width 6 height 6
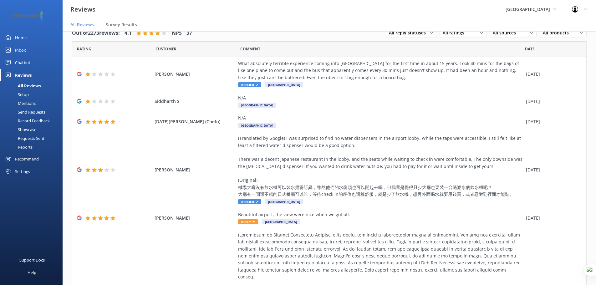
click at [26, 39] on div "Home" at bounding box center [21, 37] width 12 height 13
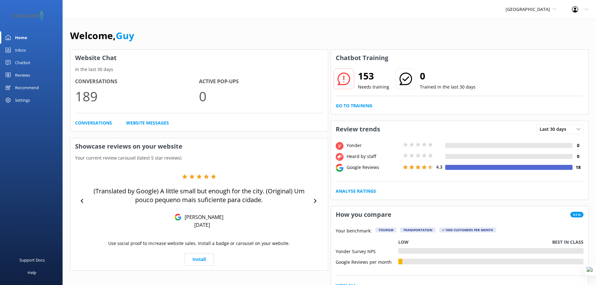
click at [23, 49] on div "Inbox" at bounding box center [20, 50] width 11 height 13
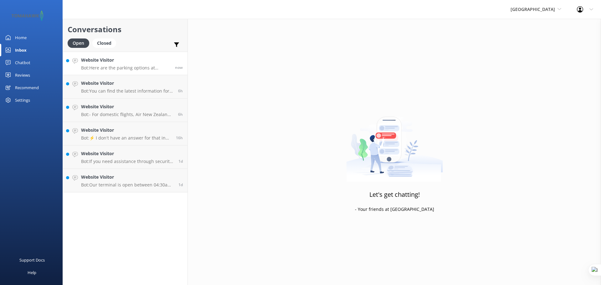
click at [120, 66] on p "Bot: Here are the parking options at Queenstown Airport: - PUDO Zone: Located d…" at bounding box center [125, 68] width 89 height 6
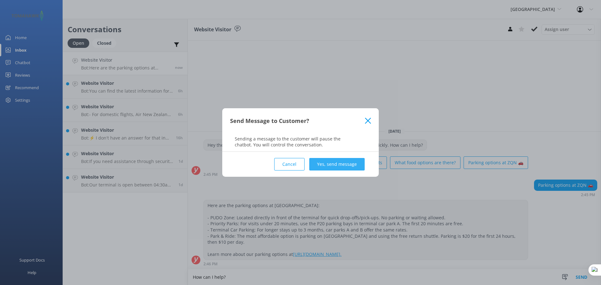
type textarea "How can I help?"
click at [348, 166] on button "Yes, send message" at bounding box center [336, 164] width 55 height 13
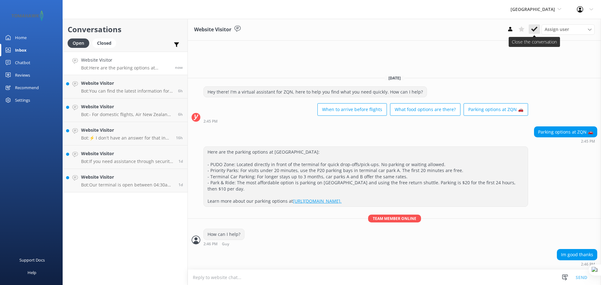
click at [535, 31] on icon at bounding box center [534, 29] width 6 height 6
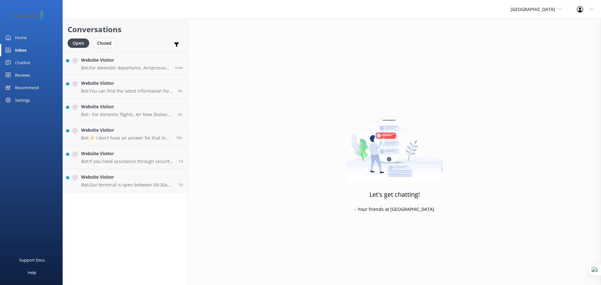
click at [107, 42] on div "Closed" at bounding box center [104, 42] width 24 height 9
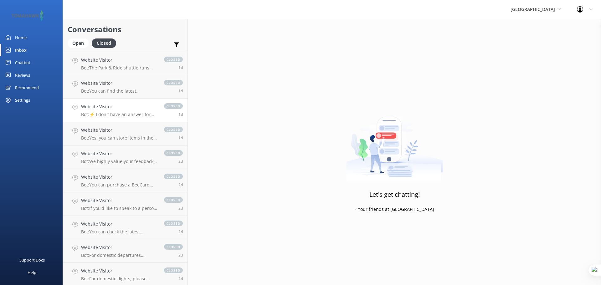
click at [137, 114] on p "Bot: ⚡ I don't have an answer for that in my knowledge base. Please try and rep…" at bounding box center [119, 115] width 77 height 6
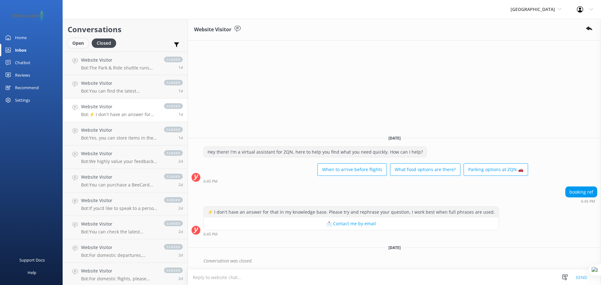
click at [81, 42] on div "Open" at bounding box center [78, 42] width 21 height 9
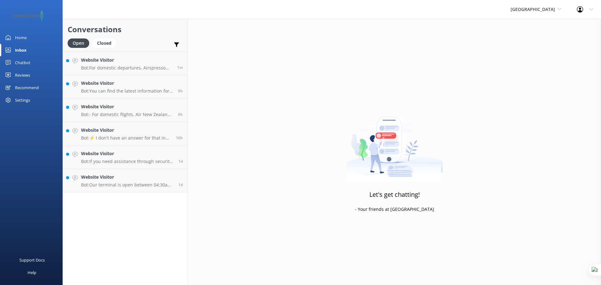
click at [592, 9] on icon at bounding box center [591, 10] width 4 height 4
click at [569, 27] on link "Profile Settings" at bounding box center [569, 27] width 63 height 16
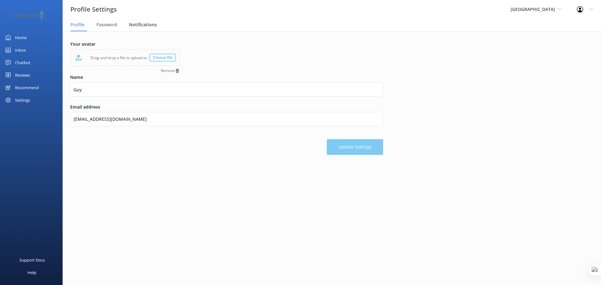
click at [139, 24] on span "Notifications" at bounding box center [143, 25] width 28 height 6
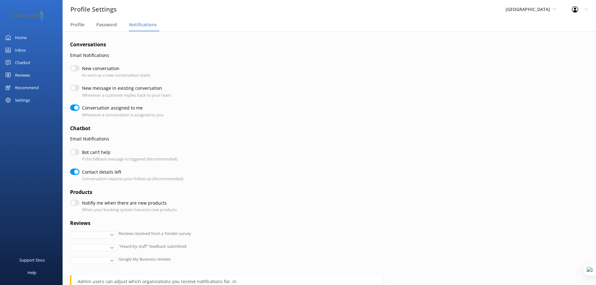
checkbox input "true"
click at [76, 153] on input "Bot can’t help" at bounding box center [74, 152] width 9 height 6
checkbox input "true"
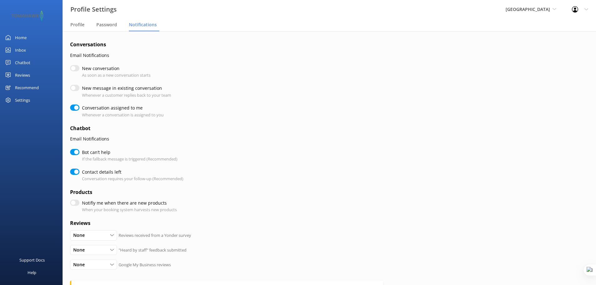
checkbox input "true"
click at [76, 153] on input "Bot can’t help" at bounding box center [74, 152] width 9 height 6
checkbox input "false"
click at [29, 100] on div "Settings" at bounding box center [22, 100] width 15 height 13
checkbox input "true"
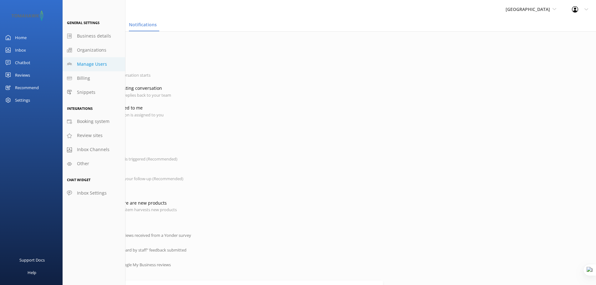
click at [91, 62] on span "Manage Users" at bounding box center [92, 64] width 30 height 7
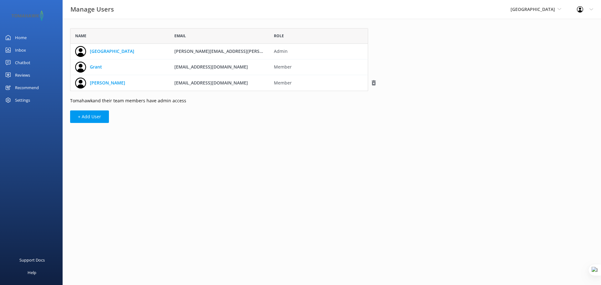
scroll to position [58, 293]
click at [92, 115] on button "+ Add User" at bounding box center [89, 116] width 39 height 13
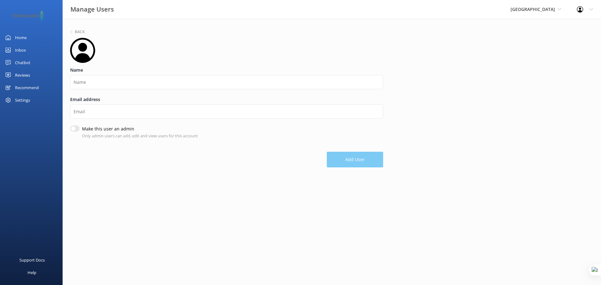
click at [18, 51] on div "Inbox" at bounding box center [20, 50] width 11 height 13
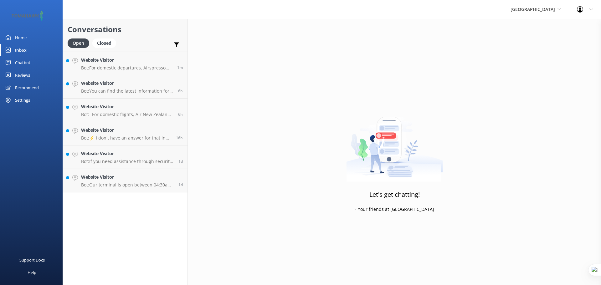
click at [588, 11] on div "Profile Settings Logout" at bounding box center [585, 9] width 32 height 19
click at [564, 25] on link "Profile Settings" at bounding box center [569, 27] width 63 height 16
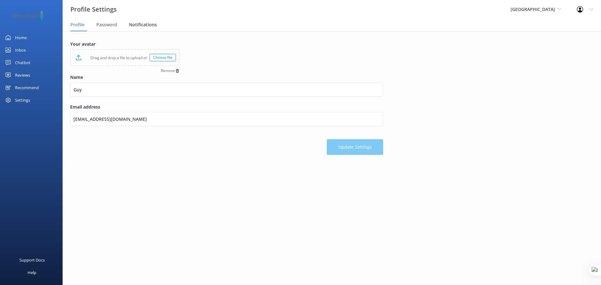
click at [144, 25] on span "Notifications" at bounding box center [143, 25] width 28 height 6
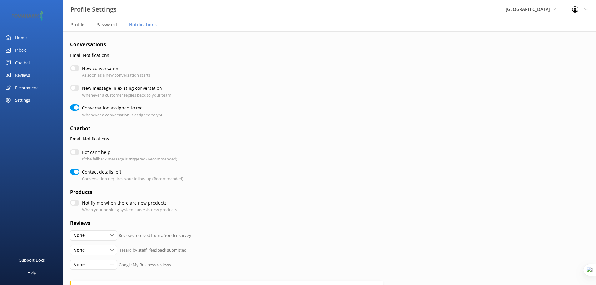
checkbox input "true"
click at [74, 152] on input "Bot can’t help" at bounding box center [74, 152] width 9 height 6
checkbox input "true"
click at [20, 62] on div "Chatbot" at bounding box center [22, 62] width 15 height 13
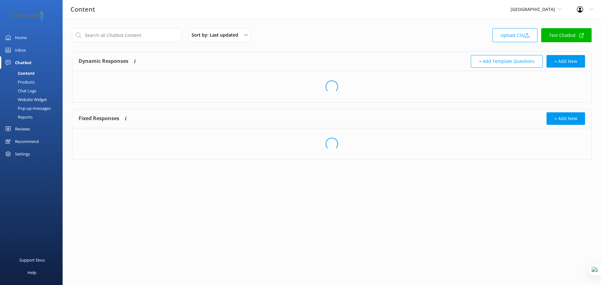
click at [29, 90] on div "Chat Logs" at bounding box center [20, 90] width 33 height 9
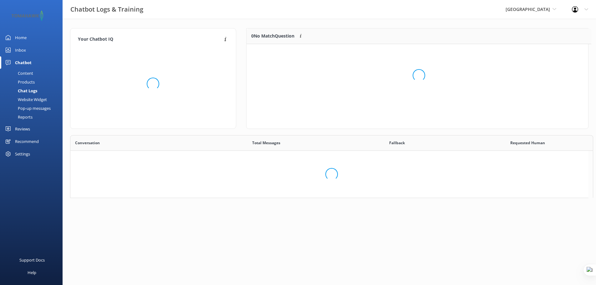
scroll to position [5, 5]
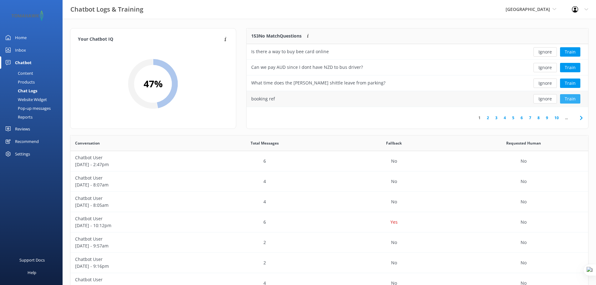
click at [572, 99] on button "Train" at bounding box center [570, 98] width 20 height 9
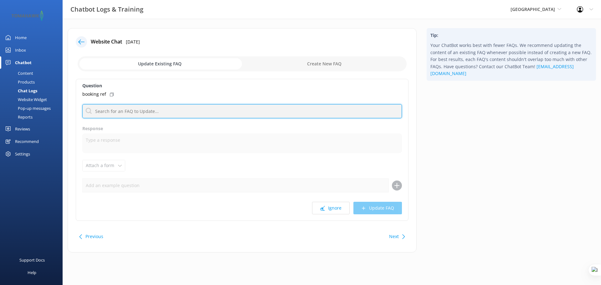
click at [157, 110] on input "text" at bounding box center [241, 111] width 319 height 14
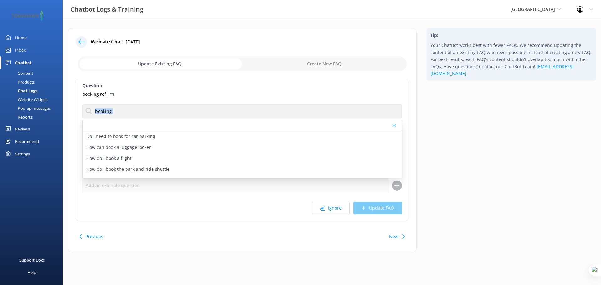
drag, startPoint x: 252, startPoint y: 123, endPoint x: 186, endPoint y: 106, distance: 68.6
click at [186, 106] on div "booking Do I need to book for car parking How can book a luggage locker How do …" at bounding box center [241, 111] width 319 height 14
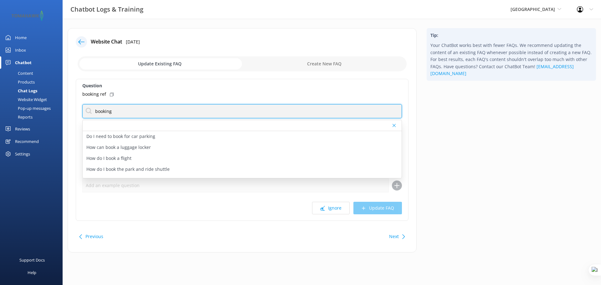
click at [172, 111] on input "booking" at bounding box center [241, 111] width 319 height 14
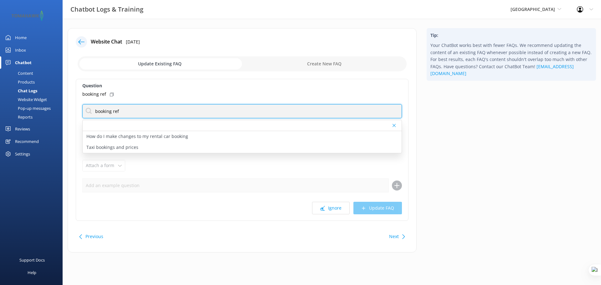
drag, startPoint x: 134, startPoint y: 110, endPoint x: 111, endPoint y: 111, distance: 22.9
click at [111, 111] on input "booking ref" at bounding box center [241, 111] width 319 height 14
type input "booking"
click at [211, 113] on input "booking" at bounding box center [241, 111] width 319 height 14
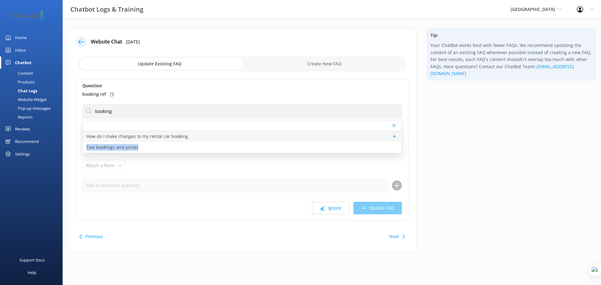
drag, startPoint x: 189, startPoint y: 143, endPoint x: 201, endPoint y: 134, distance: 15.4
click at [201, 134] on div "How do I make changes to my rental car booking Taxi bookings and prices" at bounding box center [242, 142] width 319 height 22
click at [144, 136] on p "How do I make changes to my rental car booking" at bounding box center [137, 136] width 102 height 7
type textarea "If you would like to make changes to your rental car booking, please contact th…"
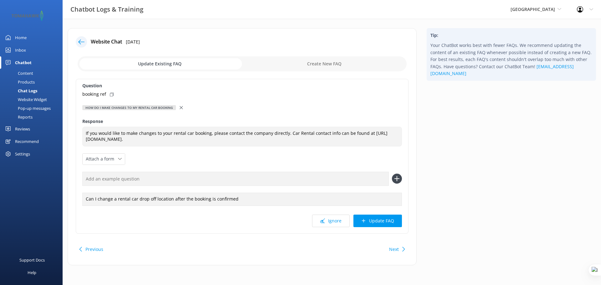
click at [133, 176] on input "text" at bounding box center [235, 179] width 306 height 14
click at [110, 94] on use at bounding box center [112, 95] width 4 height 4
click at [110, 183] on input "text" at bounding box center [235, 179] width 306 height 14
paste input "booking ref"
type input "booking ref"
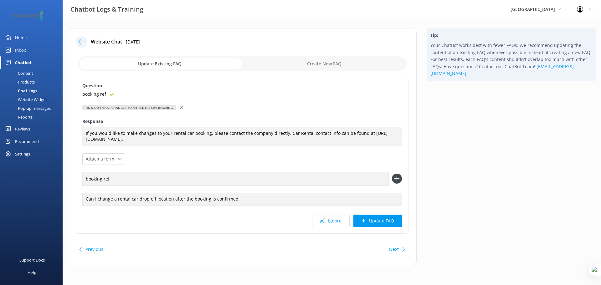
click at [327, 64] on input "checkbox" at bounding box center [242, 63] width 329 height 15
checkbox input "true"
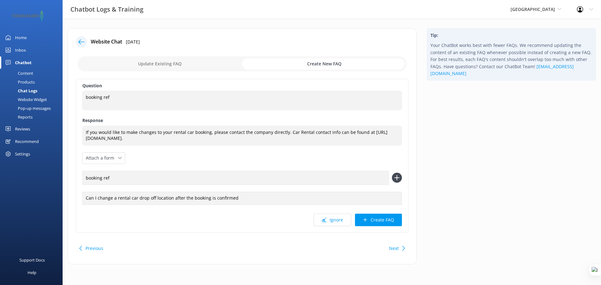
click at [31, 88] on div "Chat Logs" at bounding box center [20, 90] width 33 height 9
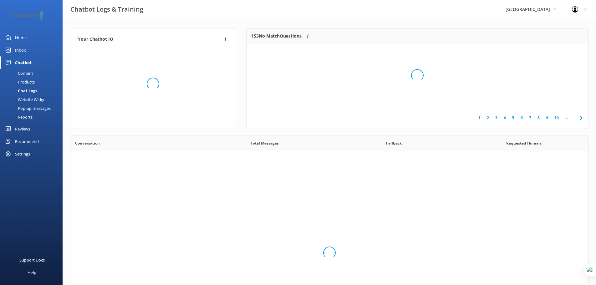
scroll to position [215, 513]
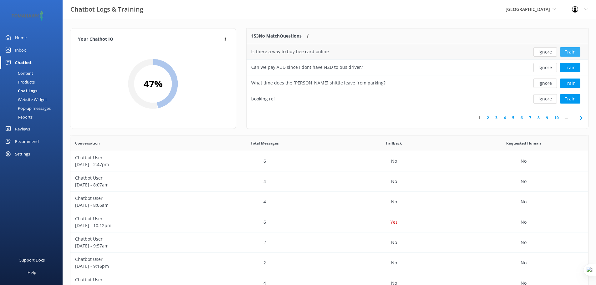
click at [573, 51] on button "Train" at bounding box center [570, 51] width 20 height 9
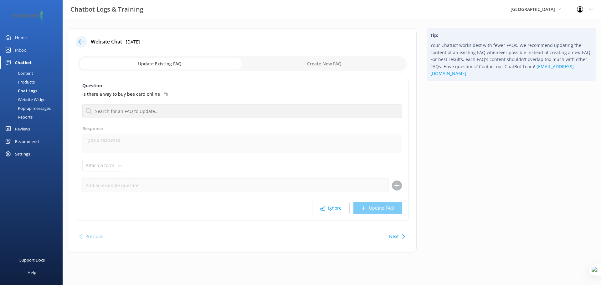
click at [322, 64] on input "checkbox" at bounding box center [242, 63] width 329 height 15
checkbox input "true"
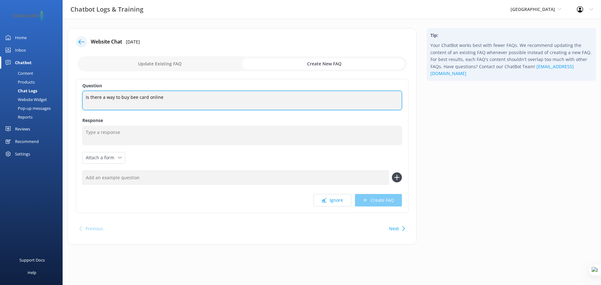
drag, startPoint x: 129, startPoint y: 97, endPoint x: 80, endPoint y: 99, distance: 48.8
click at [80, 99] on div "Question Is there a way to buy bee card online Is there a way to buy bee card o…" at bounding box center [242, 146] width 333 height 134
drag, startPoint x: 121, startPoint y: 95, endPoint x: 103, endPoint y: 98, distance: 18.4
click at [103, 98] on textarea "bee card online" at bounding box center [241, 100] width 319 height 19
type textarea "bee card information"
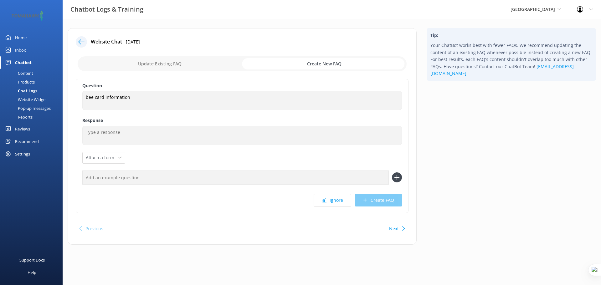
click at [167, 62] on input "checkbox" at bounding box center [242, 63] width 329 height 15
checkbox input "false"
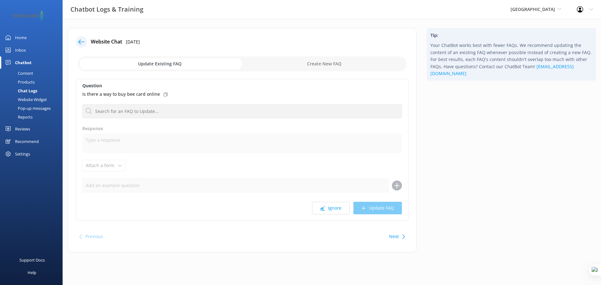
drag, startPoint x: 27, startPoint y: 72, endPoint x: 34, endPoint y: 72, distance: 6.6
click at [27, 72] on div "Content" at bounding box center [18, 73] width 29 height 9
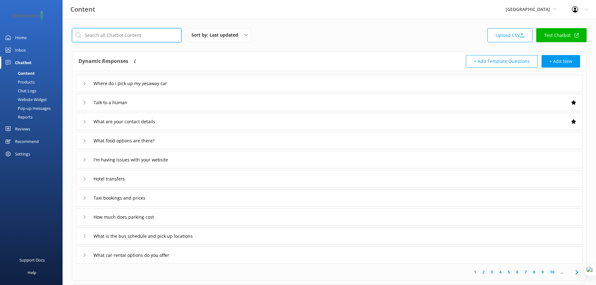
click at [136, 37] on input "text" at bounding box center [127, 35] width 110 height 14
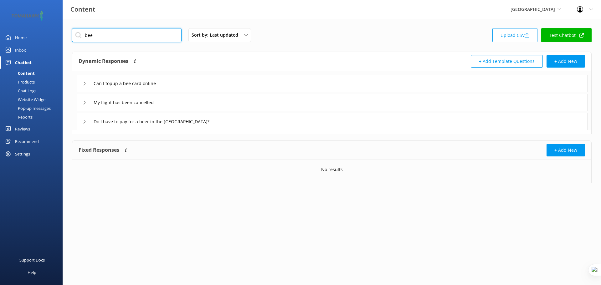
type input "bee"
click at [186, 84] on div "Can I topup a bee card online" at bounding box center [331, 83] width 511 height 17
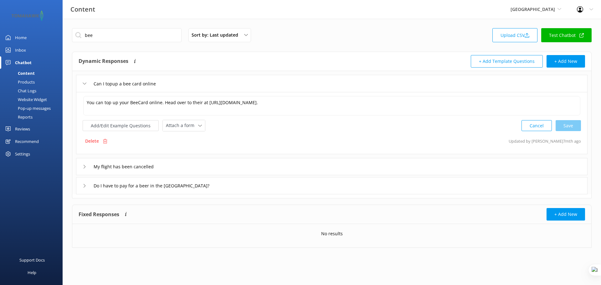
click at [29, 90] on div "Chat Logs" at bounding box center [20, 90] width 33 height 9
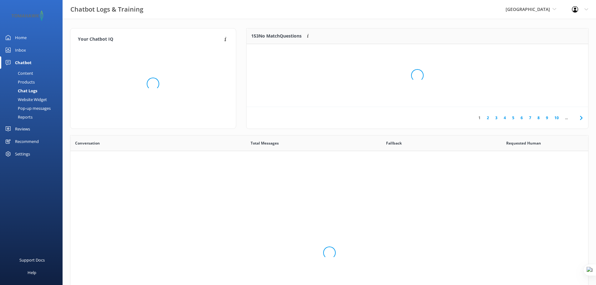
scroll to position [215, 513]
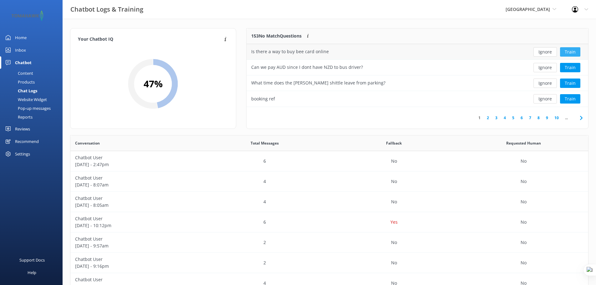
click at [574, 51] on button "Train" at bounding box center [570, 51] width 20 height 9
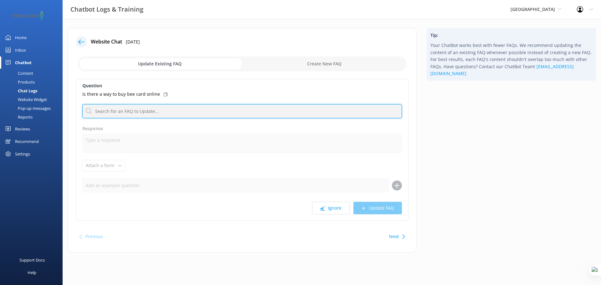
click at [159, 108] on input "text" at bounding box center [241, 111] width 319 height 14
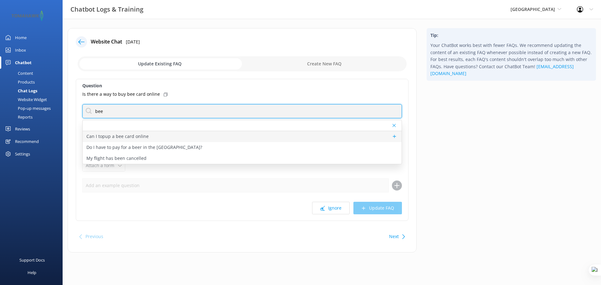
type input "bee"
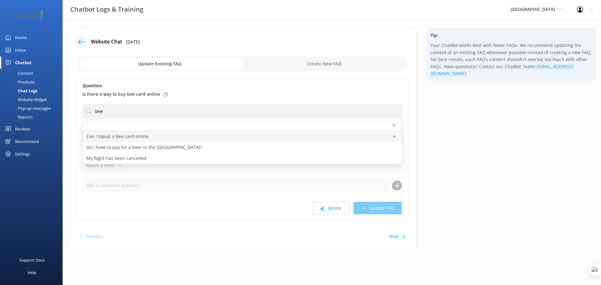
click at [146, 135] on p "Can I topup a bee card online" at bounding box center [117, 136] width 62 height 7
type textarea "You can top up your BeeCard online. Head over to their at https://beecard.co.nz…"
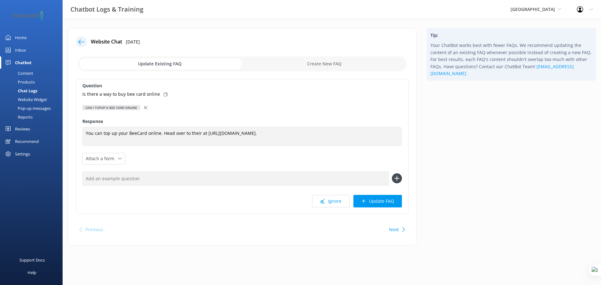
click at [335, 65] on input "checkbox" at bounding box center [242, 63] width 329 height 15
checkbox input "true"
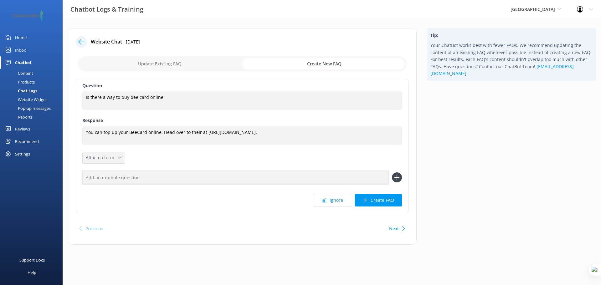
click at [122, 156] on div "Attach a form" at bounding box center [103, 158] width 39 height 8
click at [149, 160] on div "Question Is there a way to buy bee card online Is there a way to buy bee card o…" at bounding box center [242, 146] width 333 height 134
click at [30, 89] on div "Chat Logs" at bounding box center [20, 90] width 33 height 9
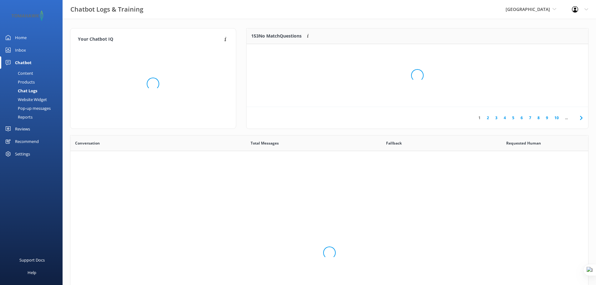
scroll to position [215, 513]
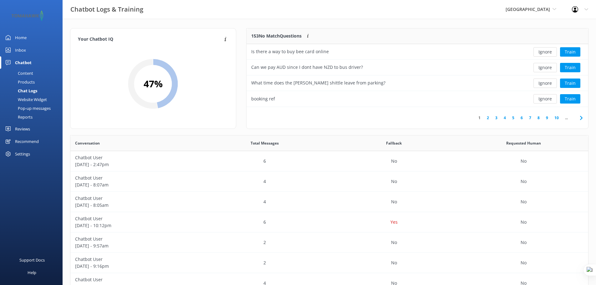
click at [522, 118] on link "6" at bounding box center [521, 118] width 8 height 6
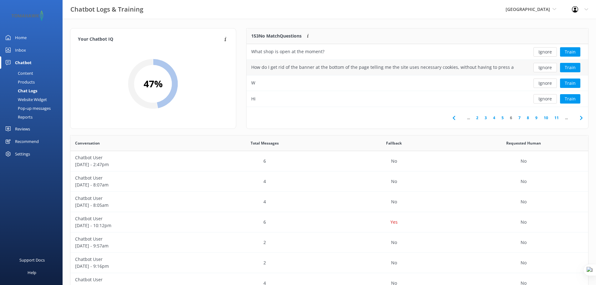
click at [500, 70] on div "How do I get rid of the banner at the bottom of the page telling me the site us…" at bounding box center [382, 67] width 263 height 7
click at [484, 67] on div "How do I get rid of the banner at the bottom of the page telling me the site us…" at bounding box center [382, 67] width 263 height 7
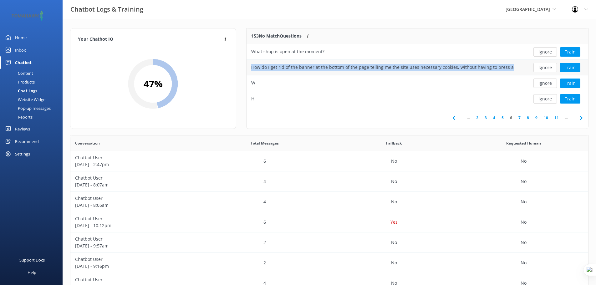
click at [484, 67] on div "How do I get rid of the banner at the bottom of the page telling me the site us…" at bounding box center [382, 67] width 263 height 7
copy div "How do I get rid of the banner at the bottom of the page telling me the site us…"
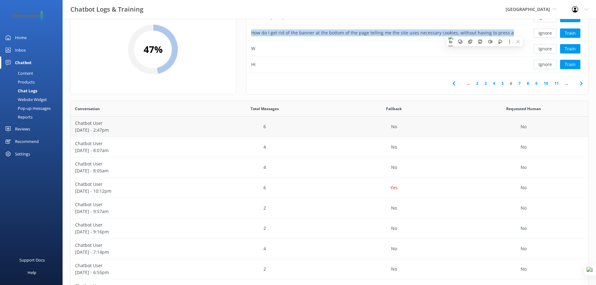
scroll to position [39, 0]
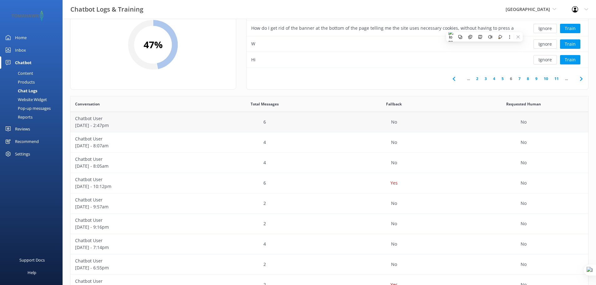
click at [210, 127] on div "6" at bounding box center [265, 122] width 130 height 20
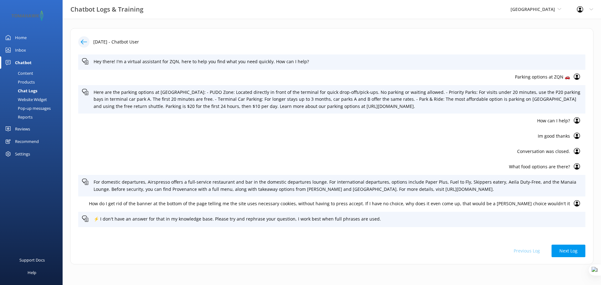
click at [87, 42] on div at bounding box center [83, 41] width 11 height 11
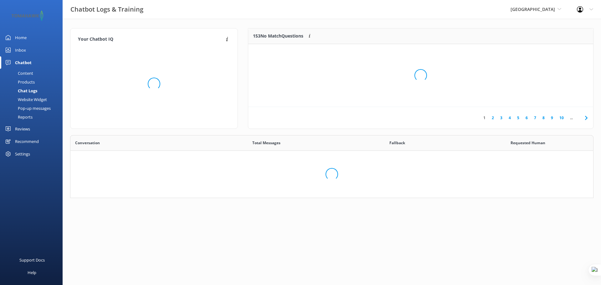
scroll to position [215, 513]
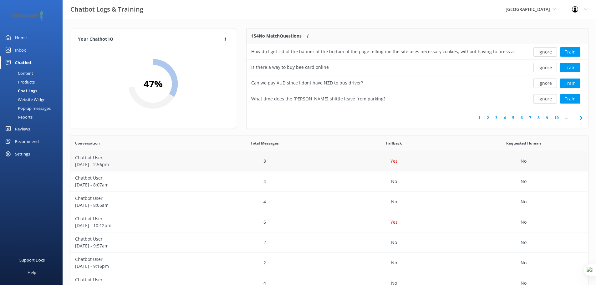
click at [195, 163] on div "Chatbot User September 12 - 2:56pm" at bounding box center [135, 161] width 130 height 20
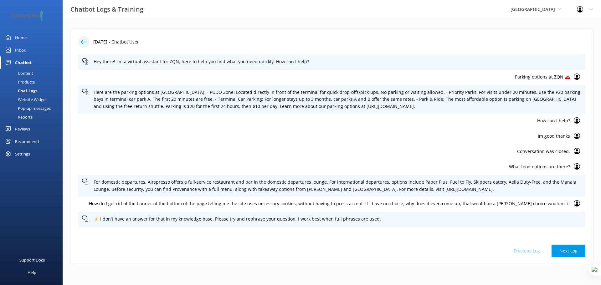
click at [546, 74] on p "Parking options at ZQN 🚗" at bounding box center [326, 77] width 488 height 7
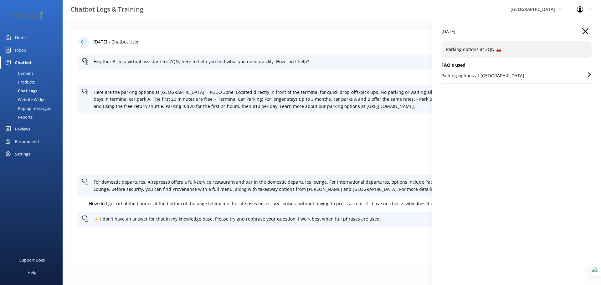
click at [586, 34] on button "button" at bounding box center [585, 31] width 6 height 7
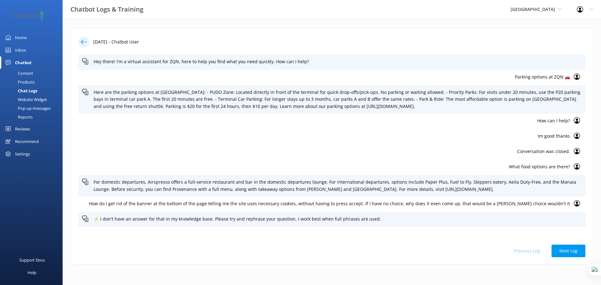
click at [538, 75] on p "Parking options at ZQN 🚗" at bounding box center [326, 77] width 488 height 7
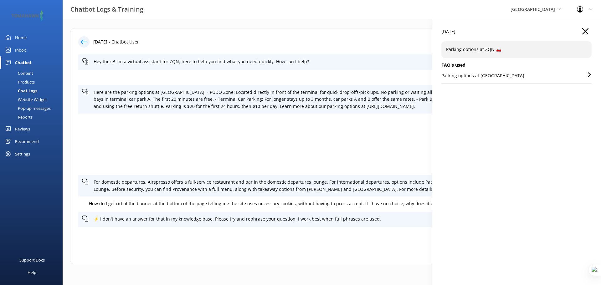
click at [584, 32] on use "button" at bounding box center [585, 31] width 6 height 6
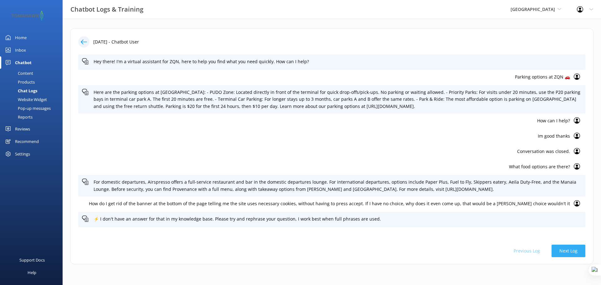
click at [565, 255] on button "Next Log" at bounding box center [568, 251] width 34 height 13
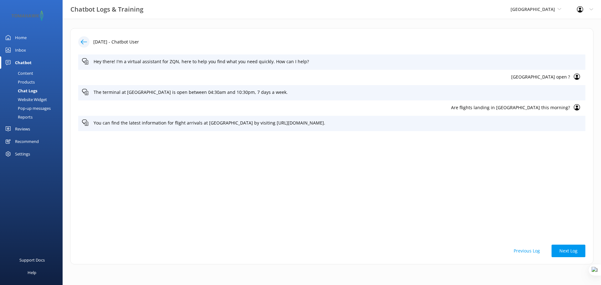
click at [565, 255] on button "Next Log" at bounding box center [568, 251] width 34 height 13
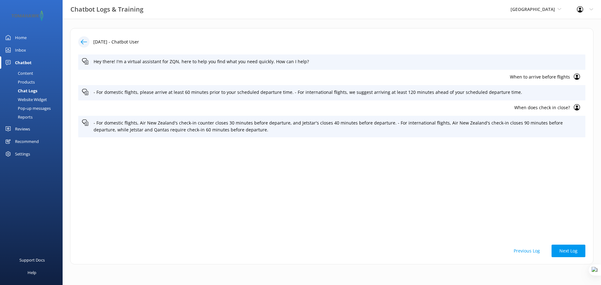
click at [554, 106] on p "When does check in close?" at bounding box center [326, 107] width 488 height 7
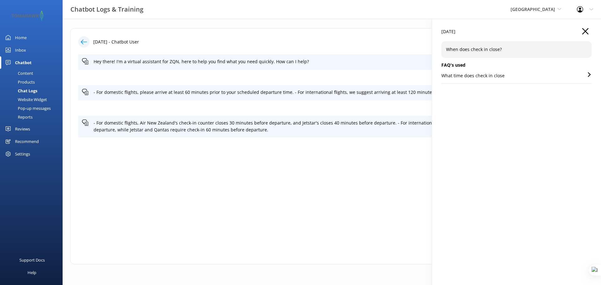
click at [584, 28] on div "11 Sep 2025 When does check in close? FAQ's used What time does check in close" at bounding box center [516, 161] width 169 height 285
click at [584, 33] on icon "button" at bounding box center [585, 31] width 6 height 6
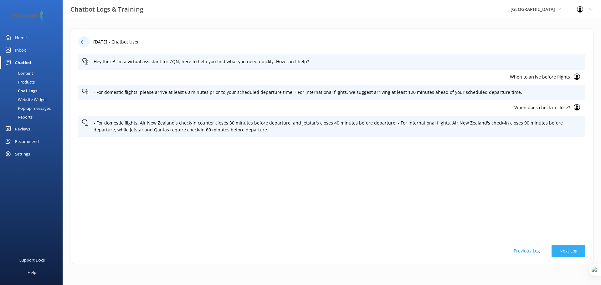
click at [565, 249] on button "Next Log" at bounding box center [568, 251] width 34 height 13
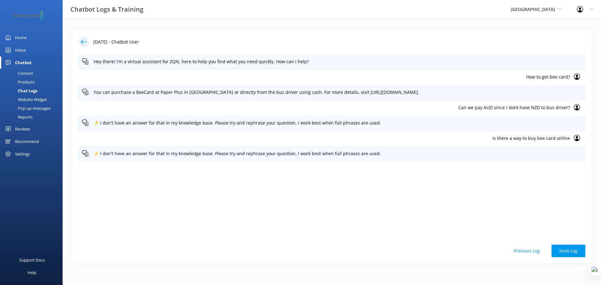
click at [554, 77] on p "How to get bee card?" at bounding box center [326, 77] width 488 height 7
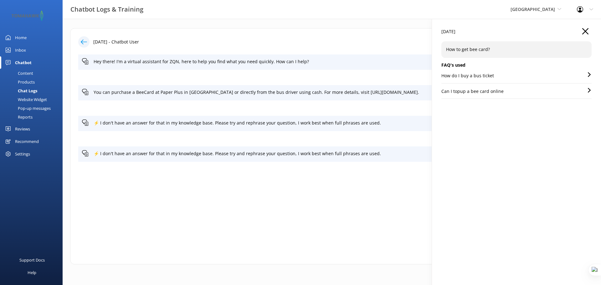
click at [468, 90] on p "Can I topup a bee card online" at bounding box center [472, 91] width 62 height 7
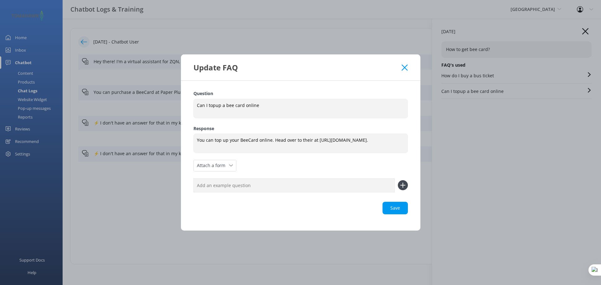
click at [403, 65] on use at bounding box center [404, 67] width 6 height 6
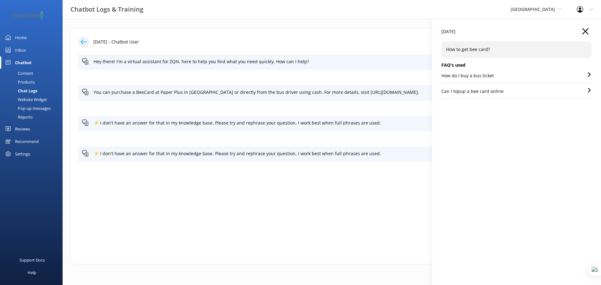
click at [22, 72] on div "Content" at bounding box center [18, 73] width 29 height 9
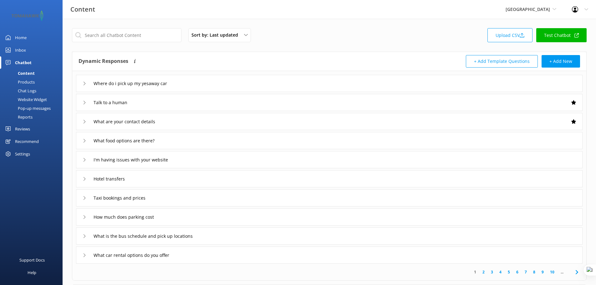
click at [32, 89] on div "Chat Logs" at bounding box center [20, 90] width 33 height 9
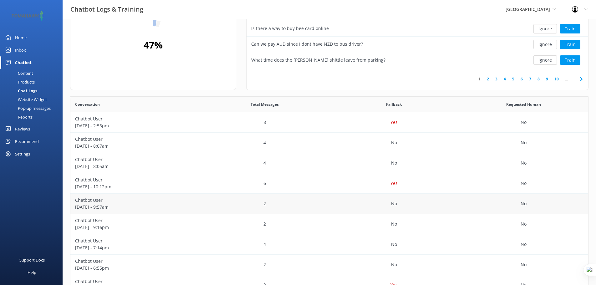
scroll to position [63, 0]
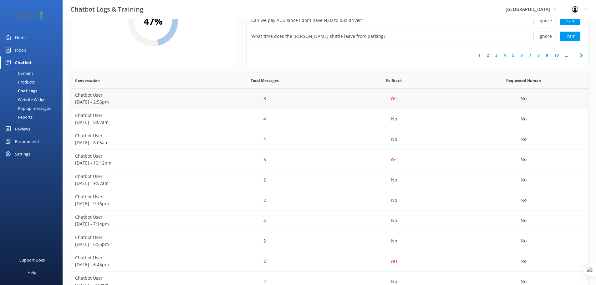
click at [231, 104] on div "8" at bounding box center [265, 99] width 130 height 20
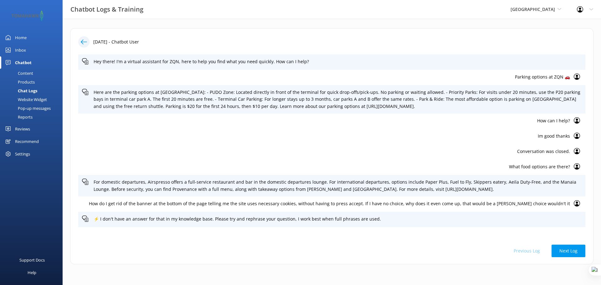
click at [30, 80] on div "Products" at bounding box center [19, 82] width 31 height 9
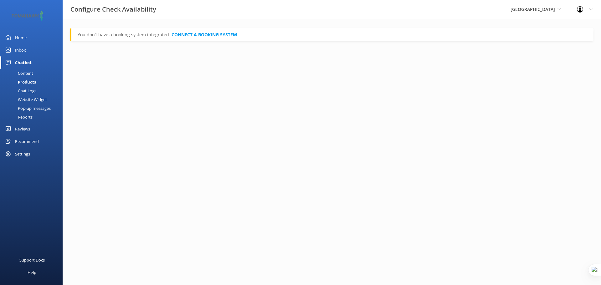
click at [39, 100] on div "Website Widget" at bounding box center [25, 99] width 43 height 9
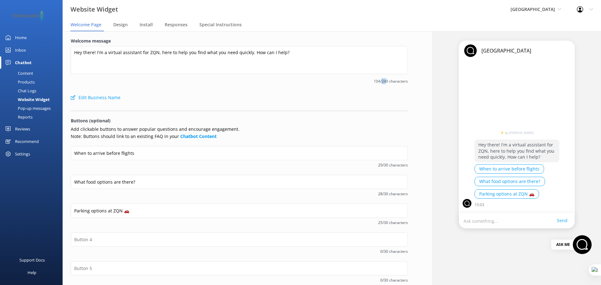
drag, startPoint x: 380, startPoint y: 81, endPoint x: 383, endPoint y: 81, distance: 3.5
click at [383, 81] on span "104/240 characters" at bounding box center [239, 81] width 337 height 6
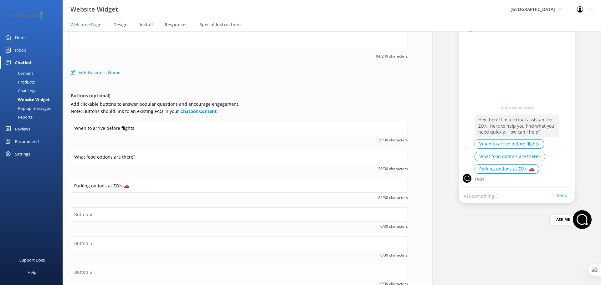
scroll to position [62, 0]
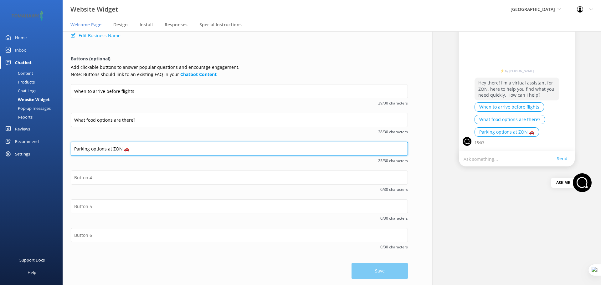
drag, startPoint x: 73, startPoint y: 148, endPoint x: 128, endPoint y: 148, distance: 55.1
click at [128, 148] on input "Parking options at ZQN 🚗" at bounding box center [239, 149] width 337 height 14
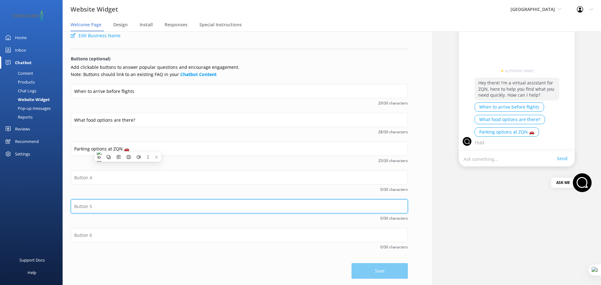
click at [127, 203] on input "text" at bounding box center [239, 206] width 337 height 14
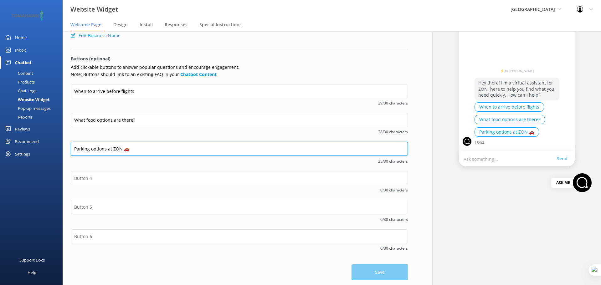
drag, startPoint x: 122, startPoint y: 147, endPoint x: 74, endPoint y: 147, distance: 47.9
click at [74, 147] on input "Parking options at ZQN 🚗" at bounding box center [239, 149] width 337 height 14
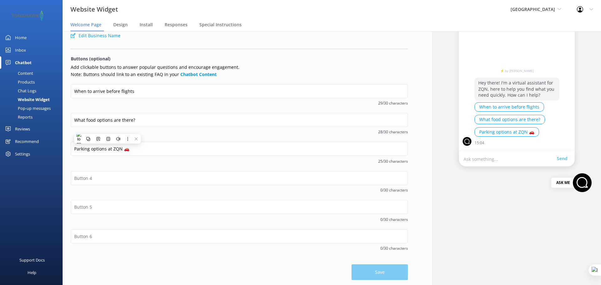
click at [173, 104] on span "29/30 characters" at bounding box center [239, 103] width 337 height 6
click at [121, 24] on span "Design" at bounding box center [120, 25] width 14 height 6
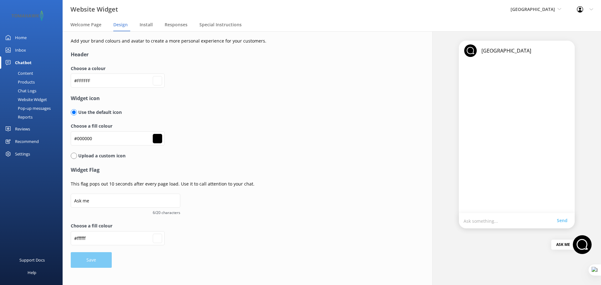
click at [75, 157] on input "radio" at bounding box center [74, 156] width 6 height 6
radio input "true"
type input "#ffffff"
radio input "false"
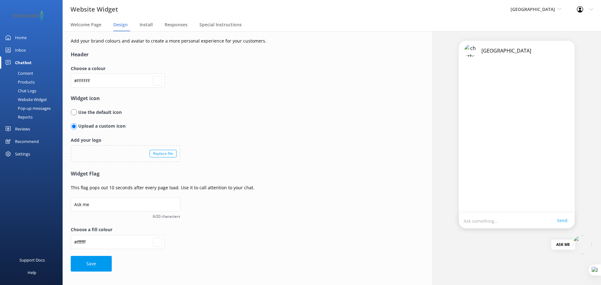
type input "#ffffff"
click at [75, 113] on input "radio" at bounding box center [74, 112] width 6 height 6
radio input "true"
type input "#ffffff"
radio input "false"
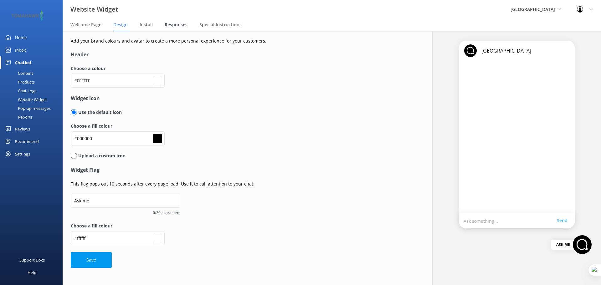
click at [176, 23] on span "Responses" at bounding box center [176, 25] width 23 height 6
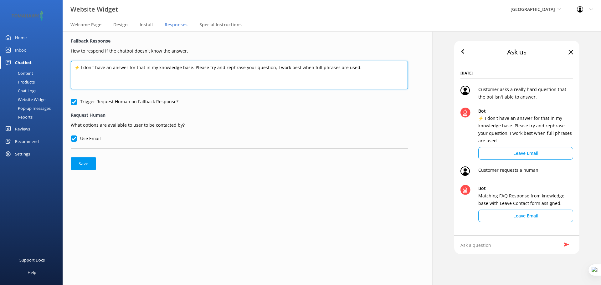
drag, startPoint x: 106, startPoint y: 65, endPoint x: 376, endPoint y: 62, distance: 270.3
click at [376, 62] on textarea "⚡ I don't have an answer for that in my knowledge base. Please try and rephrase…" at bounding box center [239, 75] width 337 height 28
click at [365, 62] on textarea "⚡ I don't have an answer for that in my knowledge base. Please try and rephrase…" at bounding box center [239, 75] width 337 height 28
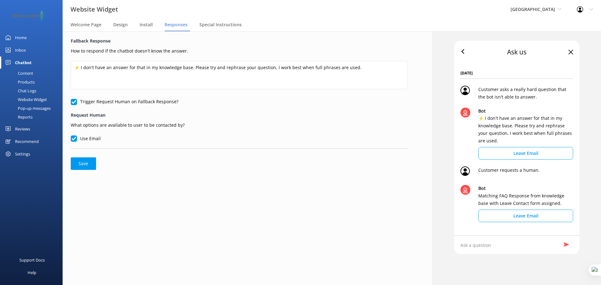
click at [73, 104] on input "Trigger Request Human on Fallback Response?" at bounding box center [74, 102] width 6 height 6
checkbox input "false"
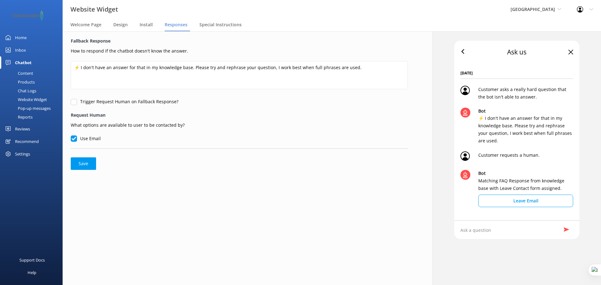
click at [73, 140] on input "Use Email" at bounding box center [74, 138] width 6 height 6
click at [72, 137] on input "Use Email" at bounding box center [74, 138] width 6 height 6
checkbox input "true"
click at [73, 101] on input "Trigger Request Human on Fallback Response?" at bounding box center [74, 102] width 6 height 6
checkbox input "true"
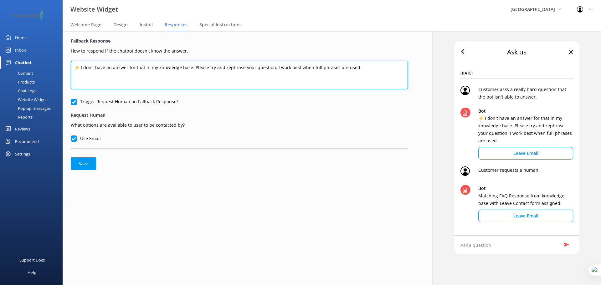
drag, startPoint x: 80, startPoint y: 68, endPoint x: 373, endPoint y: 74, distance: 292.9
click at [373, 74] on textarea "⚡ I don't have an answer for that in my knowledge base. Please try and rephrase…" at bounding box center [239, 75] width 337 height 28
click at [371, 69] on textarea "⚡ I don't have an answer for that in my knowledge base. Please try and rephrase…" at bounding box center [239, 75] width 337 height 28
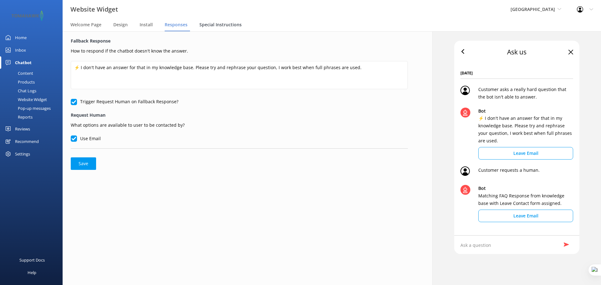
click at [222, 24] on span "Special Instructions" at bounding box center [220, 25] width 42 height 6
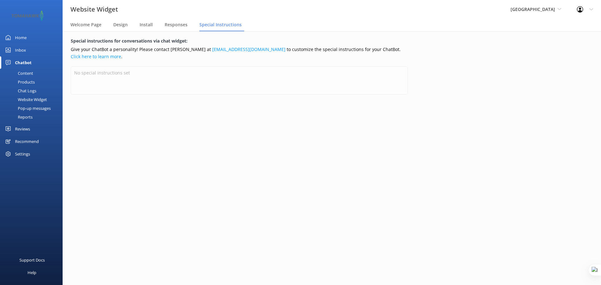
click at [18, 129] on div "Reviews" at bounding box center [22, 129] width 15 height 13
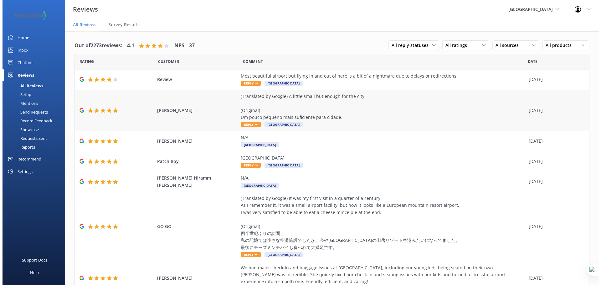
scroll to position [8, 0]
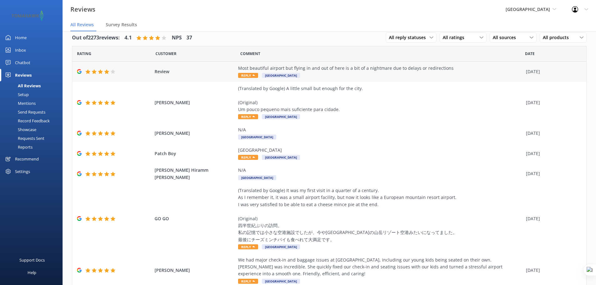
click at [334, 74] on div "Most beautiful airport but flying in and out of here is a bit of a nightmare du…" at bounding box center [380, 72] width 285 height 14
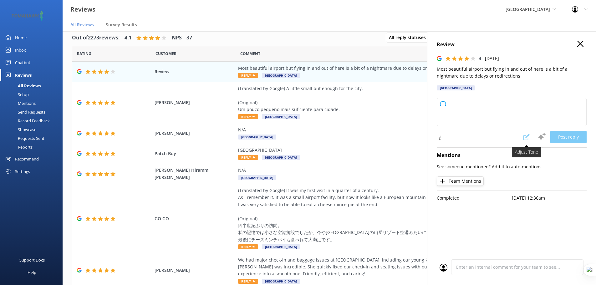
type textarea "Thank you for your feedback! We're glad you enjoyed the beauty of our airport. …"
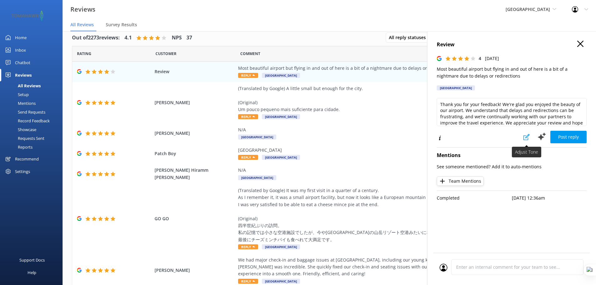
click at [524, 138] on icon at bounding box center [526, 137] width 6 height 6
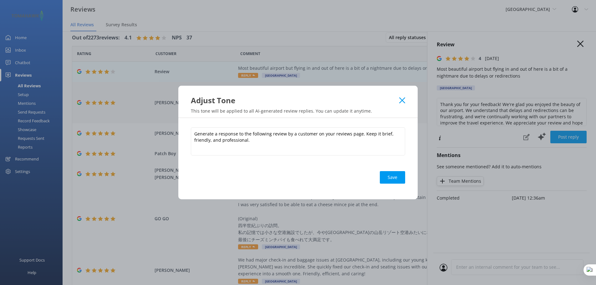
click at [403, 99] on use at bounding box center [402, 100] width 6 height 6
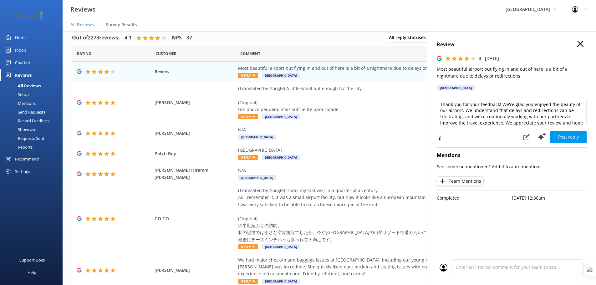
click at [30, 61] on link "Chatbot" at bounding box center [31, 62] width 63 height 13
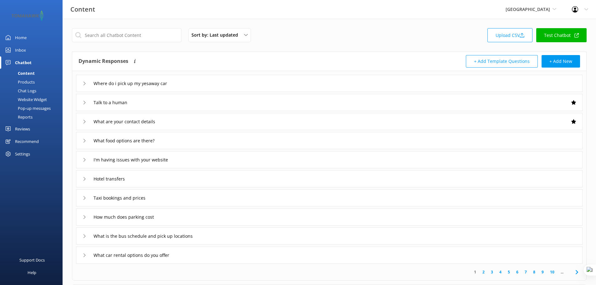
click at [32, 109] on div "Pop-up messages" at bounding box center [27, 108] width 47 height 9
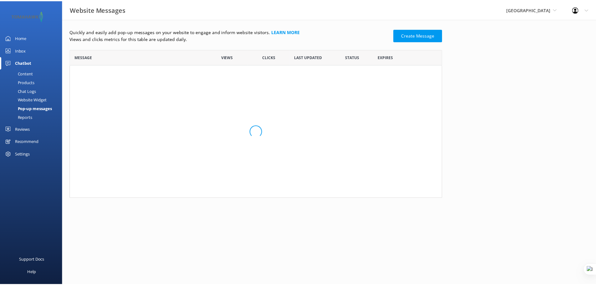
scroll to position [64, 371]
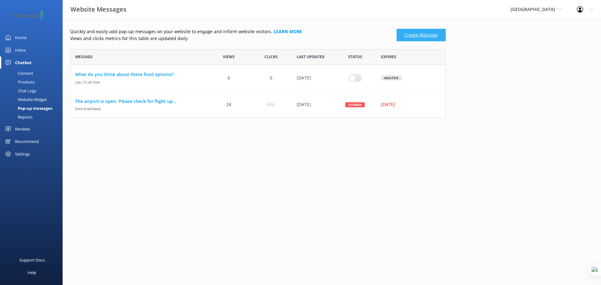
click at [413, 38] on link "Create Message" at bounding box center [420, 35] width 49 height 13
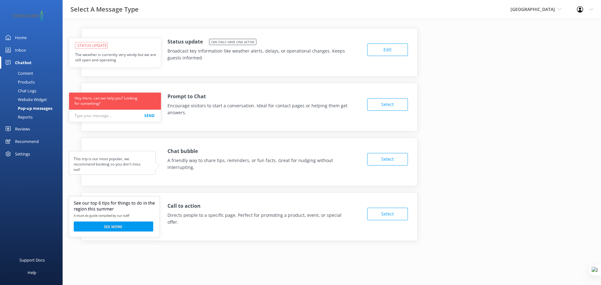
click at [23, 116] on div "Reports" at bounding box center [18, 117] width 29 height 9
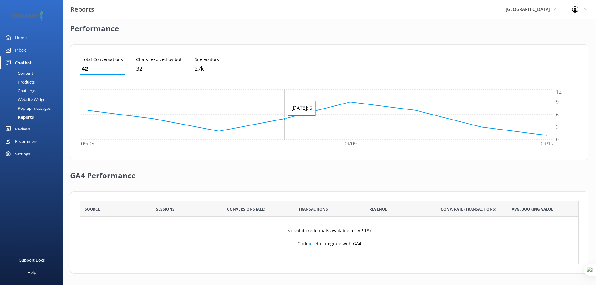
scroll to position [151, 0]
click at [21, 130] on div "Reviews" at bounding box center [22, 129] width 15 height 13
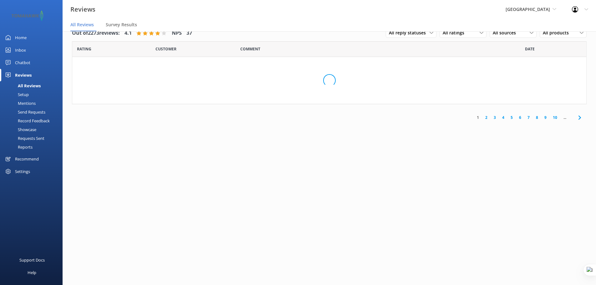
scroll to position [13, 0]
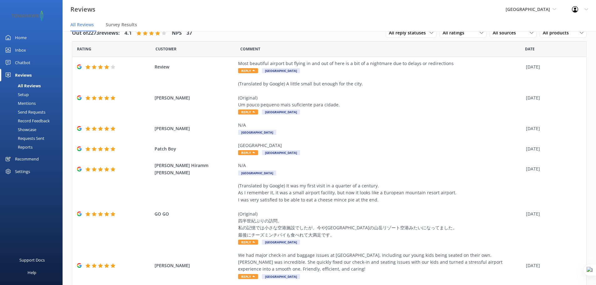
click at [27, 63] on div "Chatbot" at bounding box center [22, 62] width 15 height 13
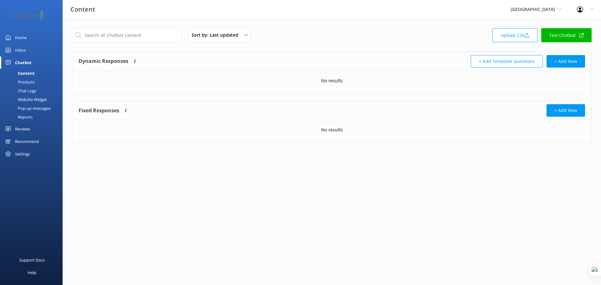
click at [23, 38] on div "Home" at bounding box center [21, 37] width 12 height 13
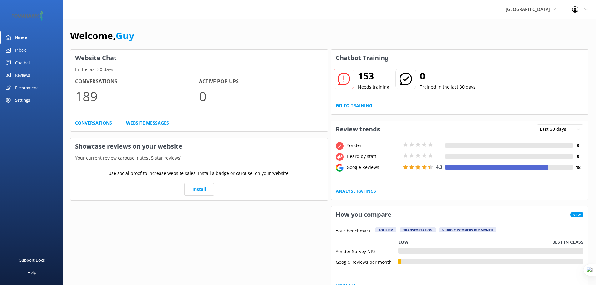
click at [22, 63] on div "Chatbot" at bounding box center [22, 62] width 15 height 13
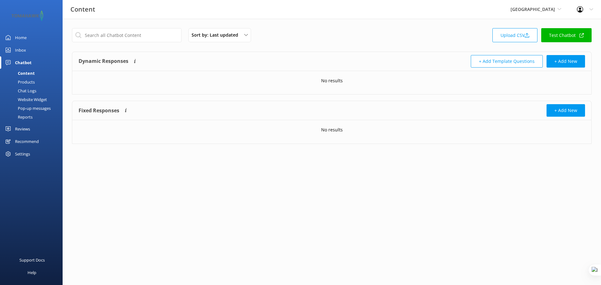
click at [320, 81] on div "No results" at bounding box center [331, 80] width 519 height 19
click at [29, 130] on div "Reviews" at bounding box center [22, 129] width 15 height 13
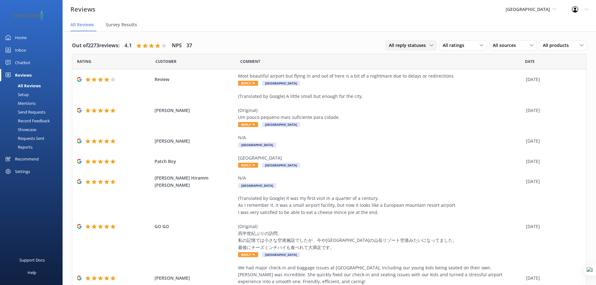
click at [422, 45] on span "All reply statuses" at bounding box center [409, 45] width 41 height 7
click at [407, 69] on div "Needs a reply" at bounding box center [401, 71] width 24 height 6
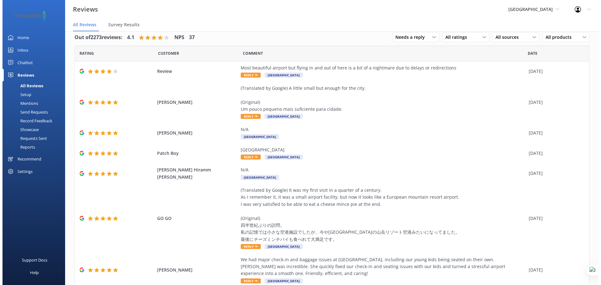
scroll to position [6, 0]
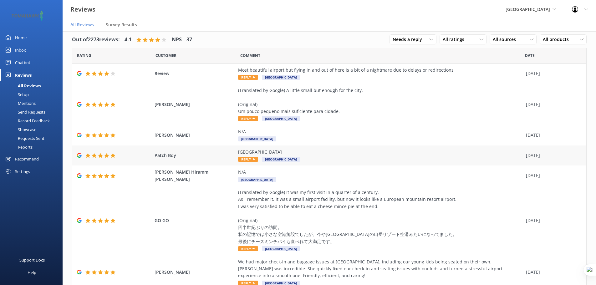
click at [339, 151] on div "Great airport" at bounding box center [380, 152] width 285 height 7
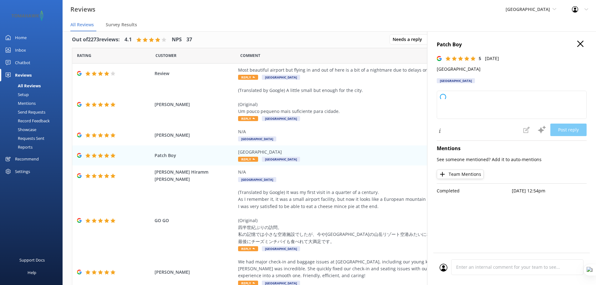
click at [580, 44] on use "button" at bounding box center [580, 44] width 6 height 6
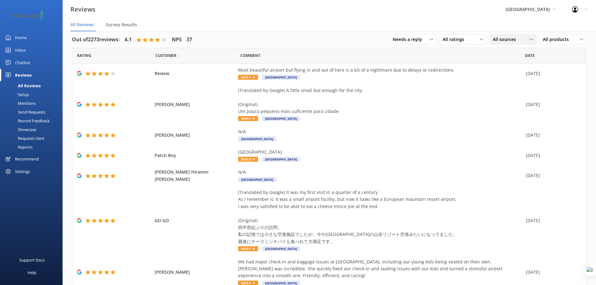
click at [517, 40] on div "All sources" at bounding box center [513, 39] width 44 height 7
click at [517, 41] on div "All sources" at bounding box center [513, 39] width 44 height 7
click at [467, 41] on div "All ratings" at bounding box center [463, 39] width 44 height 7
click at [26, 103] on div "Mentions" at bounding box center [20, 103] width 32 height 9
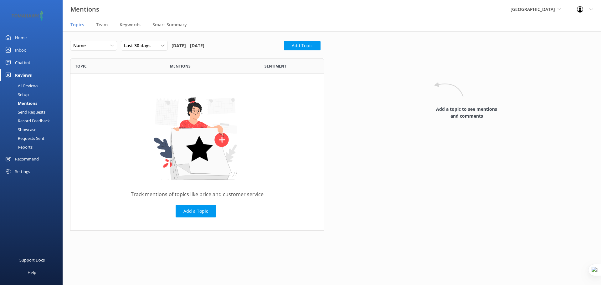
scroll to position [168, 249]
click at [131, 25] on span "Keywords" at bounding box center [130, 25] width 21 height 6
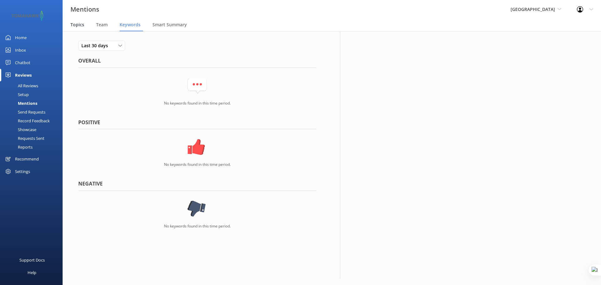
click at [79, 25] on span "Topics" at bounding box center [77, 25] width 14 height 6
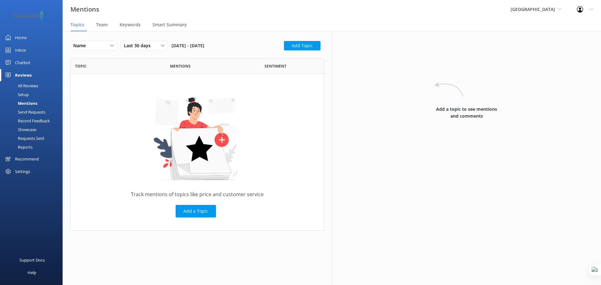
scroll to position [168, 249]
click at [145, 24] on nav "Topics Team Keywords Smart Summary" at bounding box center [332, 25] width 538 height 13
click at [134, 23] on span "Keywords" at bounding box center [130, 25] width 21 height 6
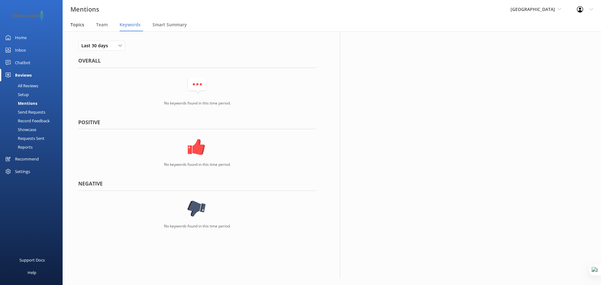
click at [73, 26] on span "Topics" at bounding box center [77, 25] width 14 height 6
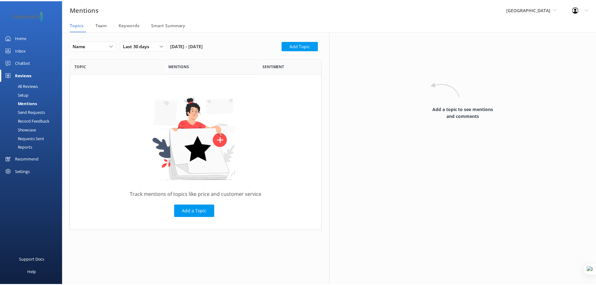
scroll to position [168, 249]
click at [34, 129] on div "Showcase" at bounding box center [20, 129] width 33 height 9
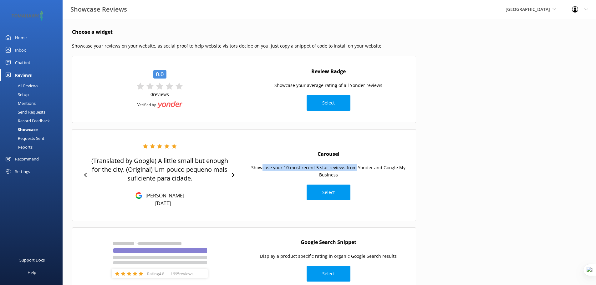
drag, startPoint x: 288, startPoint y: 167, endPoint x: 356, endPoint y: 170, distance: 67.3
click at [356, 170] on p "Showcase your 10 most recent 5 star reviews from Yonder and Google My Business" at bounding box center [328, 171] width 162 height 14
click at [26, 146] on div "Reports" at bounding box center [18, 147] width 29 height 9
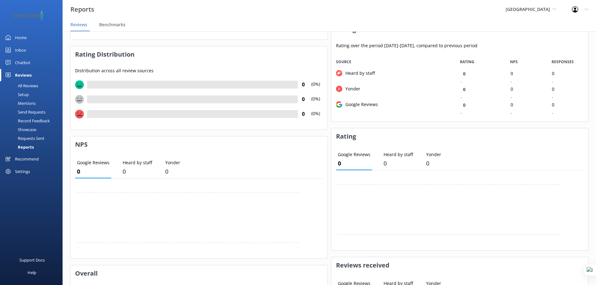
scroll to position [86, 0]
click at [33, 160] on div "Recommend" at bounding box center [27, 159] width 24 height 13
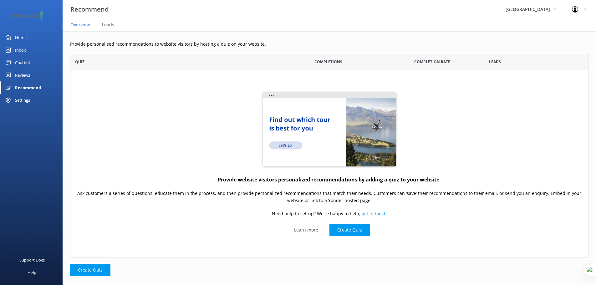
click at [35, 259] on div "Support Docs" at bounding box center [31, 260] width 25 height 13
click at [514, 9] on span "[GEOGRAPHIC_DATA]" at bounding box center [528, 9] width 44 height 6
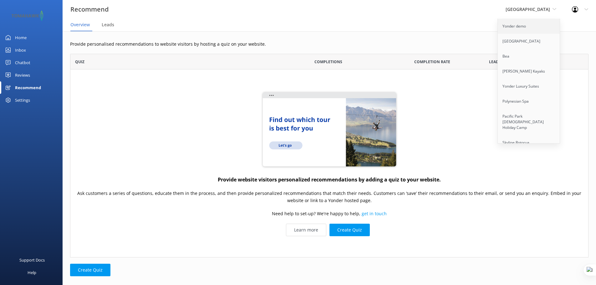
click at [522, 26] on link "Yonder demo" at bounding box center [529, 26] width 63 height 15
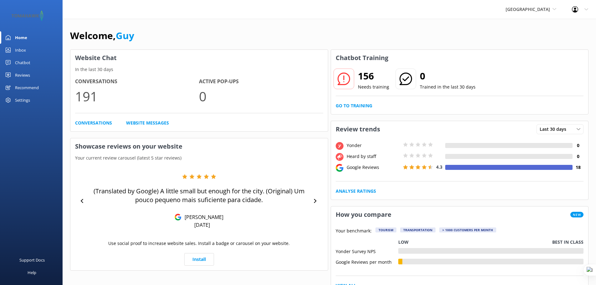
click at [24, 76] on div "Reviews" at bounding box center [22, 75] width 15 height 13
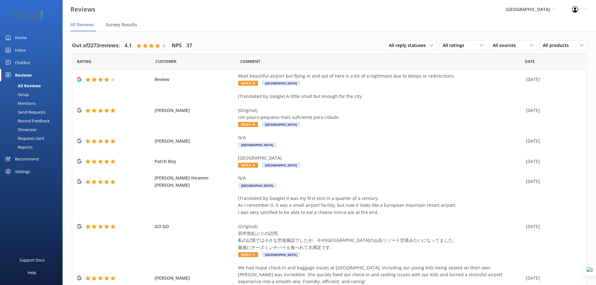
click at [28, 102] on div "Mentions" at bounding box center [20, 103] width 32 height 9
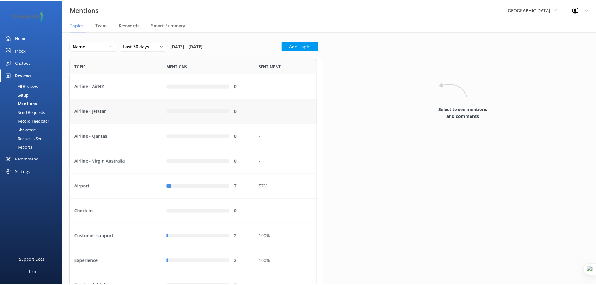
scroll to position [412, 245]
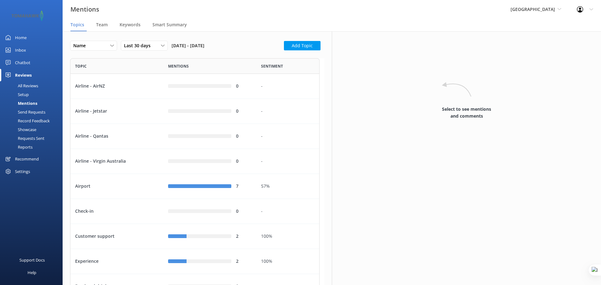
click at [17, 40] on div "Home" at bounding box center [21, 37] width 12 height 13
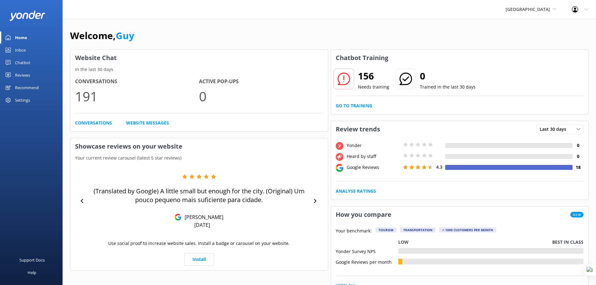
click at [20, 102] on div "Settings" at bounding box center [22, 100] width 15 height 13
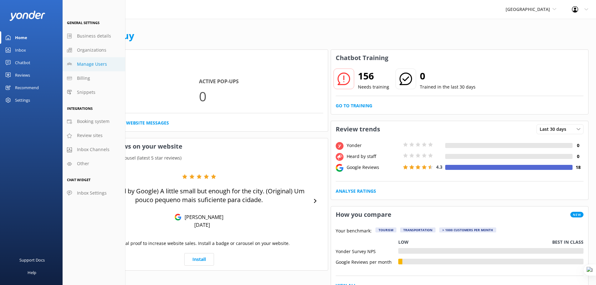
click at [104, 64] on span "Manage Users" at bounding box center [92, 64] width 30 height 7
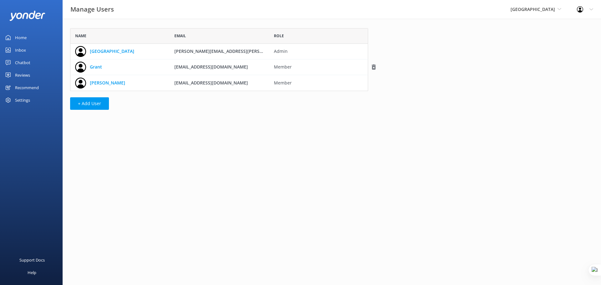
scroll to position [58, 293]
click at [548, 7] on span "[GEOGRAPHIC_DATA]" at bounding box center [532, 9] width 44 height 6
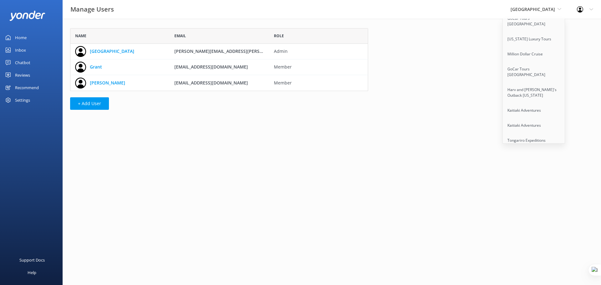
scroll to position [5051, 0]
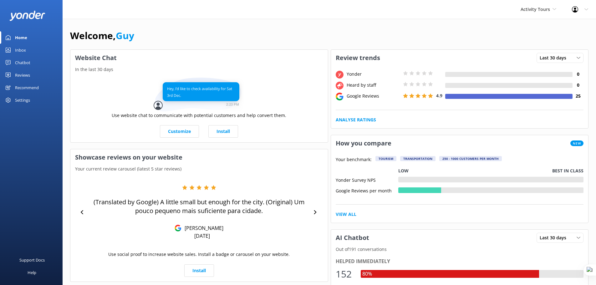
click at [23, 101] on div "Settings" at bounding box center [22, 100] width 15 height 13
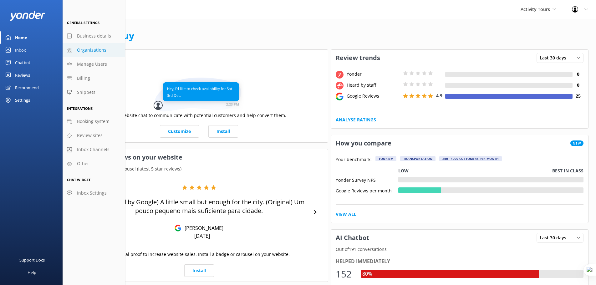
click at [93, 49] on span "Organizations" at bounding box center [91, 50] width 29 height 7
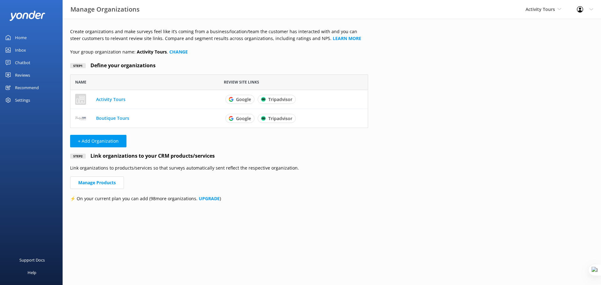
scroll to position [49, 293]
click at [113, 98] on link "Activity Tours" at bounding box center [110, 99] width 29 height 6
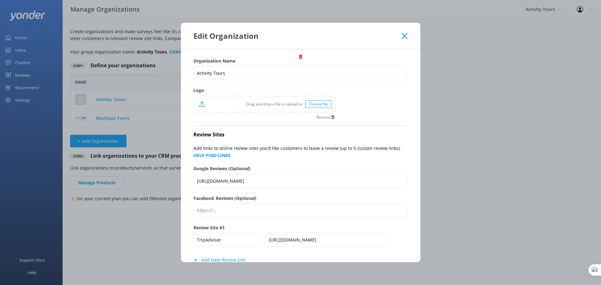
scroll to position [0, 0]
click at [402, 37] on icon at bounding box center [404, 36] width 6 height 6
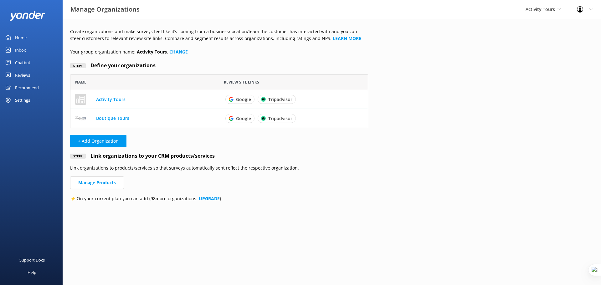
click at [28, 74] on div "Reviews" at bounding box center [22, 75] width 15 height 13
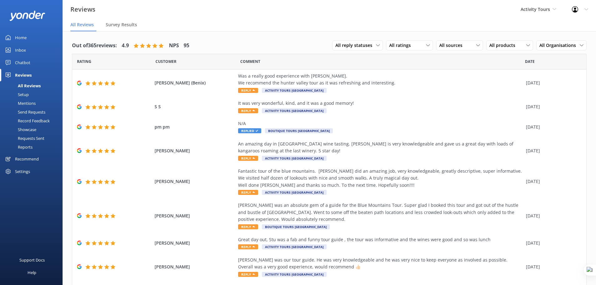
click at [27, 94] on div "Setup" at bounding box center [16, 94] width 25 height 9
click at [23, 169] on div "Settings" at bounding box center [22, 171] width 15 height 13
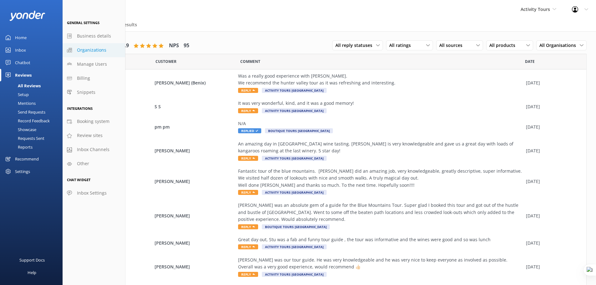
click at [97, 50] on span "Organizations" at bounding box center [91, 50] width 29 height 7
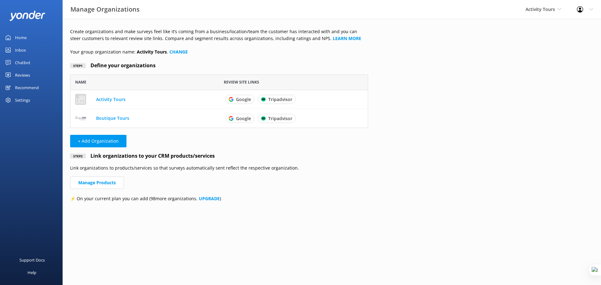
scroll to position [49, 293]
click at [122, 99] on link "Activity Tours" at bounding box center [110, 99] width 29 height 6
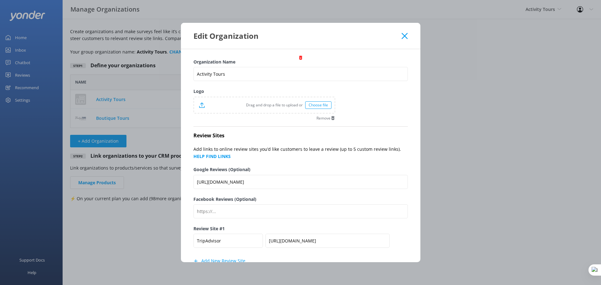
click at [405, 35] on icon at bounding box center [404, 36] width 6 height 6
